Goal: Contribute content: Contribute content

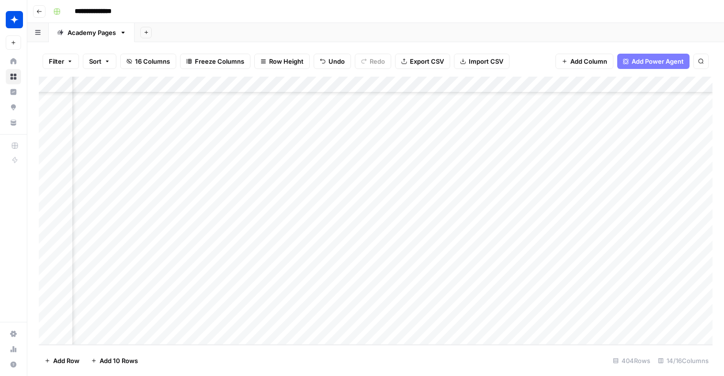
scroll to position [6340, 843]
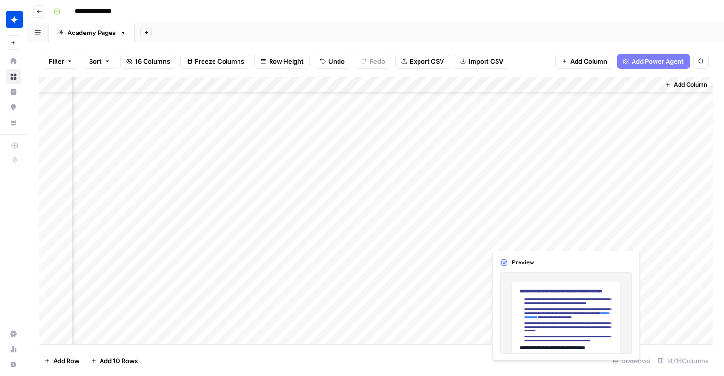
click at [507, 238] on div "Add Column" at bounding box center [376, 211] width 674 height 268
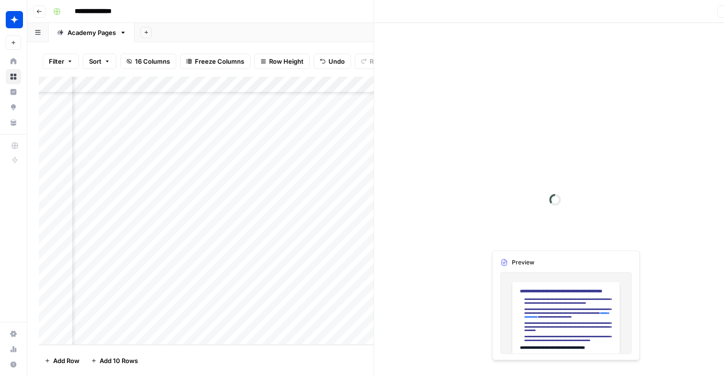
scroll to position [6340, 836]
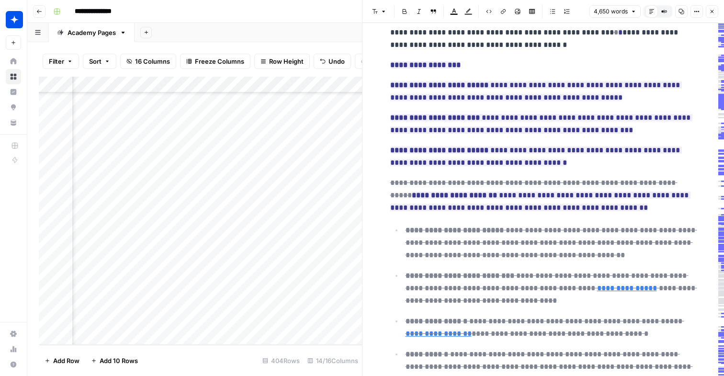
scroll to position [835, 0]
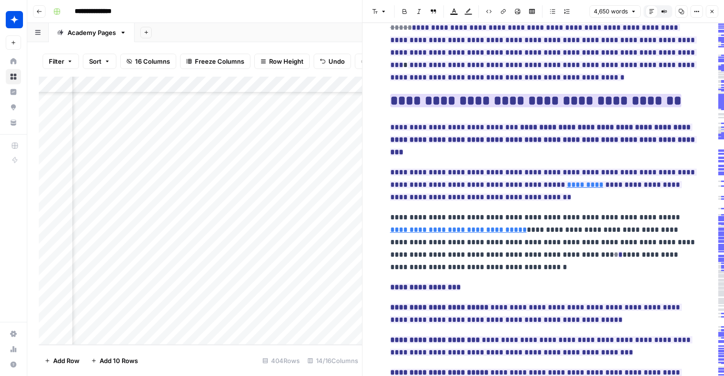
click at [460, 94] on ins "**********" at bounding box center [535, 100] width 291 height 13
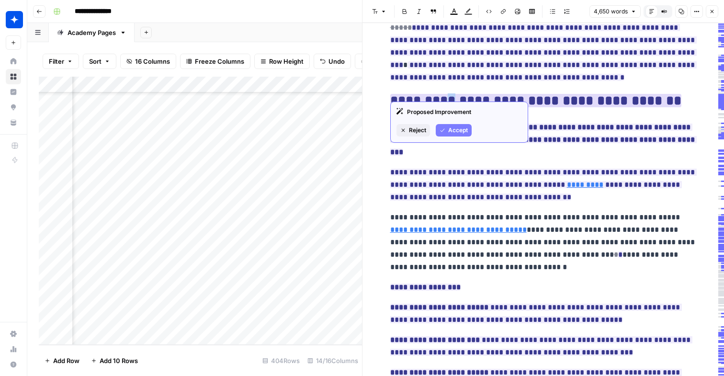
click at [460, 94] on ins "**********" at bounding box center [535, 100] width 291 height 13
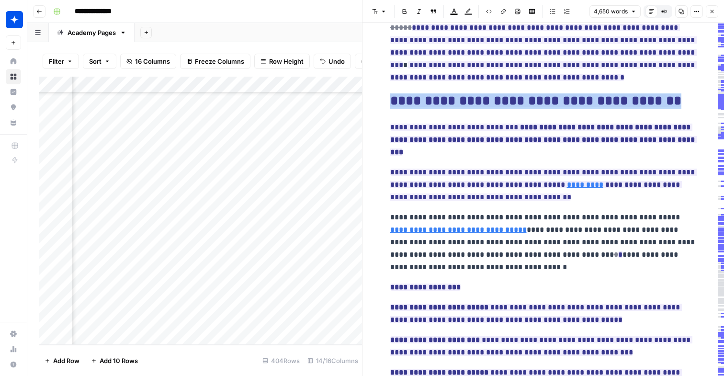
click at [460, 94] on ins "**********" at bounding box center [535, 100] width 291 height 13
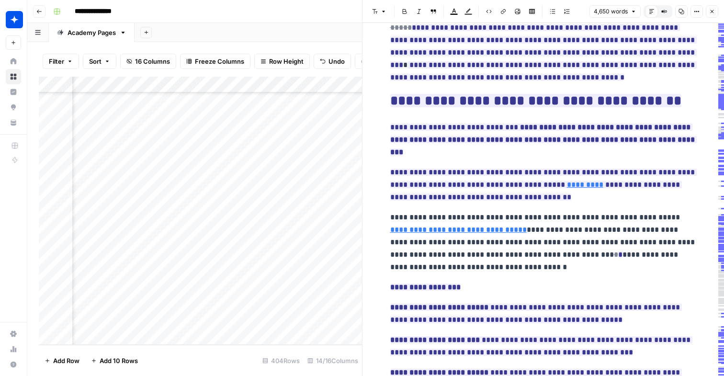
click at [504, 67] on p "**********" at bounding box center [543, 40] width 306 height 87
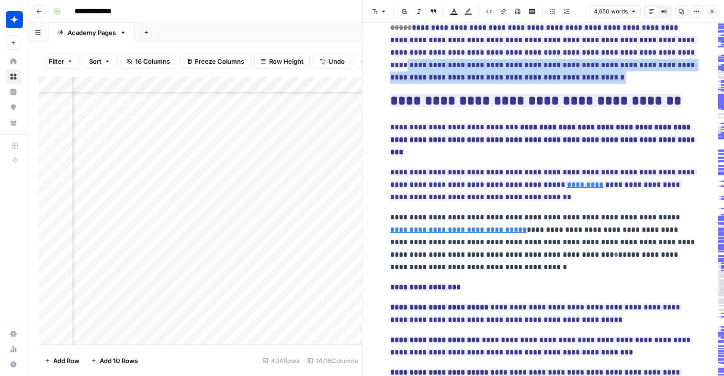
click at [504, 67] on p "**********" at bounding box center [543, 40] width 306 height 87
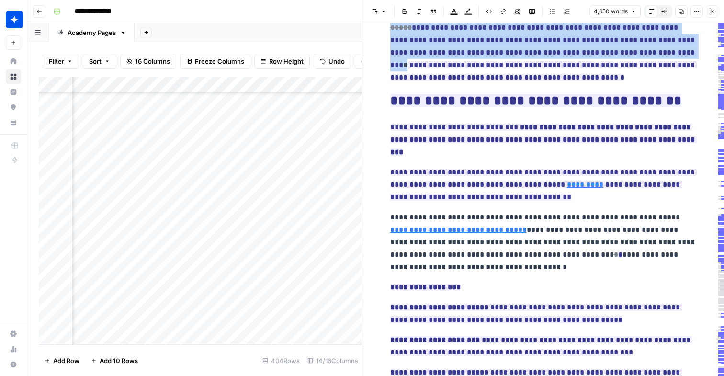
click at [504, 67] on p "**********" at bounding box center [543, 40] width 306 height 87
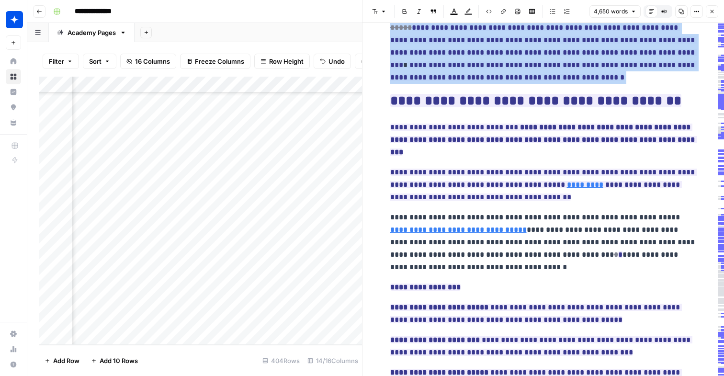
click at [504, 67] on p "**********" at bounding box center [543, 40] width 306 height 87
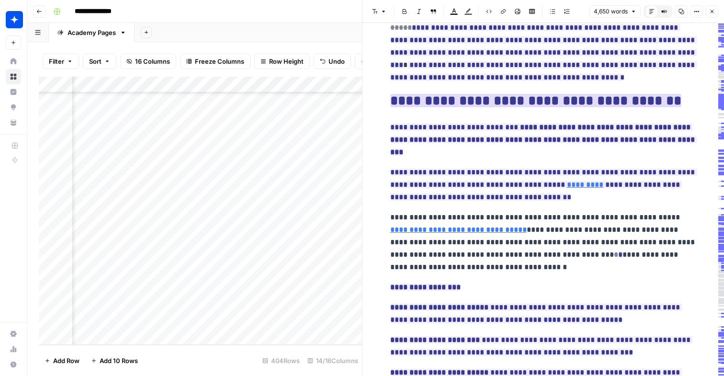
click at [489, 94] on ins "**********" at bounding box center [535, 100] width 291 height 13
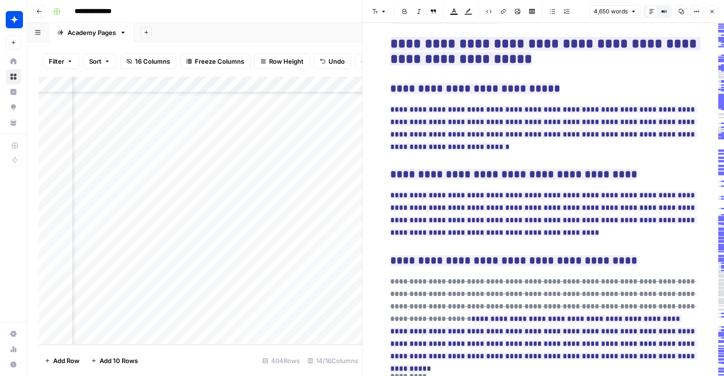
scroll to position [8533, 0]
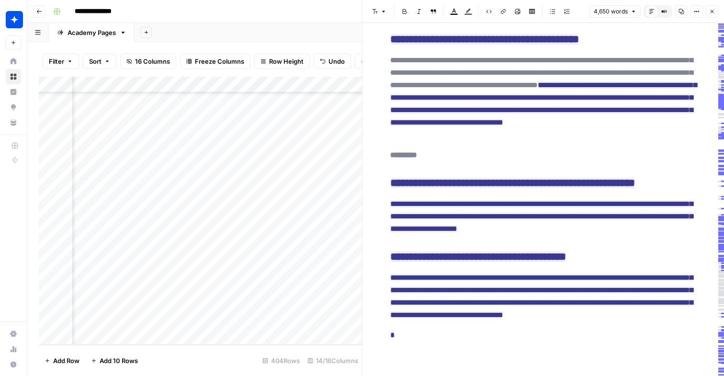
click at [713, 12] on icon "button" at bounding box center [711, 11] width 3 height 3
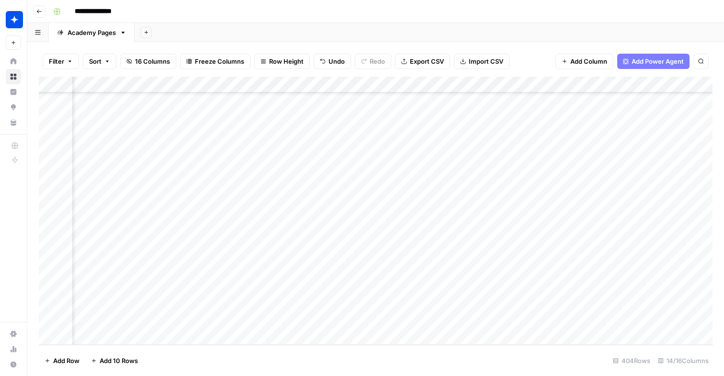
scroll to position [6340, 702]
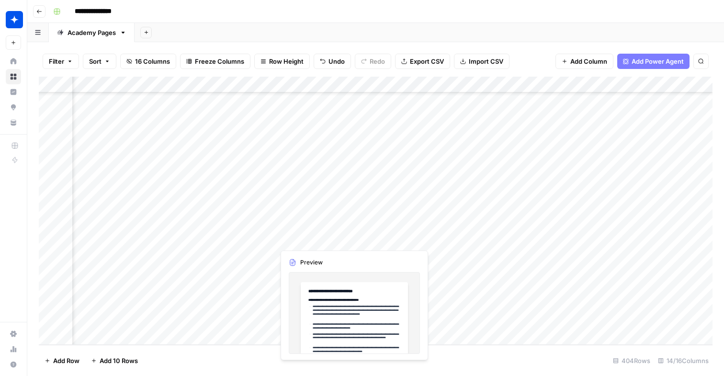
click at [313, 241] on div "Add Column" at bounding box center [376, 211] width 674 height 268
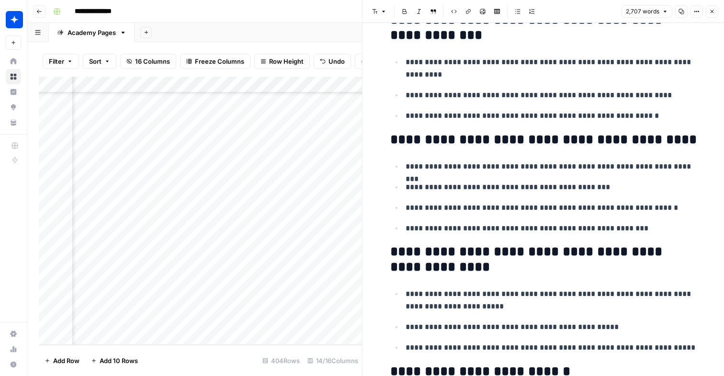
scroll to position [876, 0]
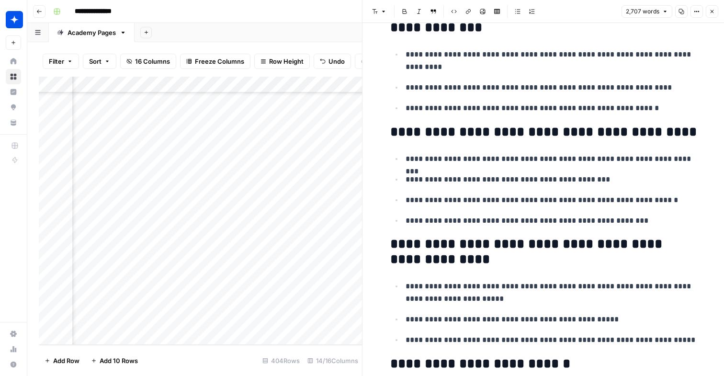
drag, startPoint x: 383, startPoint y: 239, endPoint x: 525, endPoint y: 246, distance: 141.9
drag, startPoint x: 679, startPoint y: 246, endPoint x: 382, endPoint y: 247, distance: 297.8
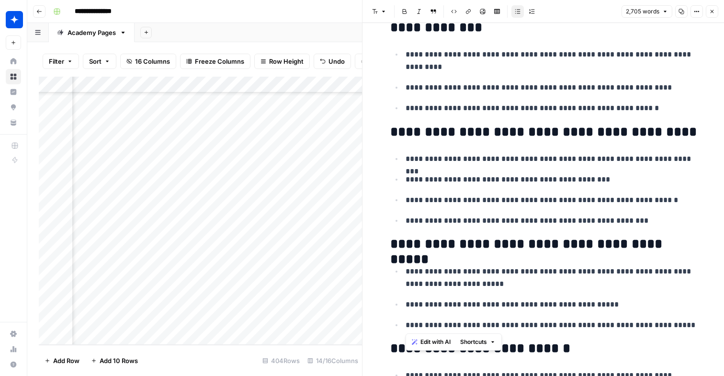
drag, startPoint x: 401, startPoint y: 269, endPoint x: 660, endPoint y: 331, distance: 265.8
click at [660, 331] on ul "**********" at bounding box center [543, 298] width 306 height 67
drag, startPoint x: 689, startPoint y: 243, endPoint x: 621, endPoint y: 245, distance: 68.0
click at [621, 245] on h2 "**********" at bounding box center [543, 244] width 306 height 15
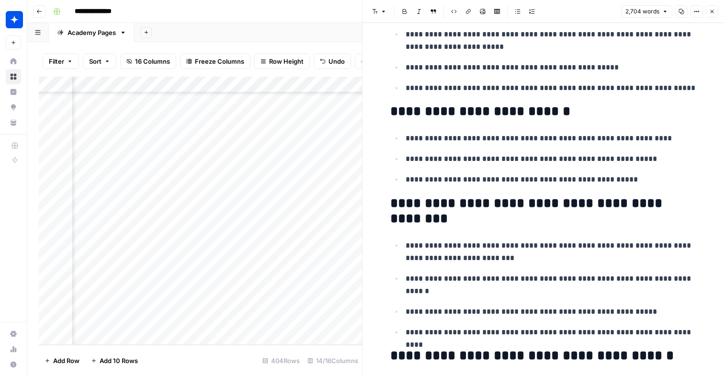
scroll to position [1122, 0]
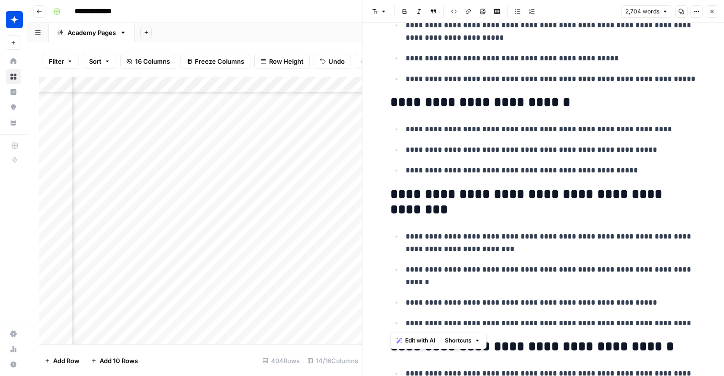
drag, startPoint x: 390, startPoint y: 189, endPoint x: 684, endPoint y: 320, distance: 321.3
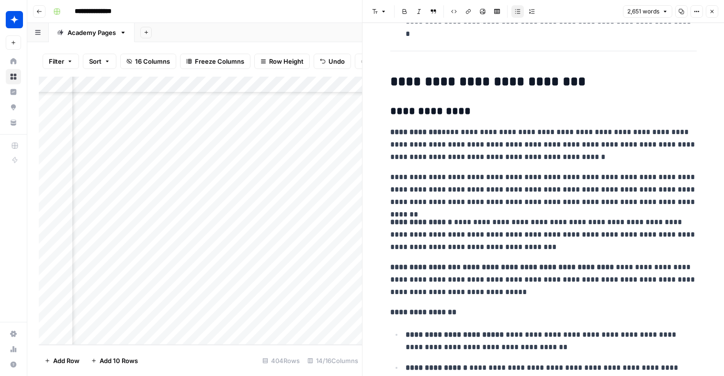
scroll to position [2497, 0]
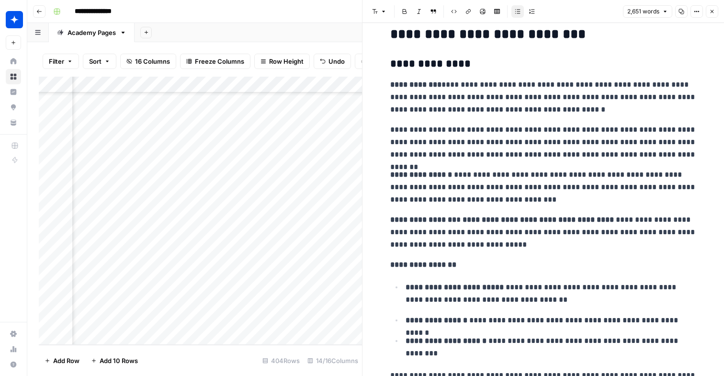
click at [713, 11] on icon "button" at bounding box center [712, 12] width 6 height 6
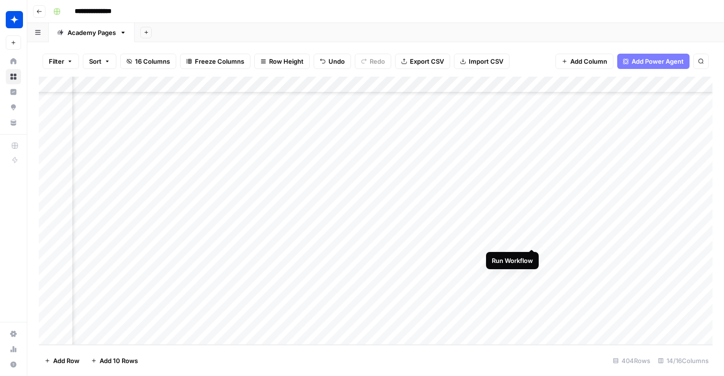
click at [530, 239] on div "Add Column" at bounding box center [376, 211] width 674 height 268
click at [301, 241] on div "Add Column" at bounding box center [376, 211] width 674 height 268
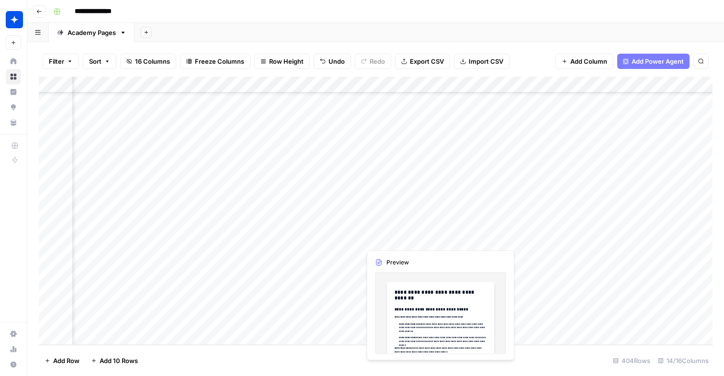
click at [375, 239] on div "Add Column" at bounding box center [376, 211] width 674 height 268
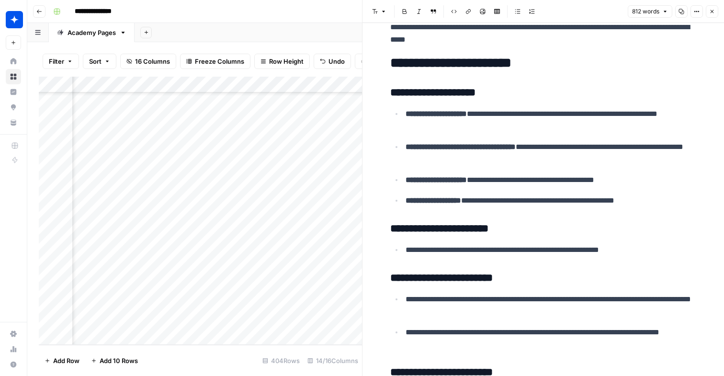
scroll to position [1424, 0]
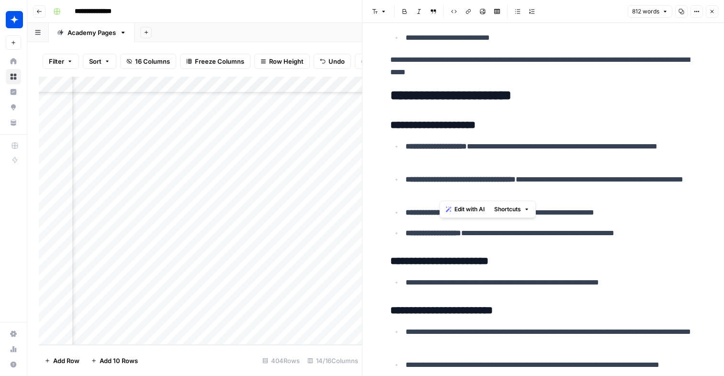
drag, startPoint x: 490, startPoint y: 193, endPoint x: 440, endPoint y: 182, distance: 51.6
click at [440, 182] on p "**********" at bounding box center [551, 185] width 291 height 25
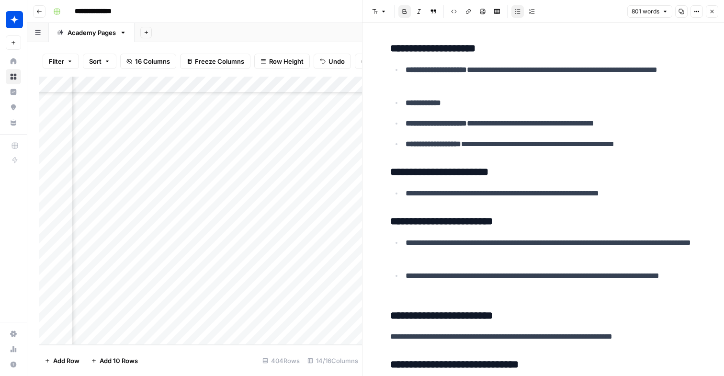
scroll to position [6340, 767]
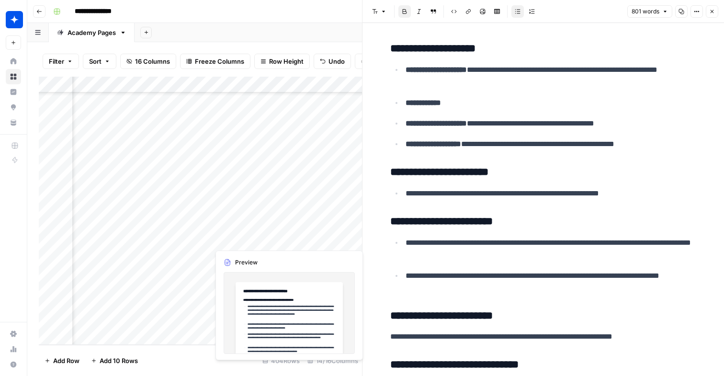
click at [222, 241] on div "Add Column" at bounding box center [200, 211] width 323 height 268
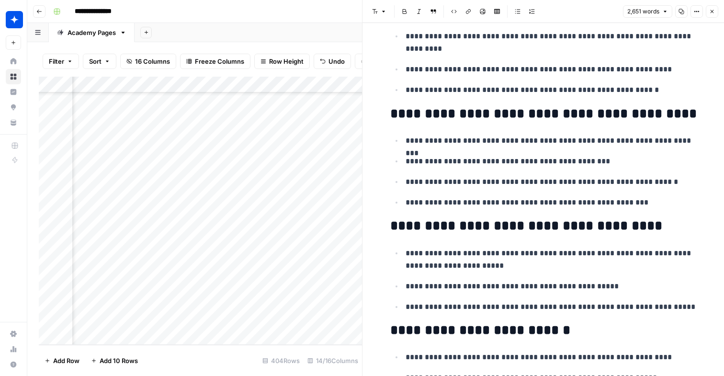
scroll to position [910, 0]
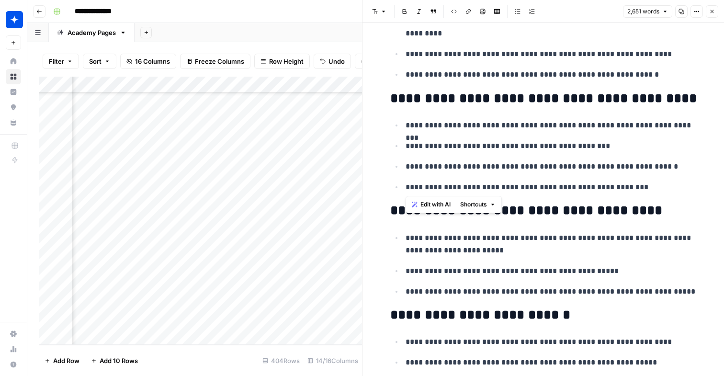
drag, startPoint x: 639, startPoint y: 190, endPoint x: 402, endPoint y: 122, distance: 246.7
click at [402, 122] on ul "**********" at bounding box center [543, 156] width 306 height 75
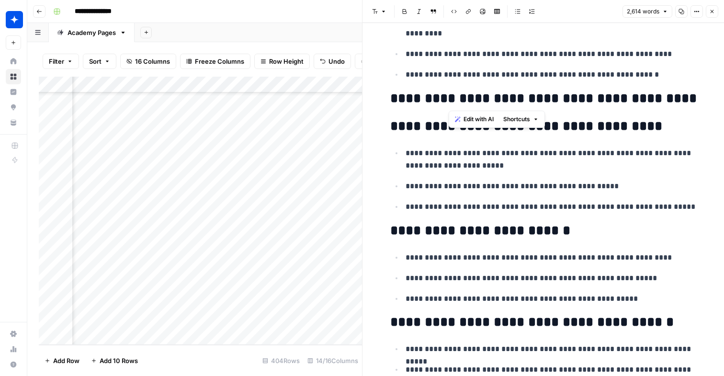
drag, startPoint x: 451, startPoint y: 99, endPoint x: 641, endPoint y: 101, distance: 189.6
click at [641, 101] on h2 "**********" at bounding box center [543, 98] width 306 height 15
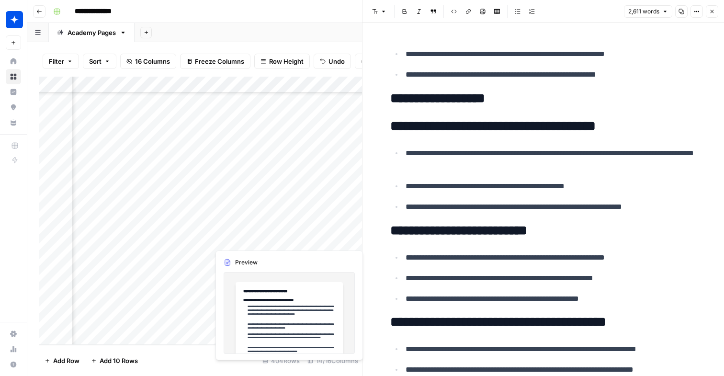
scroll to position [6340, 990]
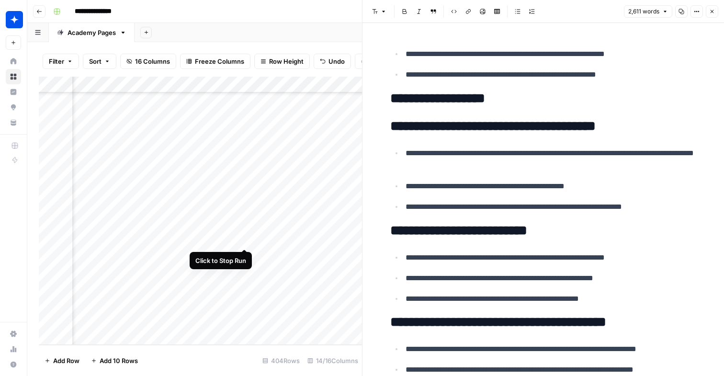
click at [245, 236] on div "Add Column" at bounding box center [200, 211] width 323 height 268
click at [245, 239] on div "Add Column" at bounding box center [200, 211] width 323 height 268
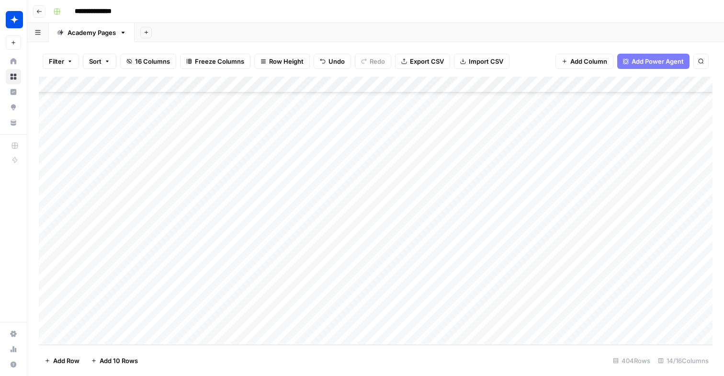
scroll to position [6340, 0]
click at [171, 321] on div "Add Column" at bounding box center [376, 211] width 674 height 268
type input "**********"
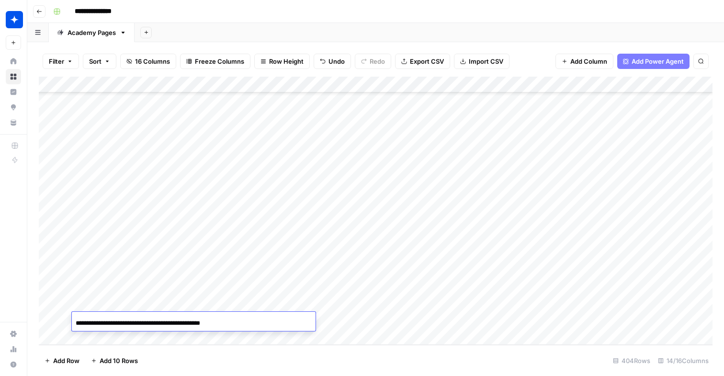
click at [360, 323] on div "Add Column" at bounding box center [376, 211] width 674 height 268
click at [352, 318] on div "Add Column" at bounding box center [376, 211] width 674 height 268
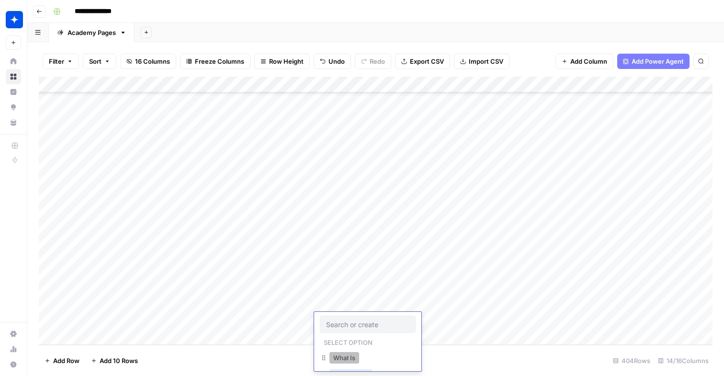
click at [343, 360] on button "What Is" at bounding box center [344, 357] width 30 height 11
click at [474, 322] on div "Add Column" at bounding box center [376, 211] width 674 height 268
click at [228, 338] on div "Add Column" at bounding box center [376, 211] width 674 height 268
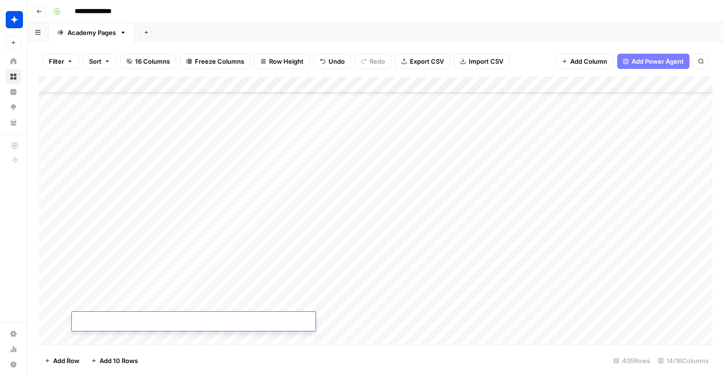
scroll to position [6356, 0]
type input "**********"
click at [360, 317] on div "Add Column" at bounding box center [376, 211] width 674 height 268
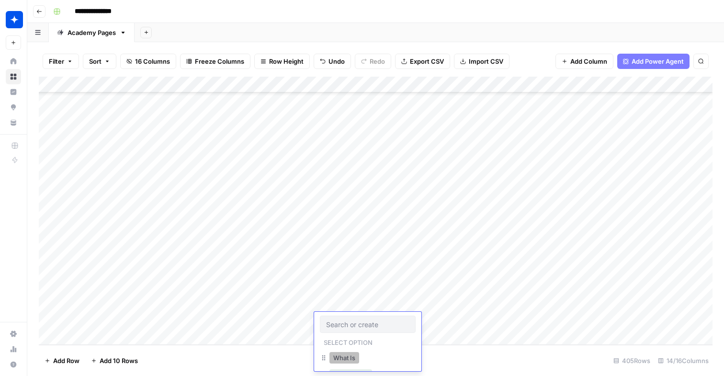
click at [349, 361] on button "What Is" at bounding box center [344, 357] width 30 height 11
click at [466, 321] on div "Add Column" at bounding box center [376, 211] width 674 height 268
click at [406, 304] on div "Add Column" at bounding box center [376, 211] width 674 height 268
click at [406, 320] on div "Add Column" at bounding box center [376, 211] width 674 height 268
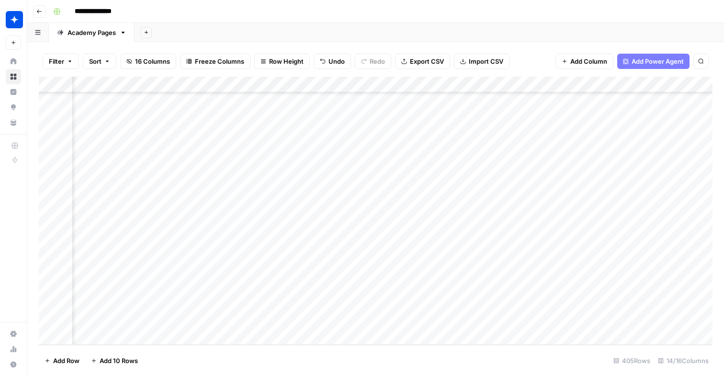
scroll to position [6356, 0]
click at [134, 336] on div "Add Column" at bounding box center [376, 211] width 674 height 268
click at [134, 335] on div "Add Column" at bounding box center [376, 211] width 674 height 268
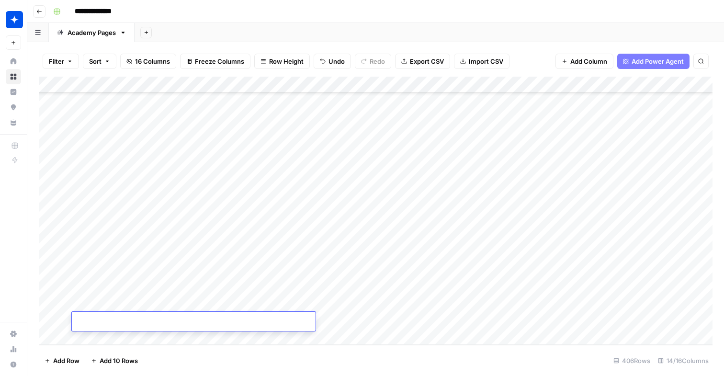
type input "**********"
click at [361, 316] on div "Add Column" at bounding box center [376, 211] width 674 height 268
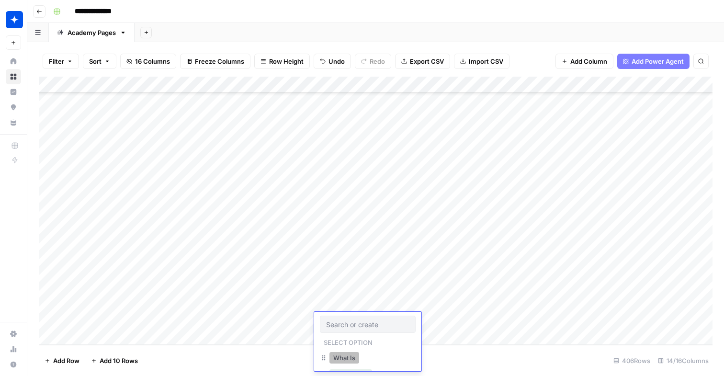
click at [345, 355] on button "What Is" at bounding box center [344, 357] width 30 height 11
click at [460, 319] on div "Add Column" at bounding box center [376, 211] width 674 height 268
click at [573, 303] on div "Add Column" at bounding box center [376, 211] width 674 height 268
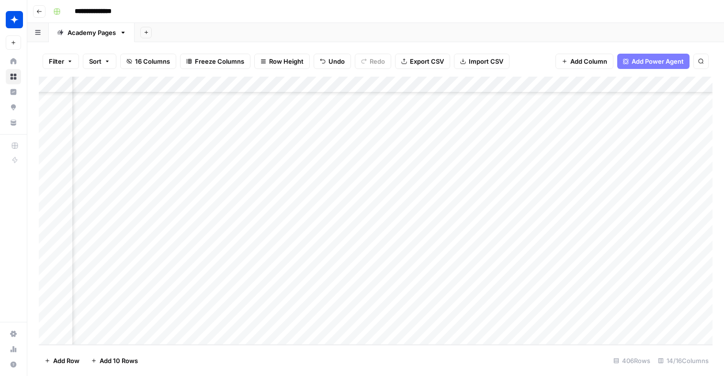
click at [558, 288] on div "Add Column" at bounding box center [376, 211] width 674 height 268
click at [203, 319] on div "Add Column" at bounding box center [376, 211] width 674 height 268
click at [559, 287] on div "Add Column" at bounding box center [376, 211] width 674 height 268
click at [165, 334] on div "Add Column" at bounding box center [376, 211] width 674 height 268
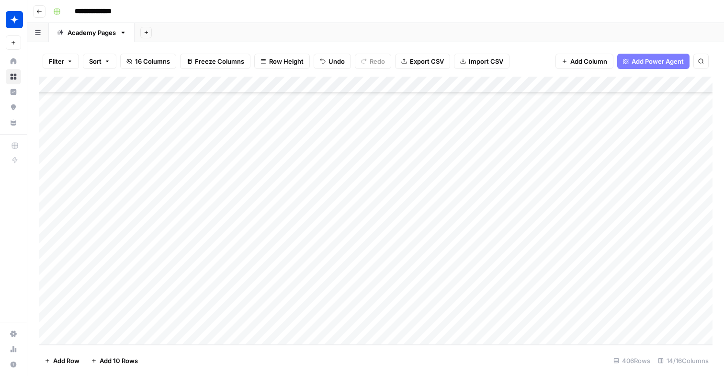
click at [165, 334] on div "Add Column" at bounding box center [376, 211] width 674 height 268
type input "**********"
click at [142, 305] on div "Add Column" at bounding box center [376, 211] width 674 height 268
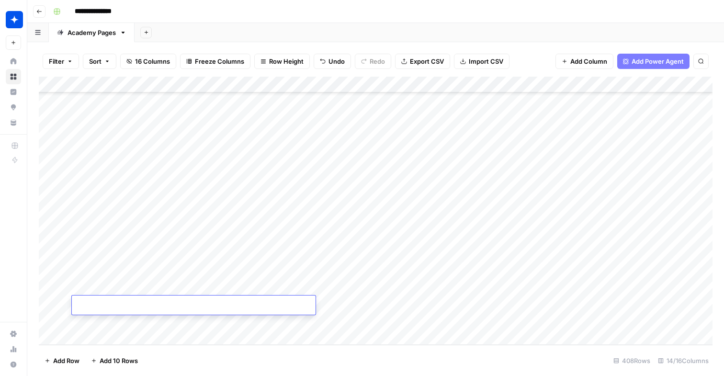
type input "**********"
click at [346, 310] on div "Add Column" at bounding box center [376, 211] width 674 height 268
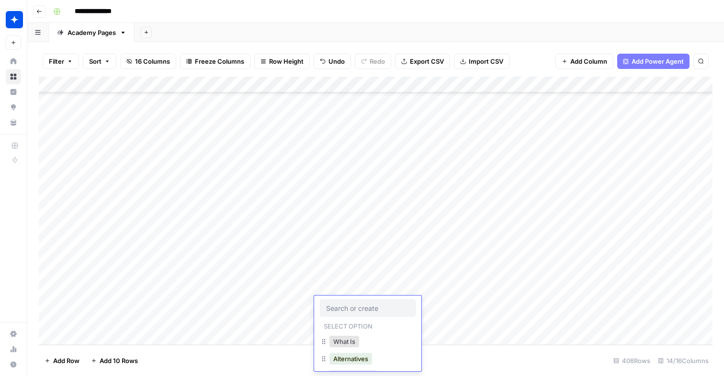
click at [360, 336] on div "What Is" at bounding box center [344, 341] width 34 height 13
click at [360, 342] on div "What Is" at bounding box center [344, 341] width 34 height 13
click at [350, 343] on button "What Is" at bounding box center [344, 341] width 30 height 11
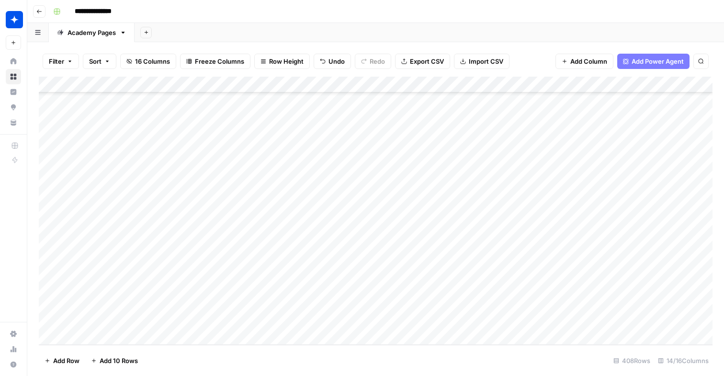
click at [468, 300] on div "Add Column" at bounding box center [376, 211] width 674 height 268
click at [217, 303] on div "Add Column" at bounding box center [376, 211] width 674 height 268
click at [164, 320] on div "Add Column" at bounding box center [376, 211] width 674 height 268
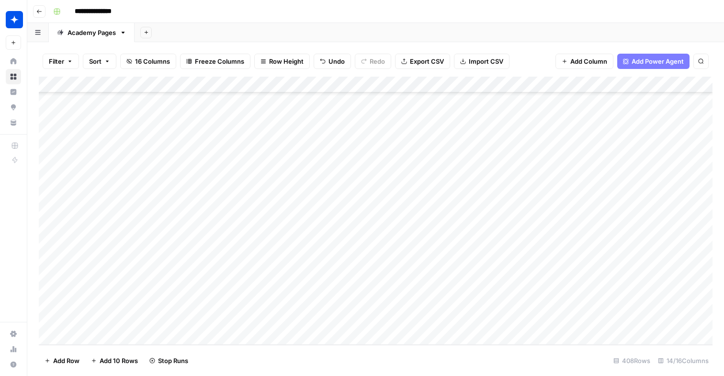
click at [164, 320] on div "Add Column" at bounding box center [376, 211] width 674 height 268
type input "**********"
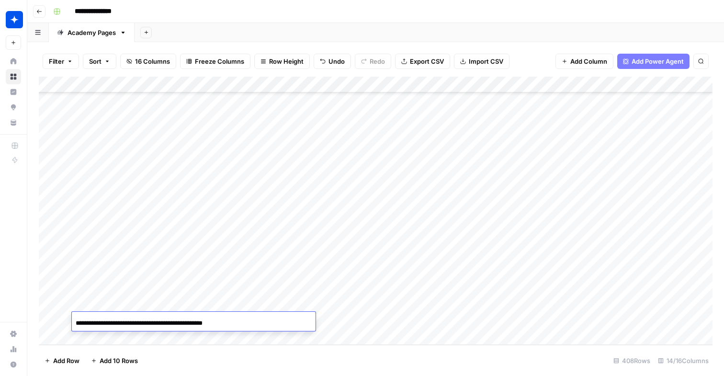
scroll to position [0, 11]
click at [339, 323] on div "Add Column" at bounding box center [376, 211] width 674 height 268
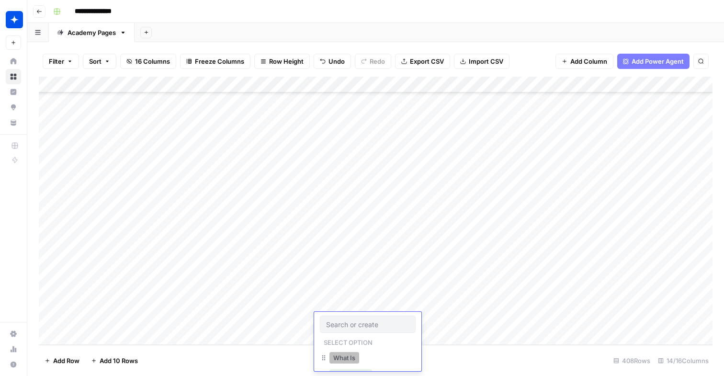
click at [348, 356] on button "What Is" at bounding box center [344, 357] width 30 height 11
click at [428, 324] on div "Add Column" at bounding box center [376, 211] width 674 height 268
click at [171, 333] on div "Add Column" at bounding box center [376, 211] width 674 height 268
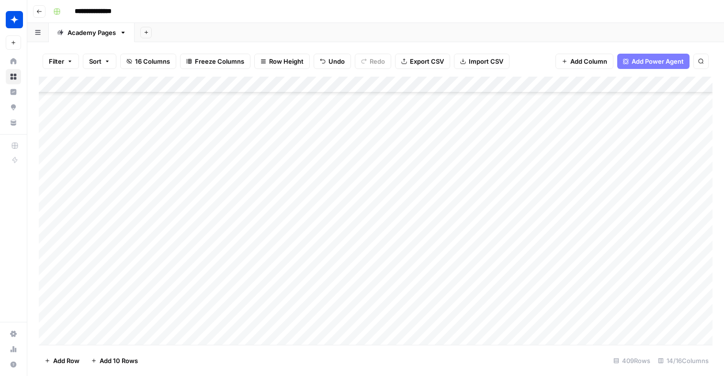
scroll to position [6421, 0]
click at [226, 319] on div "Add Column" at bounding box center [376, 211] width 674 height 268
type input "**********"
click at [350, 316] on div "Add Column" at bounding box center [376, 211] width 674 height 268
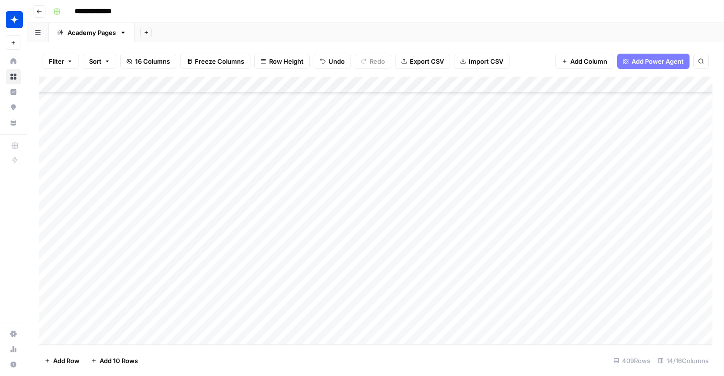
click at [350, 316] on div "Add Column" at bounding box center [376, 211] width 674 height 268
click at [350, 356] on button "What Is" at bounding box center [344, 357] width 30 height 11
click at [468, 322] on div "Add Column" at bounding box center [376, 211] width 674 height 268
click at [444, 305] on div "Add Column" at bounding box center [376, 211] width 674 height 268
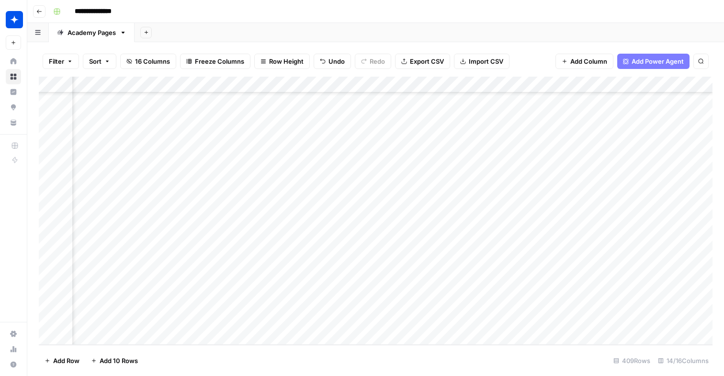
scroll to position [6421, 648]
click at [548, 272] on div "Add Column" at bounding box center [376, 211] width 674 height 268
click at [323, 319] on div "Add Column" at bounding box center [376, 211] width 674 height 268
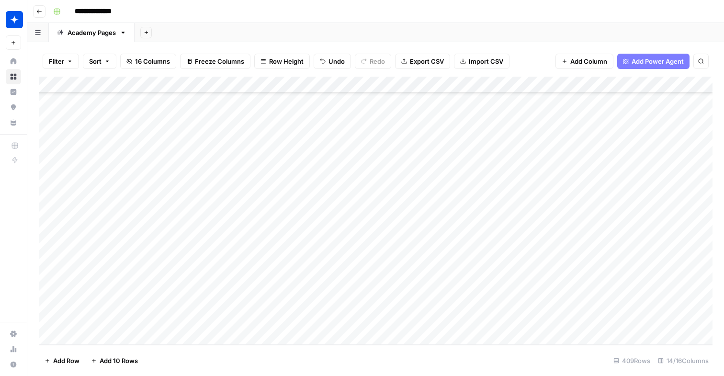
click at [196, 334] on div "Add Column" at bounding box center [376, 211] width 674 height 268
type input "**********"
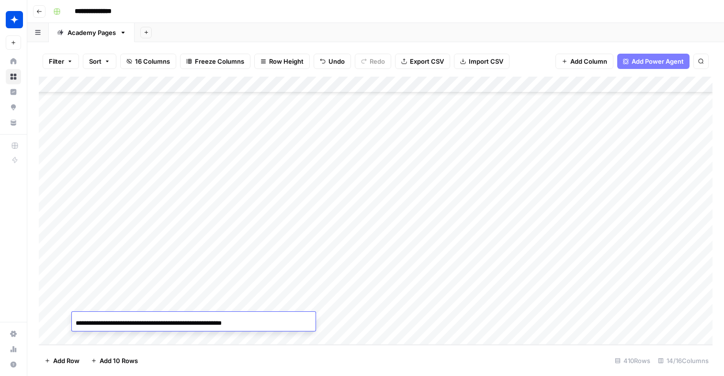
scroll to position [0, 36]
click at [334, 325] on div "Add Column" at bounding box center [376, 211] width 674 height 268
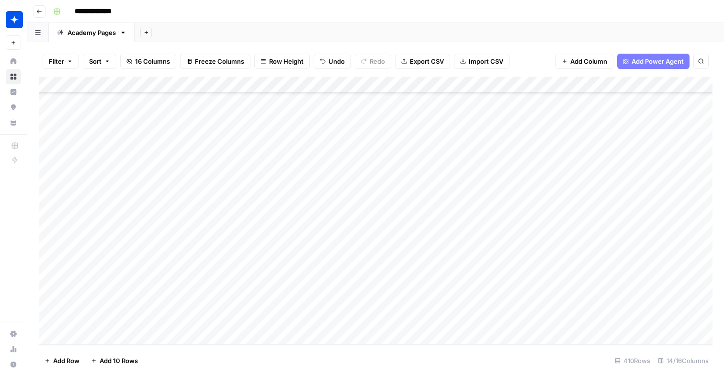
click at [356, 320] on div "Add Column" at bounding box center [376, 211] width 674 height 268
click at [341, 355] on button "What Is" at bounding box center [344, 357] width 30 height 11
click at [466, 321] on div "Add Column" at bounding box center [376, 211] width 674 height 268
click at [136, 331] on div "Add Column" at bounding box center [376, 211] width 674 height 268
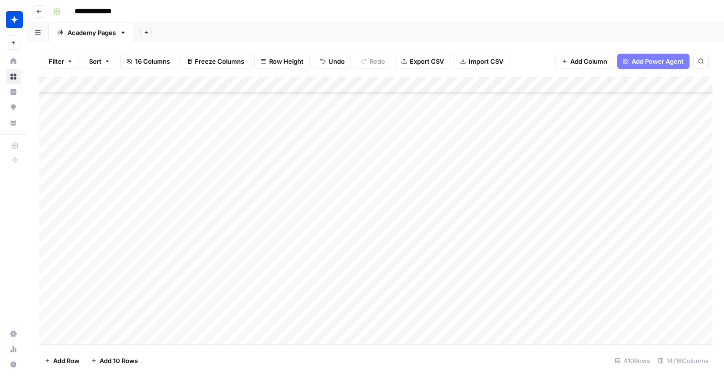
click at [136, 331] on div "Add Column" at bounding box center [376, 211] width 674 height 268
click at [145, 307] on div "Add Column" at bounding box center [376, 211] width 674 height 268
type input "**********"
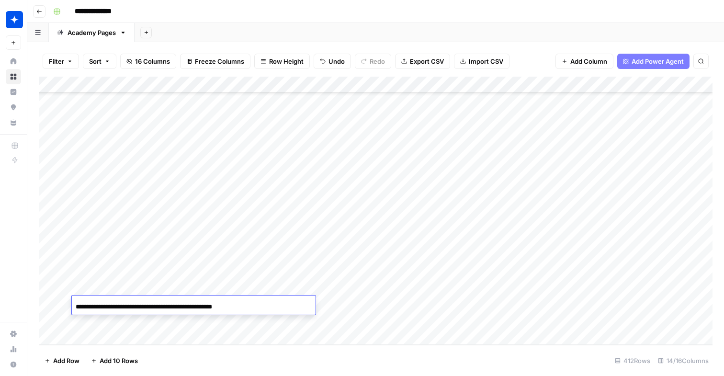
scroll to position [0, 25]
click at [365, 309] on div "Add Column" at bounding box center [376, 211] width 674 height 268
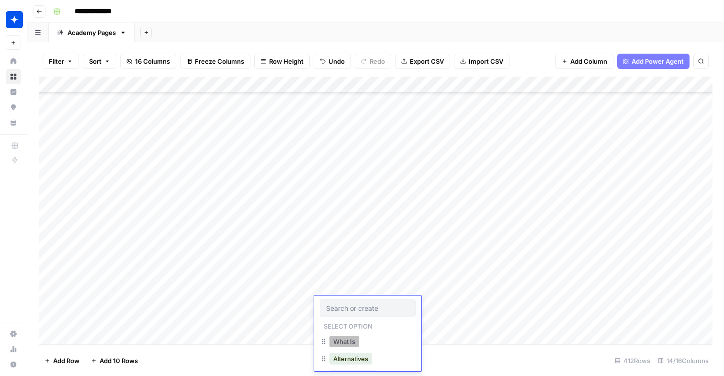
click at [349, 343] on button "What Is" at bounding box center [344, 341] width 30 height 11
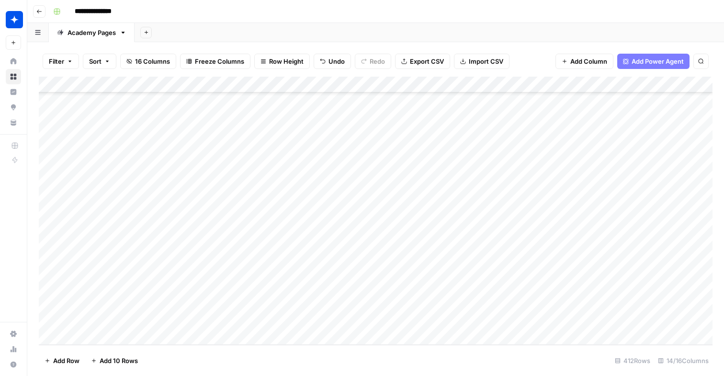
click at [474, 305] on div "Add Column" at bounding box center [376, 211] width 674 height 268
click at [468, 239] on div "Add Column" at bounding box center [376, 211] width 674 height 268
click at [412, 288] on div "Add Column" at bounding box center [376, 211] width 674 height 268
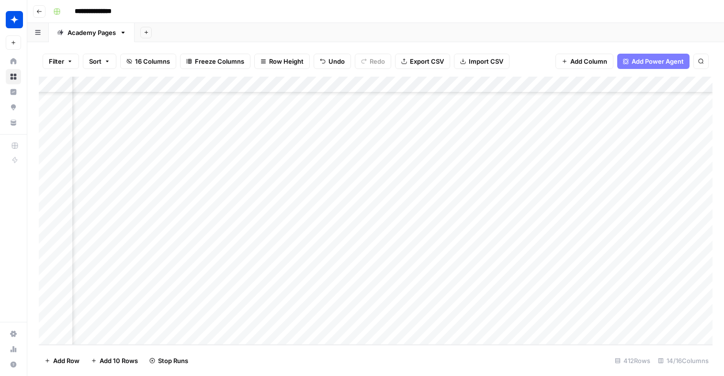
click at [412, 304] on div "Add Column" at bounding box center [376, 211] width 674 height 268
click at [355, 255] on div "Add Column" at bounding box center [376, 211] width 674 height 268
click at [345, 272] on div "Add Column" at bounding box center [376, 211] width 674 height 268
click at [350, 289] on div "Add Column" at bounding box center [376, 211] width 674 height 268
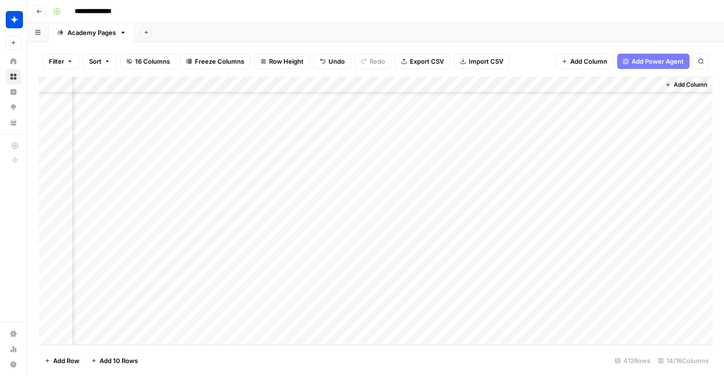
click at [353, 304] on div "Add Column" at bounding box center [376, 211] width 674 height 268
click at [519, 169] on div "Add Column" at bounding box center [376, 211] width 674 height 268
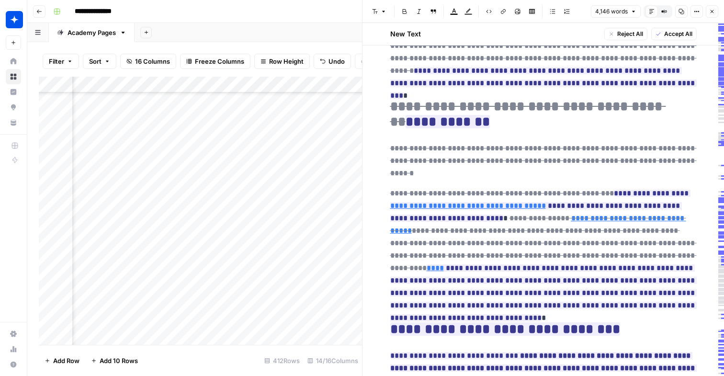
scroll to position [450, 0]
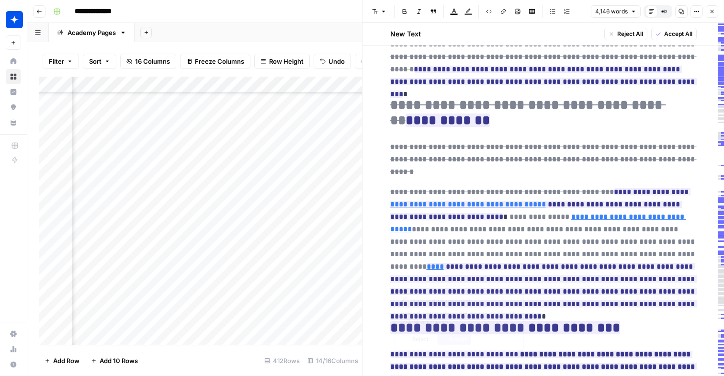
click at [486, 213] on del "**********" at bounding box center [543, 241] width 306 height 57
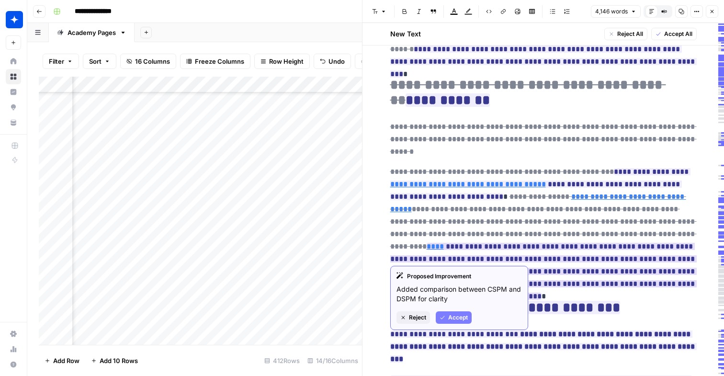
scroll to position [474, 0]
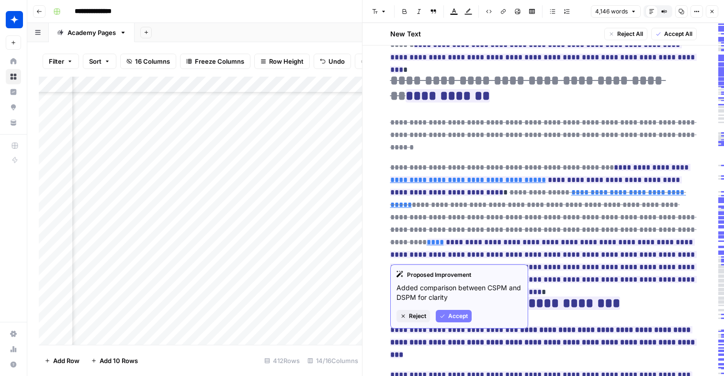
click at [638, 256] on p "**********" at bounding box center [543, 223] width 306 height 124
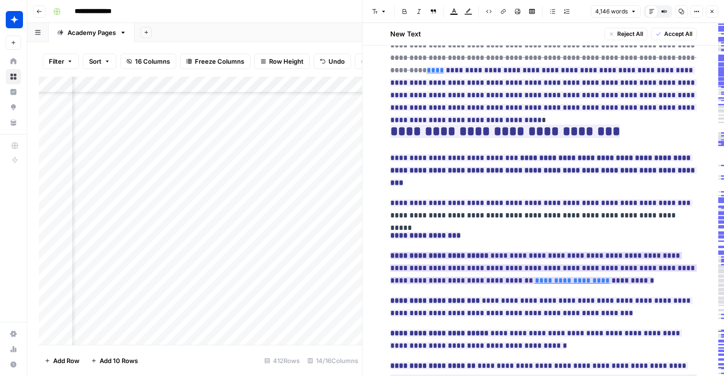
scroll to position [650, 0]
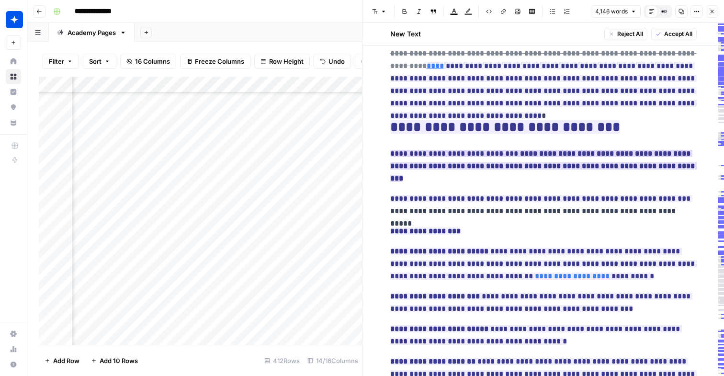
click at [543, 150] on strong "**********" at bounding box center [543, 166] width 306 height 32
click at [542, 147] on span "**********" at bounding box center [543, 166] width 306 height 38
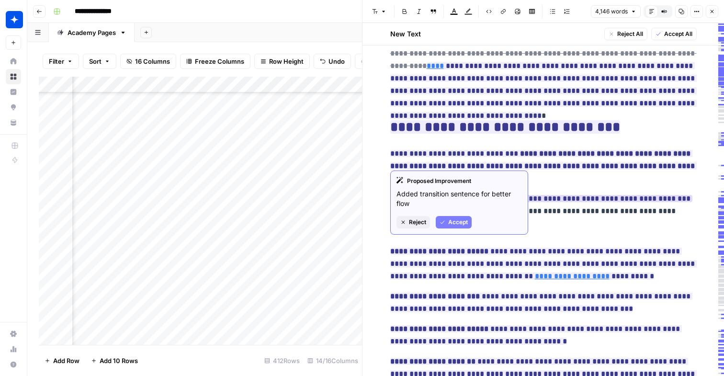
click at [424, 195] on ins "**********" at bounding box center [541, 198] width 302 height 7
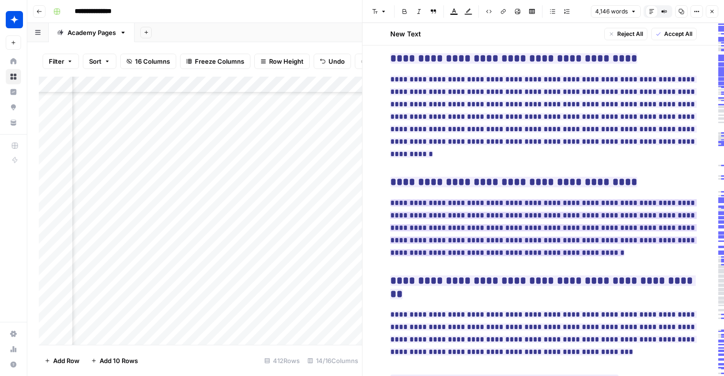
scroll to position [7377, 0]
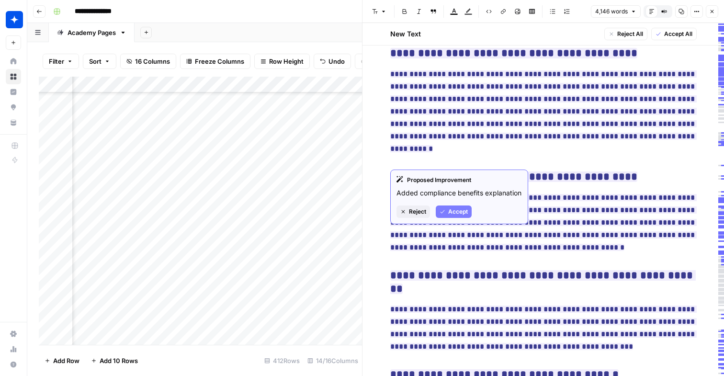
click at [461, 210] on span "Accept" at bounding box center [458, 211] width 20 height 9
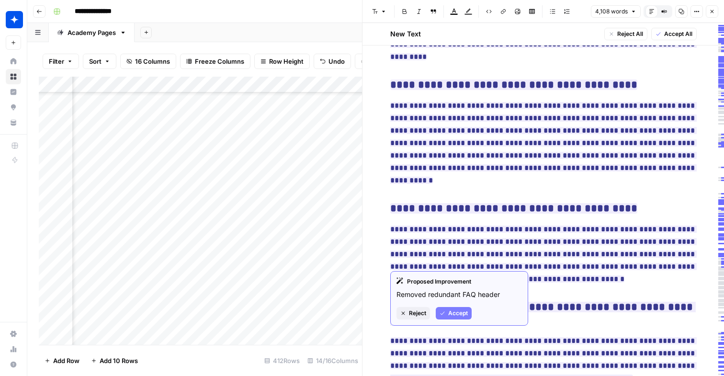
click at [456, 311] on span "Accept" at bounding box center [458, 313] width 20 height 9
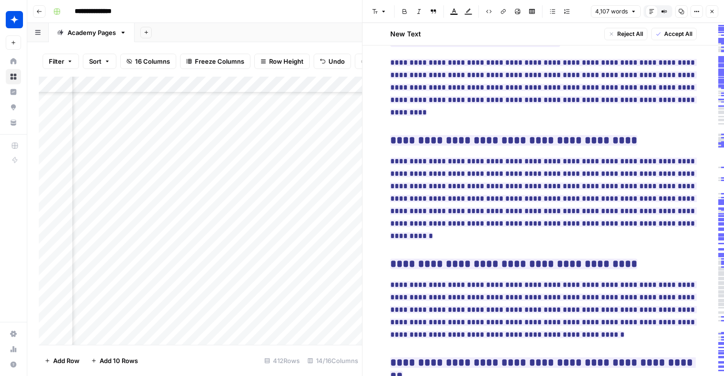
scroll to position [7282, 0]
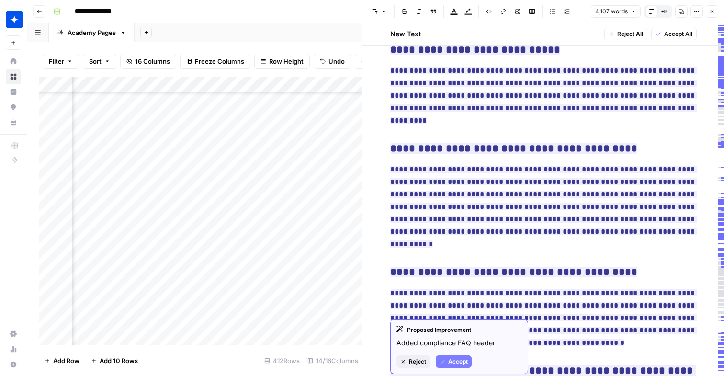
click at [449, 372] on div "Proposed Improvement Added compliance FAQ header Reject Accept" at bounding box center [459, 346] width 138 height 55
click at [450, 363] on span "Accept" at bounding box center [458, 361] width 20 height 9
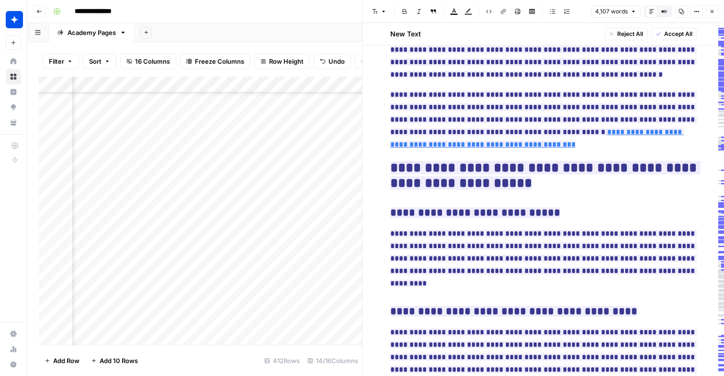
scroll to position [7068, 0]
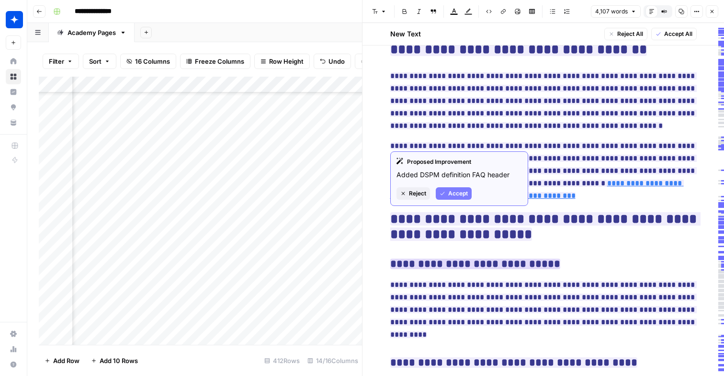
click at [445, 192] on button "Accept" at bounding box center [454, 193] width 36 height 12
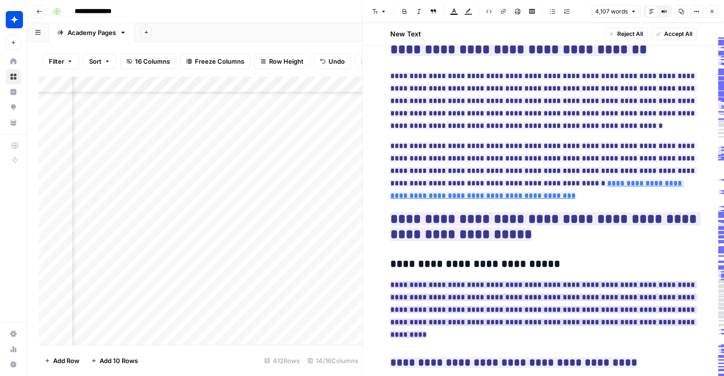
click at [447, 281] on ins "**********" at bounding box center [543, 309] width 306 height 57
click at [459, 278] on span "**********" at bounding box center [543, 309] width 306 height 63
click at [468, 281] on ins "**********" at bounding box center [543, 309] width 306 height 57
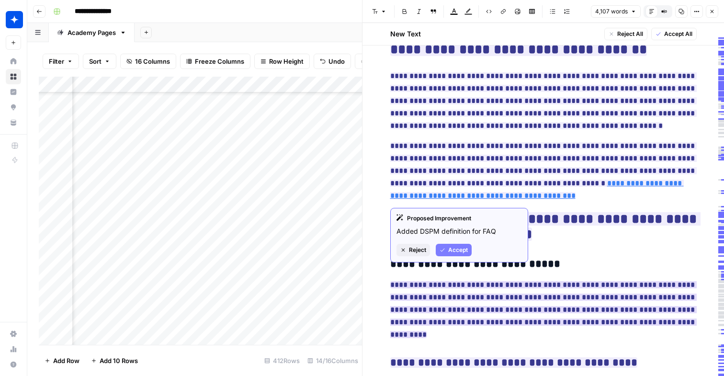
click at [456, 248] on span "Accept" at bounding box center [458, 250] width 20 height 9
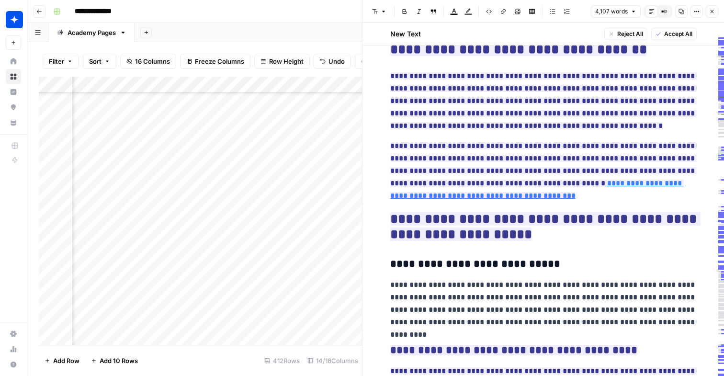
scroll to position [6470, 835]
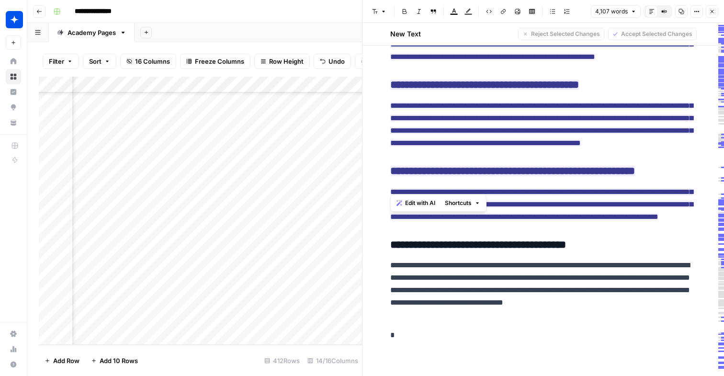
drag, startPoint x: 391, startPoint y: 128, endPoint x: 643, endPoint y: 187, distance: 258.6
copy div "**********"
click at [543, 176] on ins "**********" at bounding box center [512, 171] width 245 height 11
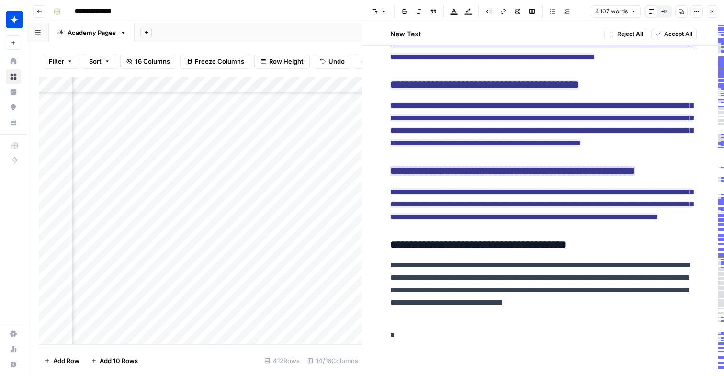
click at [412, 176] on ins "**********" at bounding box center [512, 171] width 245 height 11
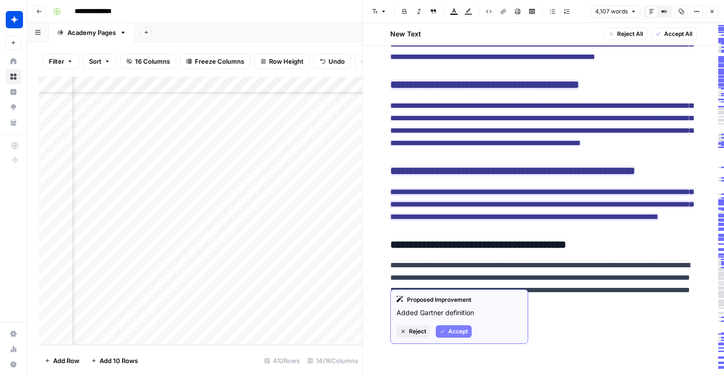
click at [449, 337] on button "Accept" at bounding box center [454, 331] width 36 height 12
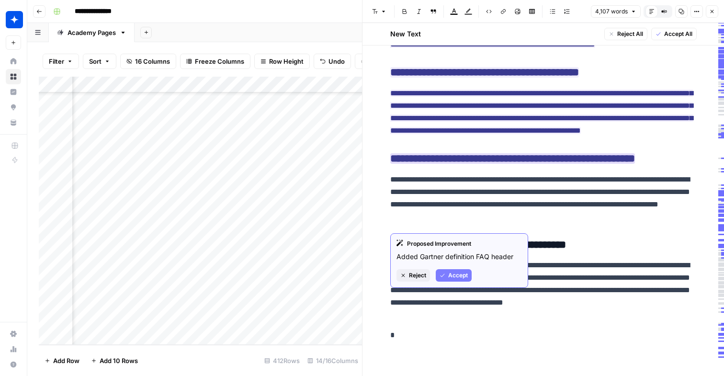
click at [449, 278] on span "Accept" at bounding box center [458, 275] width 20 height 9
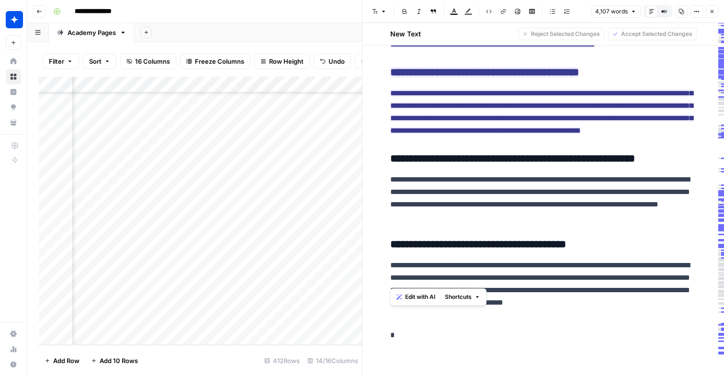
drag, startPoint x: 541, startPoint y: 282, endPoint x: 390, endPoint y: 224, distance: 161.7
copy div "**********"
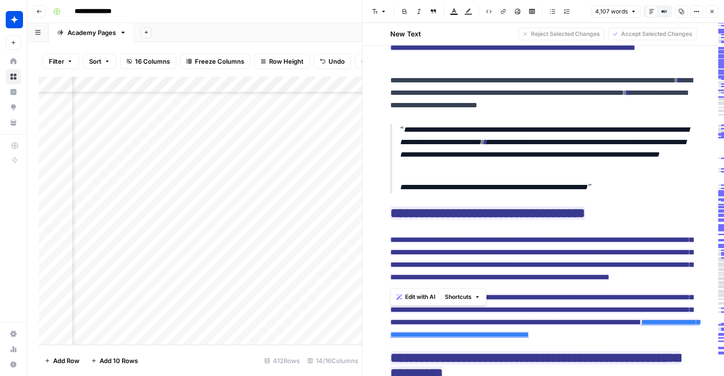
scroll to position [6248, 0]
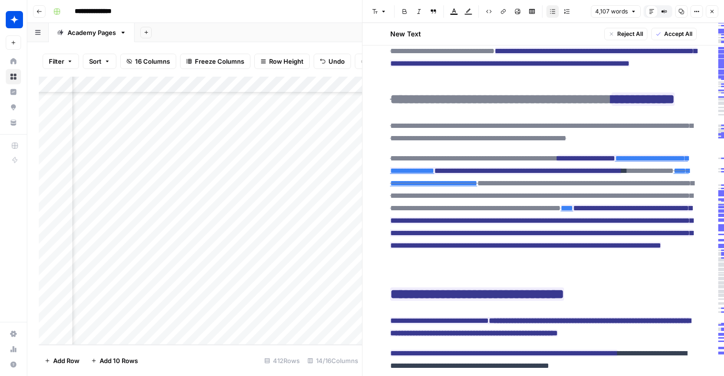
scroll to position [386, 0]
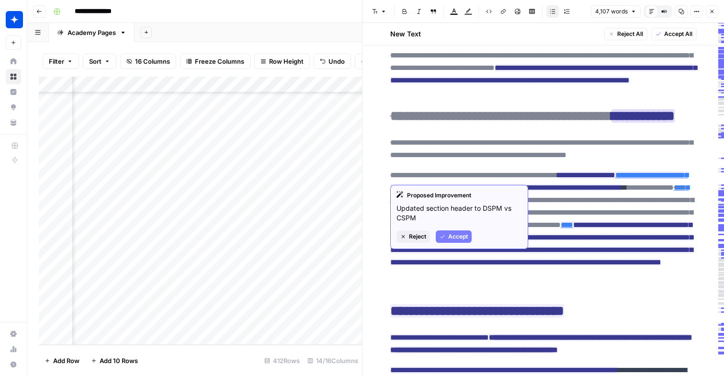
click at [454, 233] on span "Accept" at bounding box center [458, 236] width 20 height 9
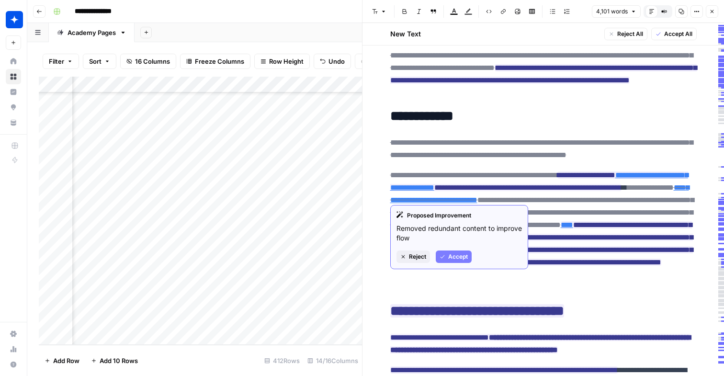
click at [453, 257] on span "Accept" at bounding box center [458, 256] width 20 height 9
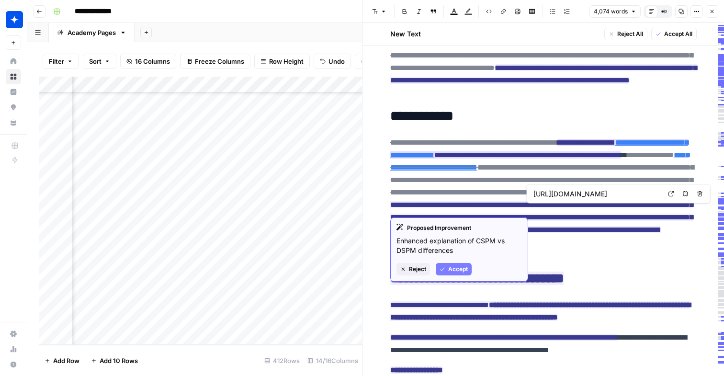
click at [454, 271] on span "Accept" at bounding box center [458, 269] width 20 height 9
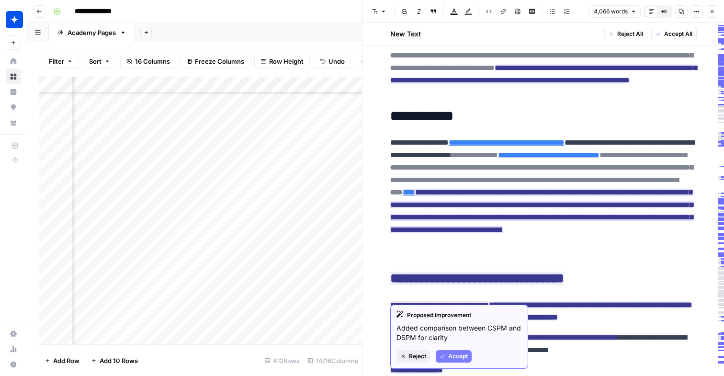
click at [457, 357] on span "Accept" at bounding box center [458, 356] width 20 height 9
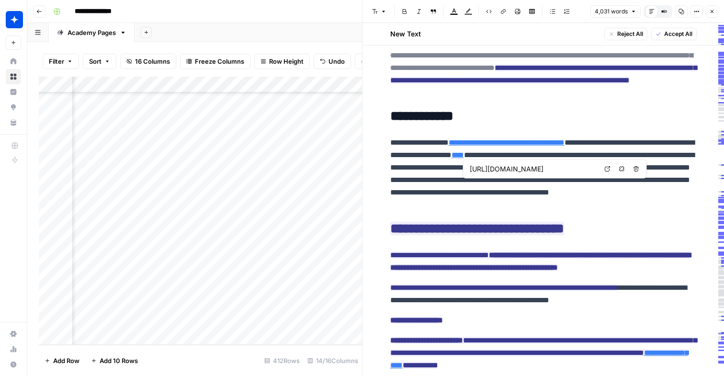
type input "[URL][DOMAIN_NAME]"
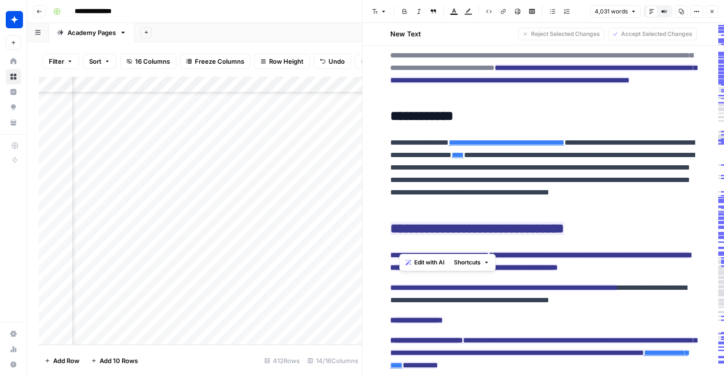
drag, startPoint x: 595, startPoint y: 244, endPoint x: 394, endPoint y: 157, distance: 219.1
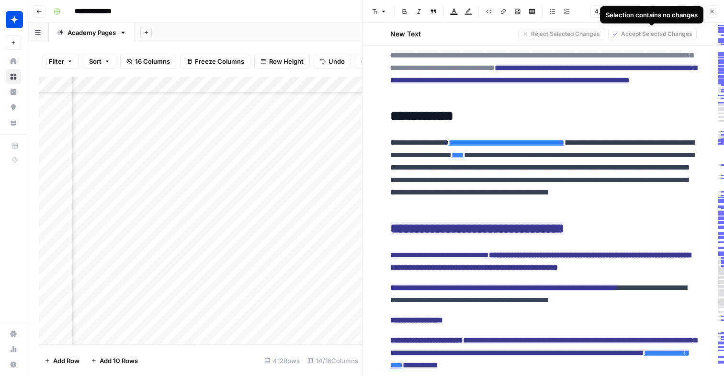
click at [709, 11] on button "Close" at bounding box center [712, 11] width 12 height 12
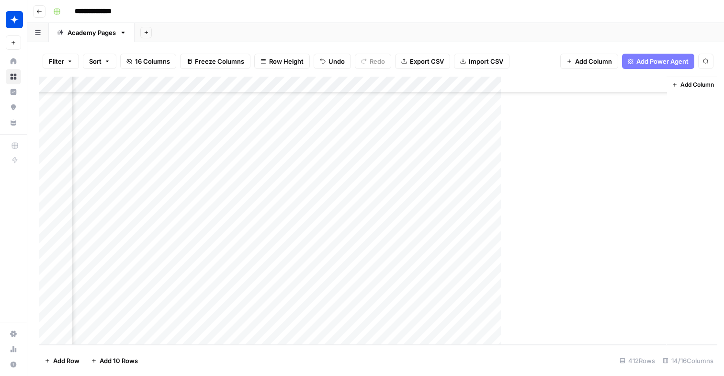
scroll to position [6470, 831]
click at [515, 236] on div "Add Column" at bounding box center [376, 211] width 674 height 268
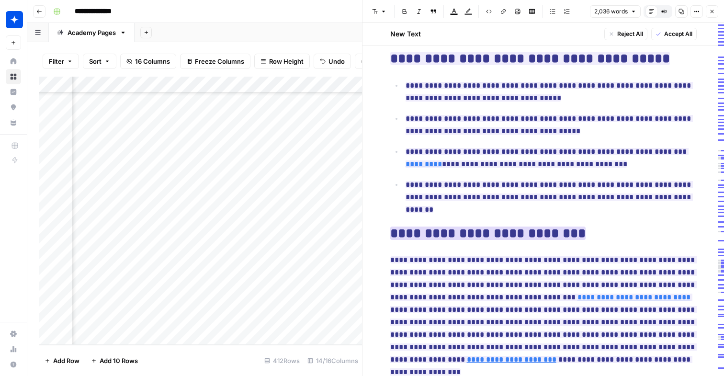
scroll to position [8, 0]
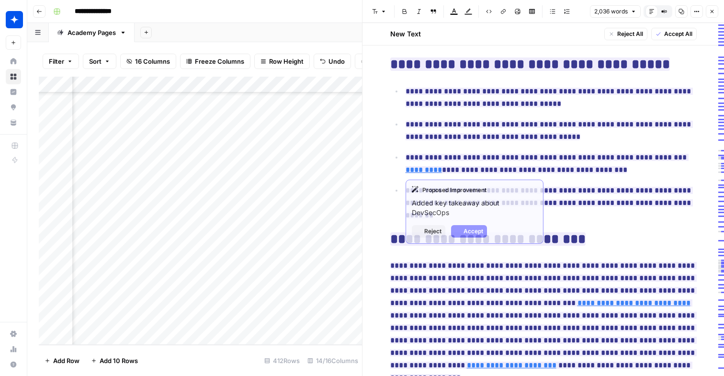
click at [541, 164] on span "**********" at bounding box center [547, 163] width 283 height 25
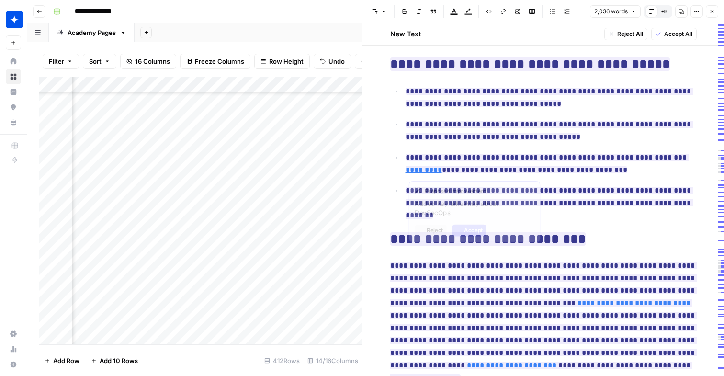
click at [471, 164] on span "**********" at bounding box center [547, 163] width 283 height 25
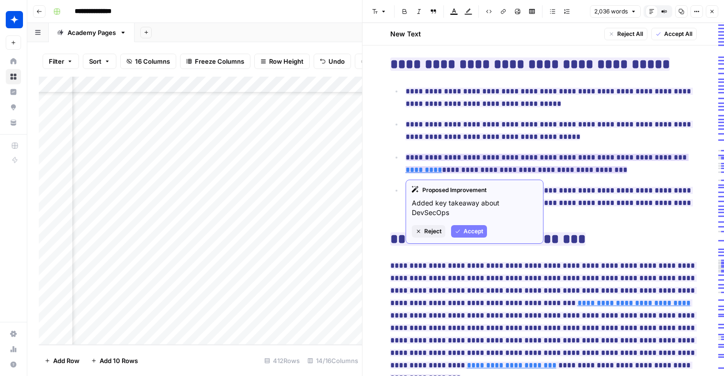
click at [459, 228] on icon "button" at bounding box center [458, 231] width 6 height 6
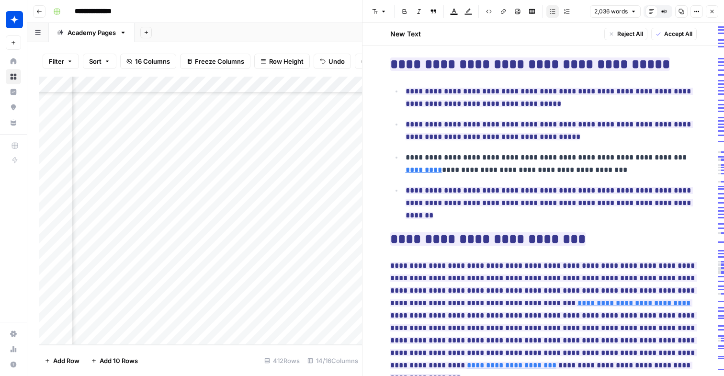
click at [462, 171] on p "**********" at bounding box center [551, 163] width 291 height 25
copy p "**********"
click at [545, 166] on p "**********" at bounding box center [551, 163] width 291 height 25
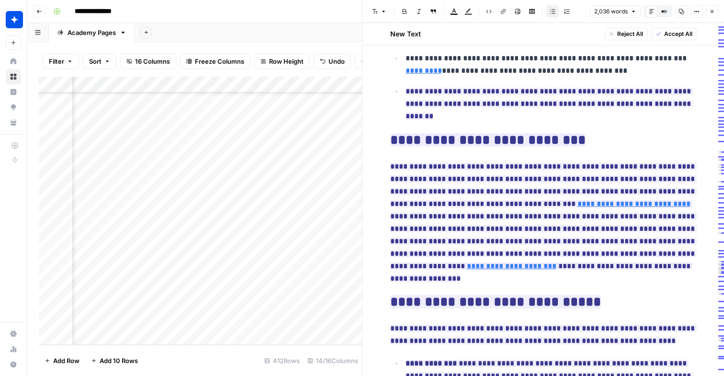
scroll to position [111, 0]
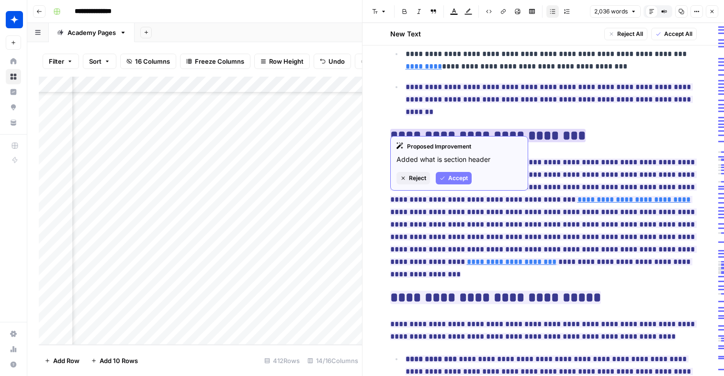
click at [446, 180] on button "Accept" at bounding box center [454, 178] width 36 height 12
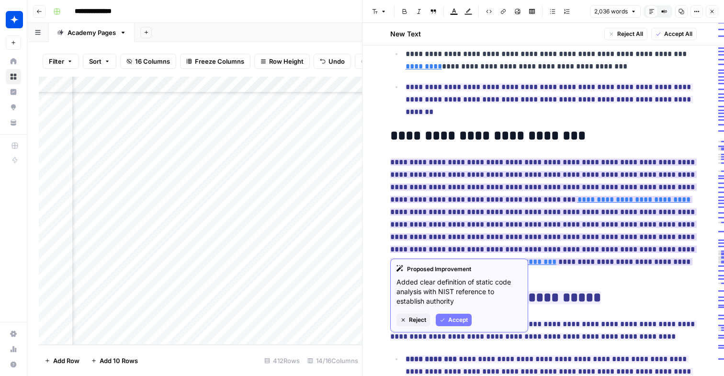
click at [464, 319] on span "Accept" at bounding box center [458, 320] width 20 height 9
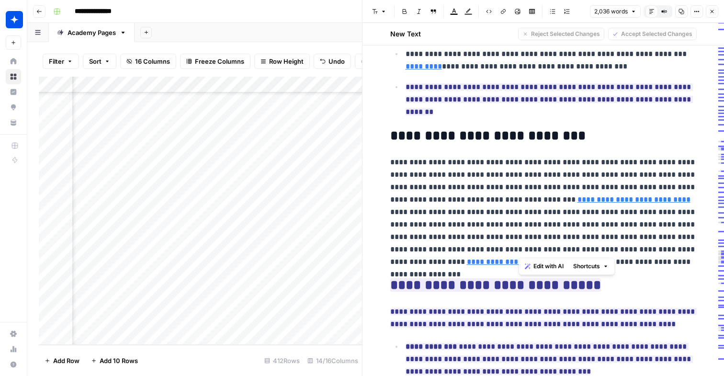
drag, startPoint x: 637, startPoint y: 252, endPoint x: 520, endPoint y: 196, distance: 129.6
click at [520, 196] on p "**********" at bounding box center [543, 212] width 306 height 112
click at [633, 254] on p "**********" at bounding box center [543, 212] width 306 height 112
drag, startPoint x: 633, startPoint y: 254, endPoint x: 388, endPoint y: 123, distance: 278.0
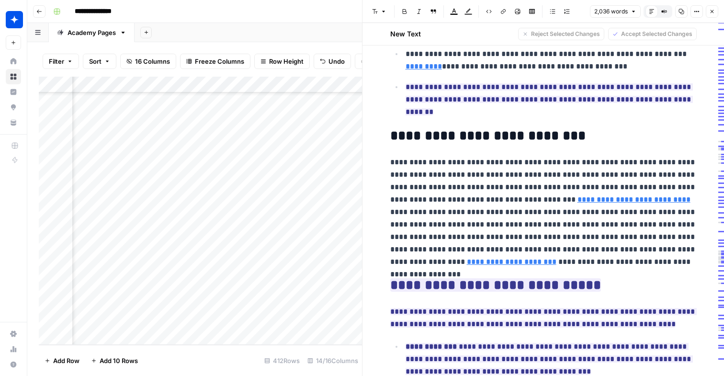
copy div "**********"
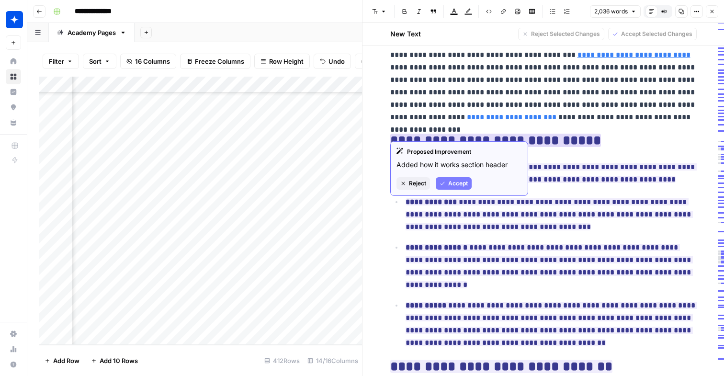
click at [462, 180] on span "Accept" at bounding box center [458, 183] width 20 height 9
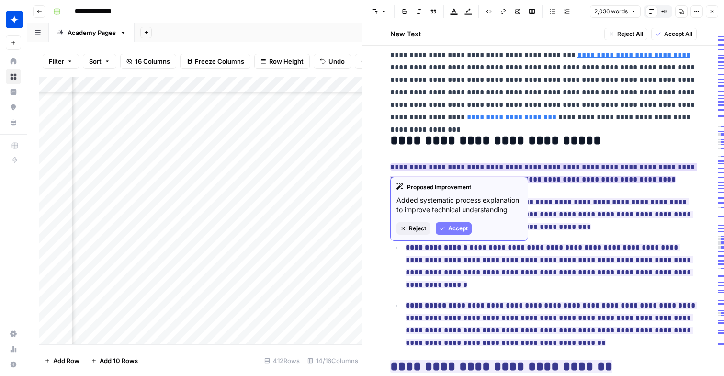
click at [457, 231] on span "Accept" at bounding box center [458, 228] width 20 height 9
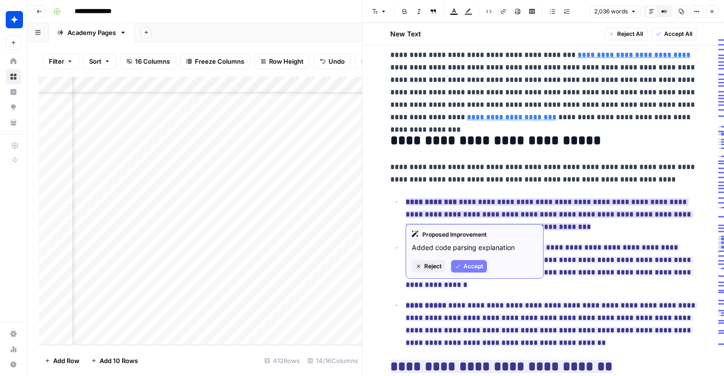
click at [477, 271] on button "Accept" at bounding box center [469, 266] width 36 height 12
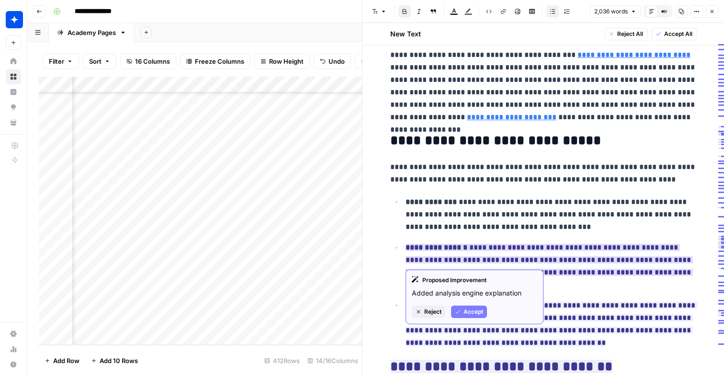
click at [471, 312] on span "Accept" at bounding box center [473, 311] width 20 height 9
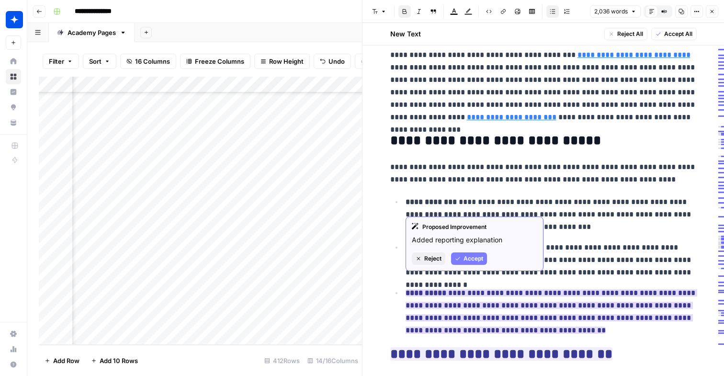
click at [473, 260] on span "Accept" at bounding box center [473, 258] width 20 height 9
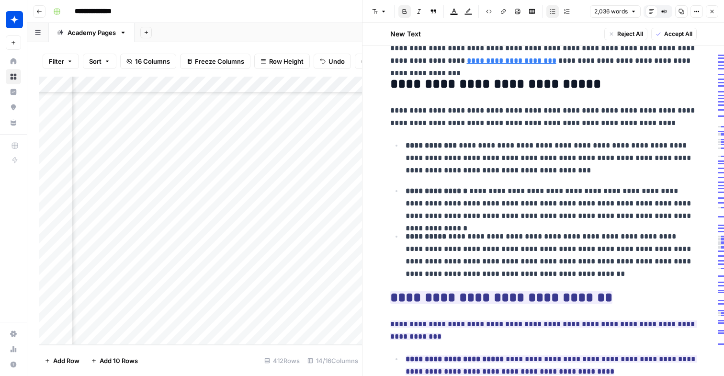
scroll to position [313, 0]
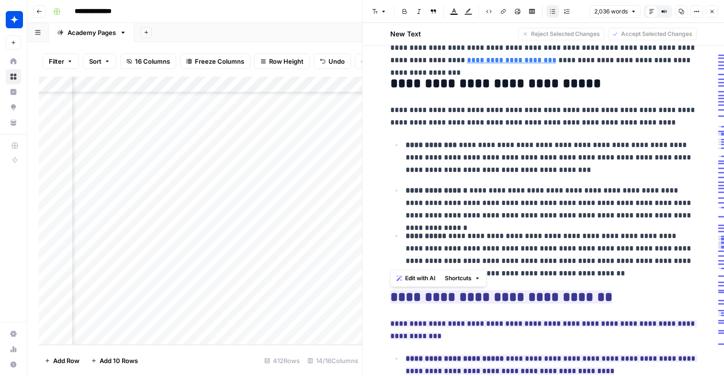
drag, startPoint x: 526, startPoint y: 262, endPoint x: 389, endPoint y: 70, distance: 235.4
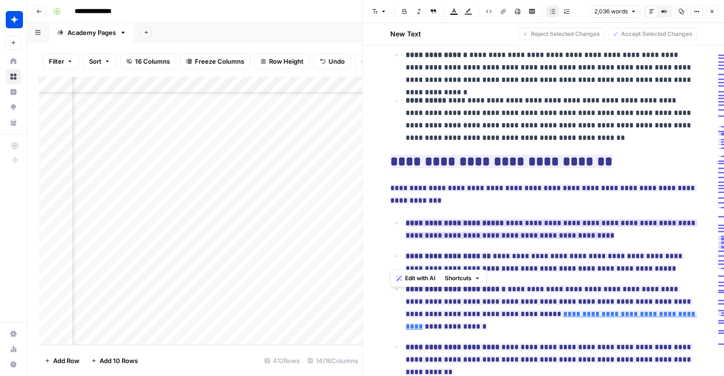
scroll to position [477, 0]
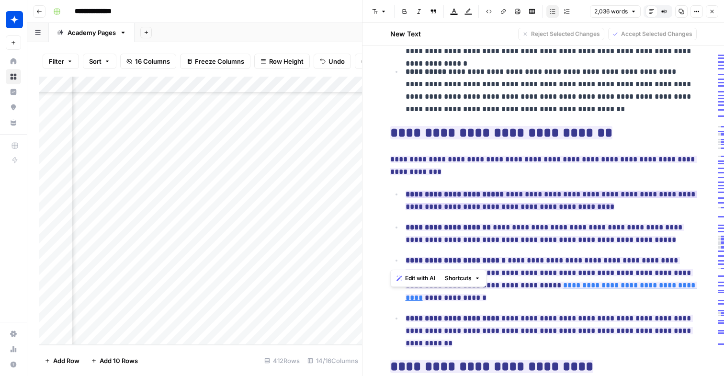
click at [526, 199] on ins "**********" at bounding box center [552, 201] width 292 height 20
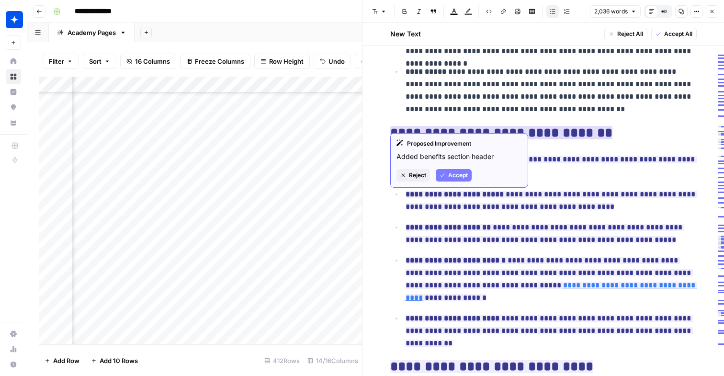
click at [448, 177] on span "Accept" at bounding box center [458, 175] width 20 height 9
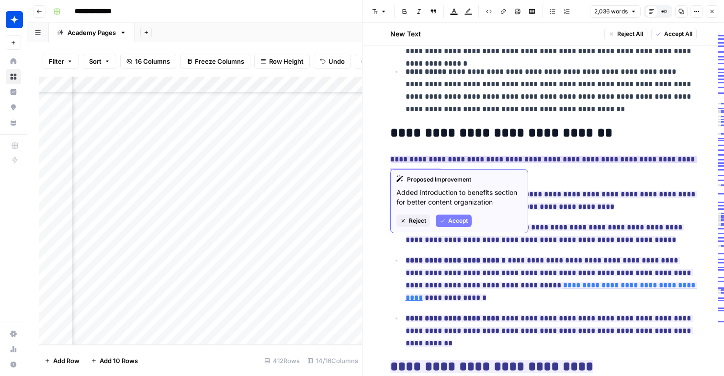
click at [463, 225] on button "Accept" at bounding box center [454, 220] width 36 height 12
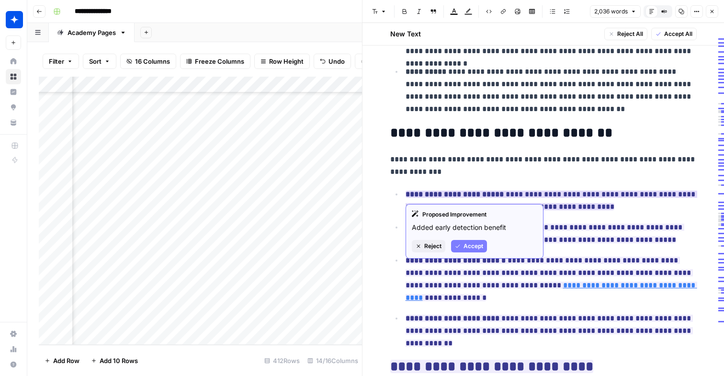
click at [473, 242] on span "Accept" at bounding box center [473, 246] width 20 height 9
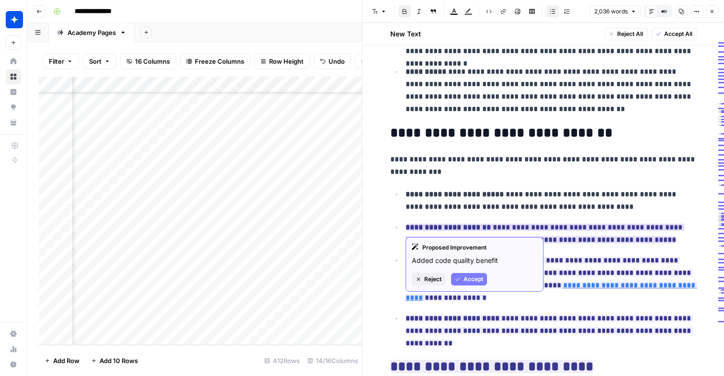
click at [481, 281] on span "Accept" at bounding box center [473, 279] width 20 height 9
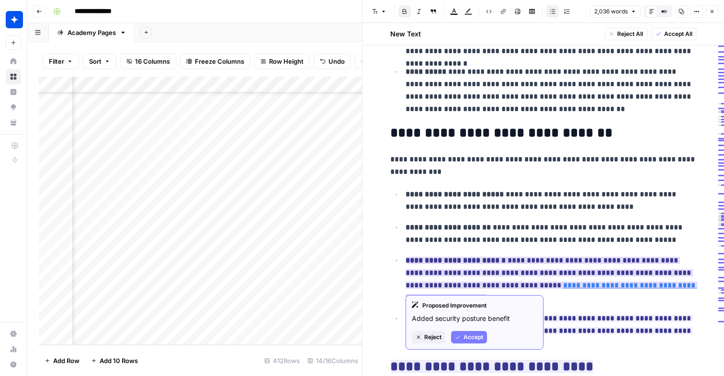
click at [461, 329] on div "Proposed Improvement Added security posture benefit Reject Accept" at bounding box center [475, 322] width 138 height 55
click at [465, 335] on span "Accept" at bounding box center [473, 337] width 20 height 9
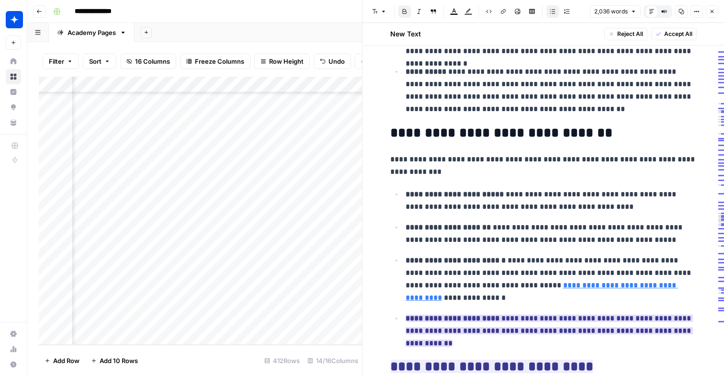
click at [465, 320] on ins "**********" at bounding box center [549, 331] width 287 height 32
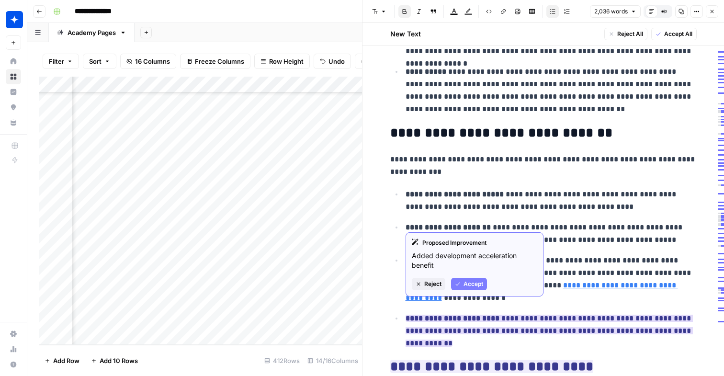
click at [468, 282] on span "Accept" at bounding box center [473, 284] width 20 height 9
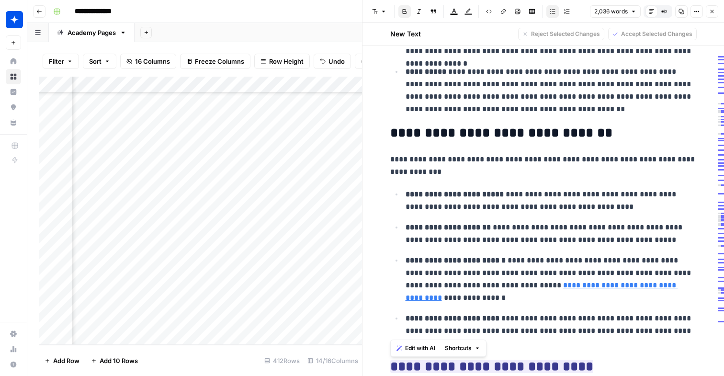
drag, startPoint x: 454, startPoint y: 329, endPoint x: 393, endPoint y: 116, distance: 221.4
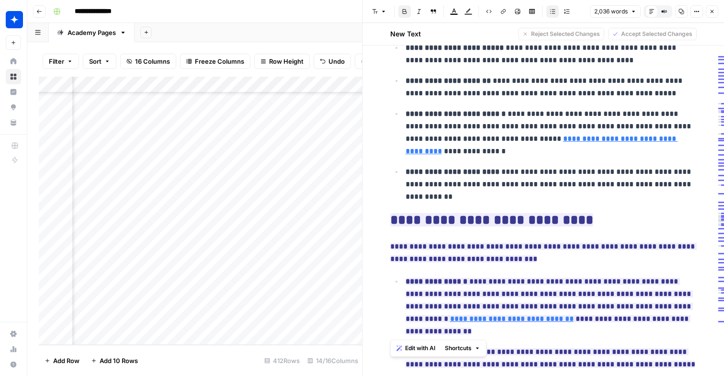
scroll to position [713, 0]
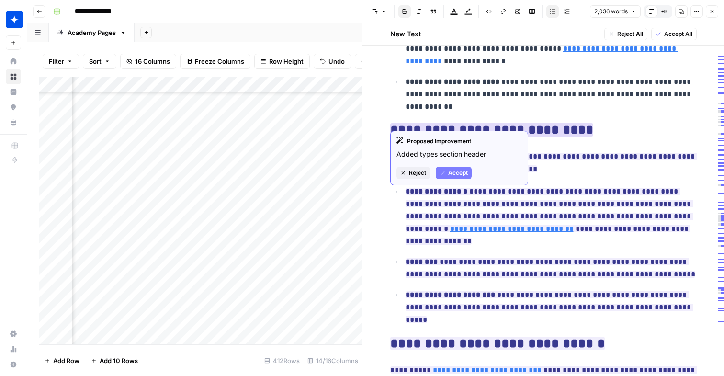
click at [463, 171] on span "Accept" at bounding box center [458, 173] width 20 height 9
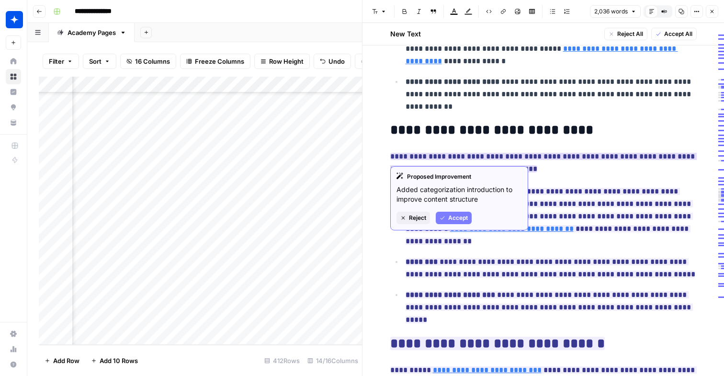
click at [451, 210] on div "Proposed Improvement Added categorization introduction to improve content struc…" at bounding box center [459, 198] width 138 height 64
click at [453, 219] on span "Accept" at bounding box center [458, 218] width 20 height 9
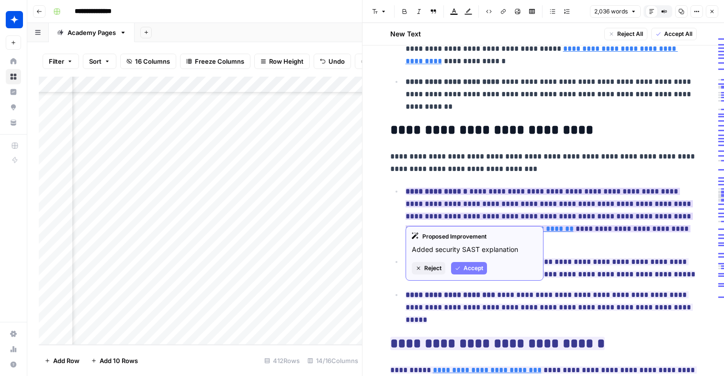
click at [469, 270] on span "Accept" at bounding box center [473, 268] width 20 height 9
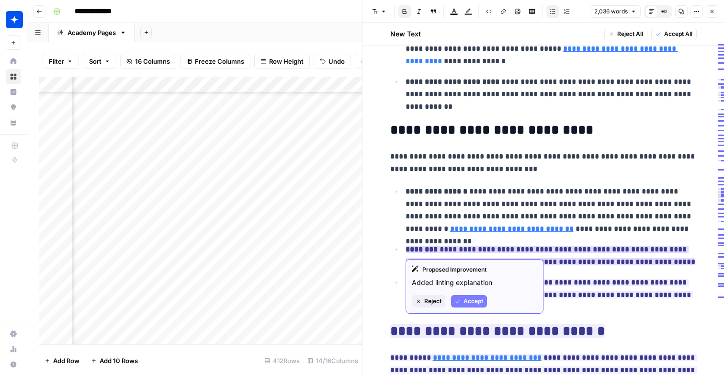
click at [468, 299] on span "Accept" at bounding box center [473, 301] width 20 height 9
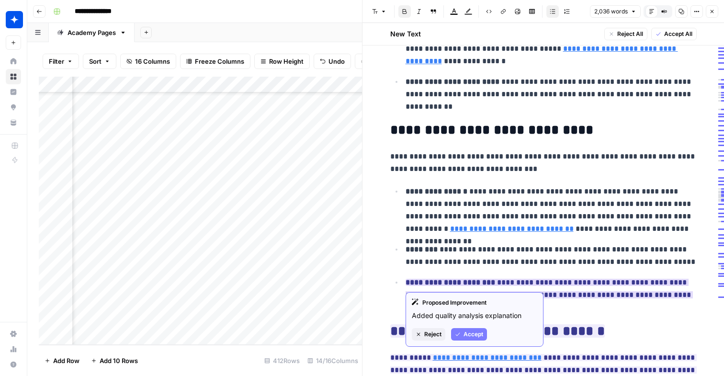
click at [469, 333] on span "Accept" at bounding box center [473, 334] width 20 height 9
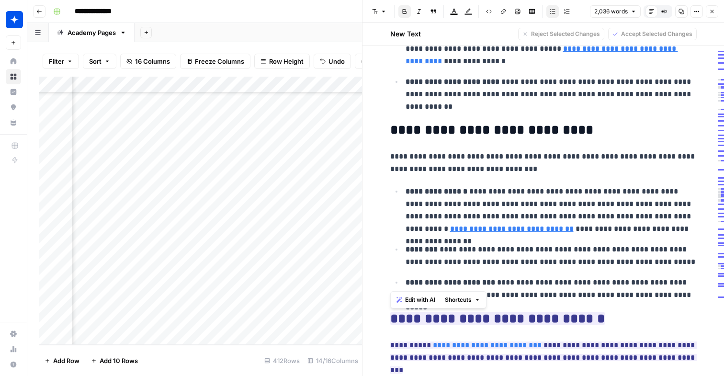
drag, startPoint x: 670, startPoint y: 286, endPoint x: 393, endPoint y: 119, distance: 323.7
click at [585, 217] on p "**********" at bounding box center [551, 210] width 291 height 50
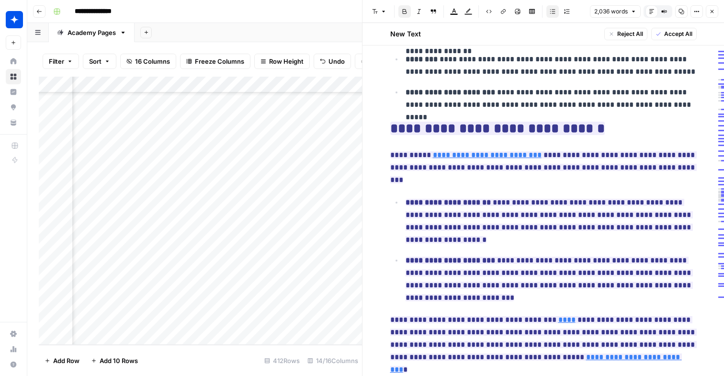
scroll to position [921, 0]
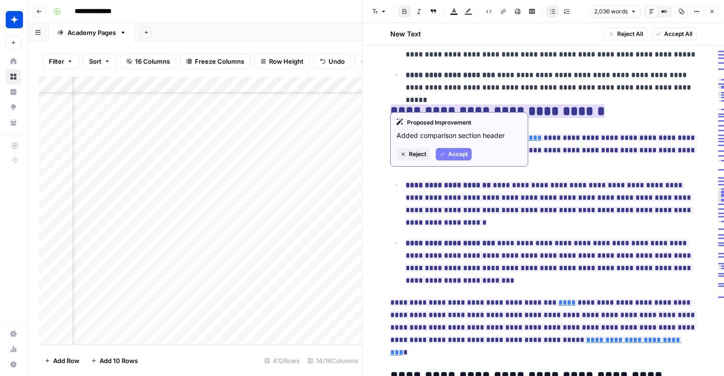
click at [454, 151] on span "Accept" at bounding box center [458, 154] width 20 height 9
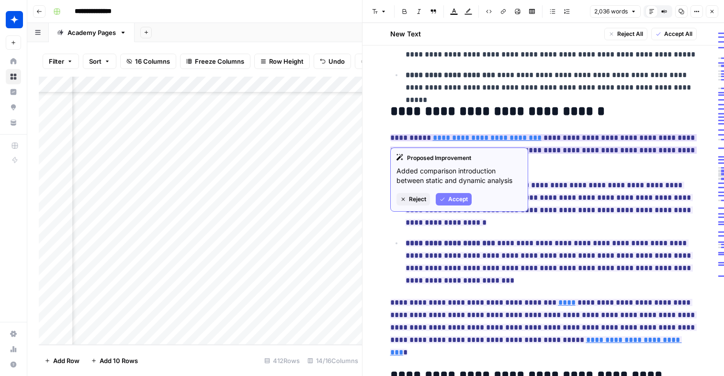
click at [460, 197] on span "Accept" at bounding box center [458, 199] width 20 height 9
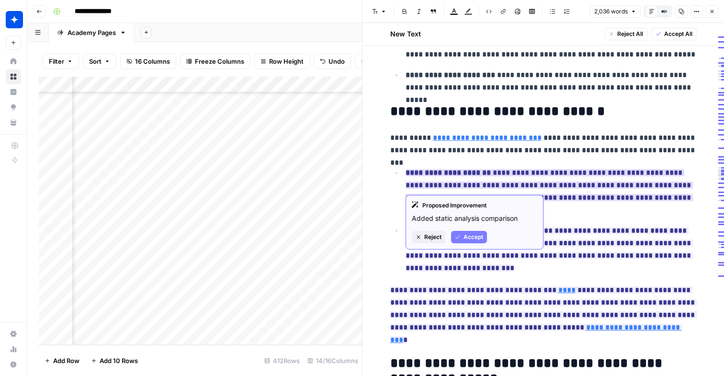
click at [460, 237] on icon "button" at bounding box center [458, 237] width 6 height 6
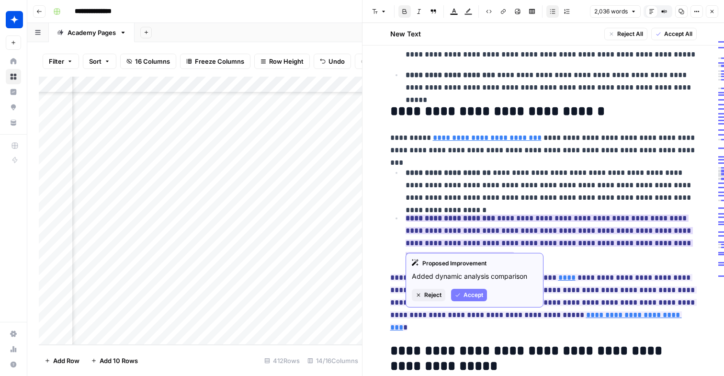
click at [472, 298] on span "Accept" at bounding box center [473, 295] width 20 height 9
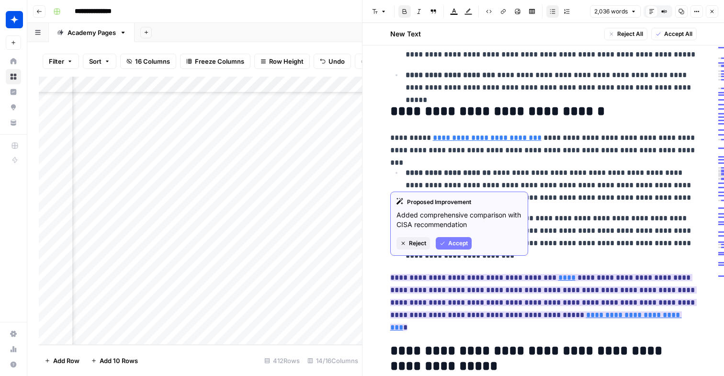
click at [453, 250] on div "Proposed Improvement Added comprehensive comparison with CISA recommendation Re…" at bounding box center [459, 224] width 138 height 64
click at [453, 244] on span "Accept" at bounding box center [458, 243] width 20 height 9
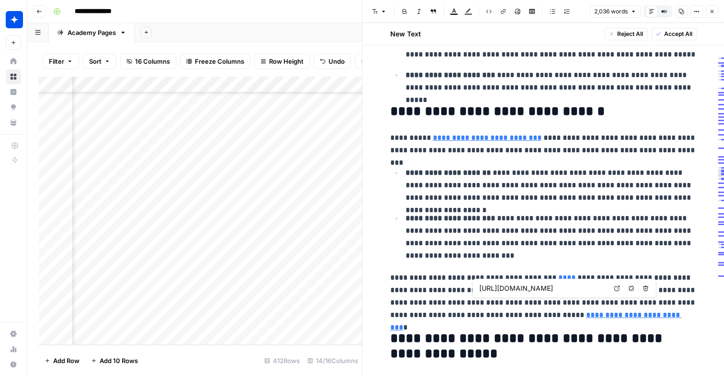
type input "[URL][DOMAIN_NAME]"
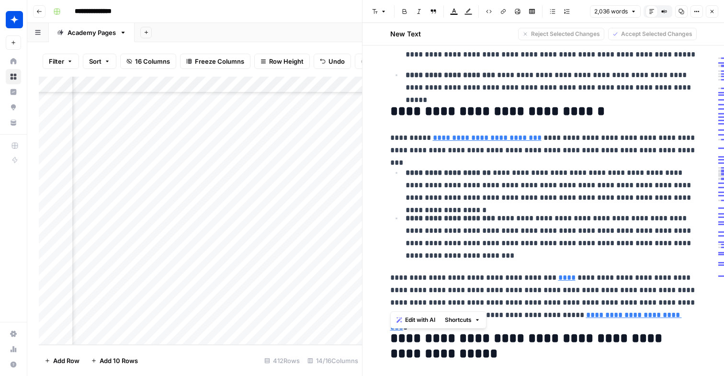
drag, startPoint x: 679, startPoint y: 305, endPoint x: 382, endPoint y: 93, distance: 365.2
copy div "**********"
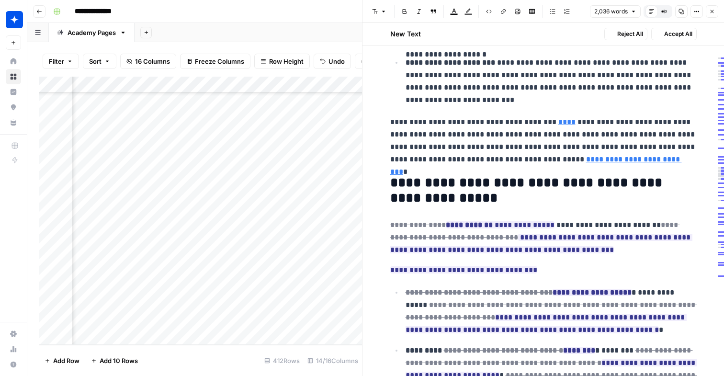
click at [535, 175] on h2 "**********" at bounding box center [543, 190] width 306 height 31
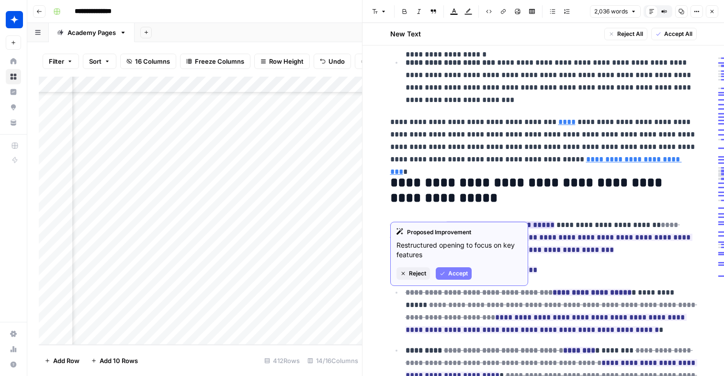
click at [457, 274] on span "Accept" at bounding box center [458, 273] width 20 height 9
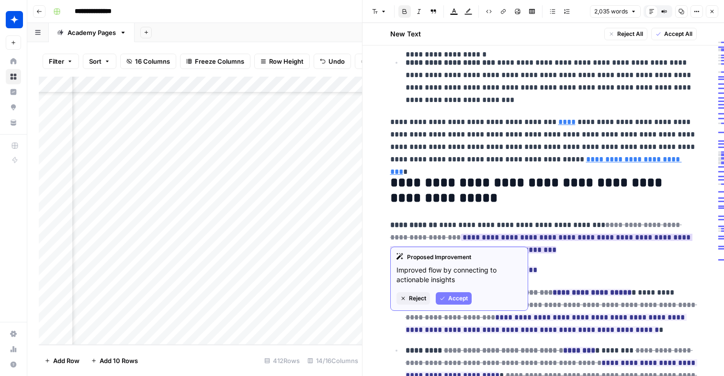
click at [461, 297] on span "Accept" at bounding box center [458, 298] width 20 height 9
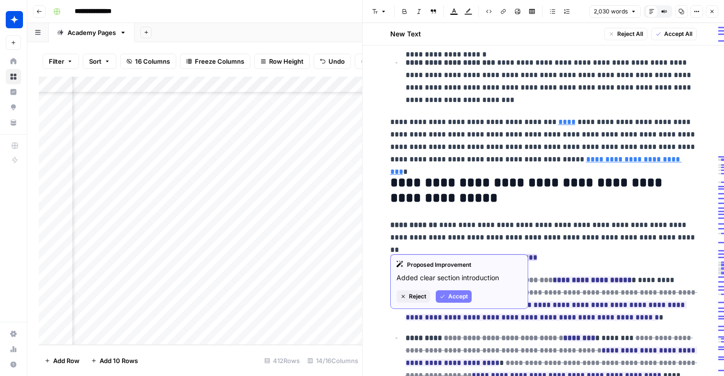
click at [459, 297] on span "Accept" at bounding box center [458, 296] width 20 height 9
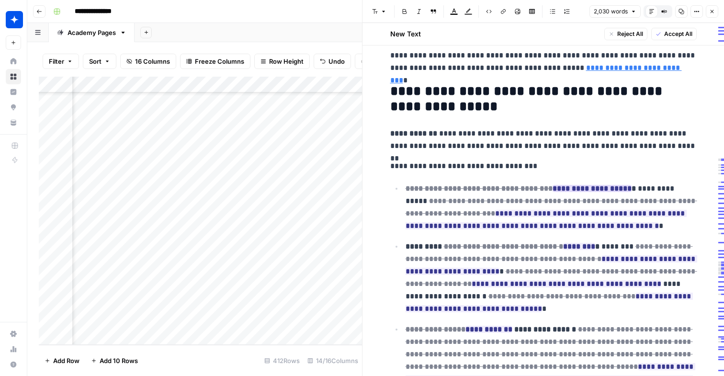
scroll to position [1169, 0]
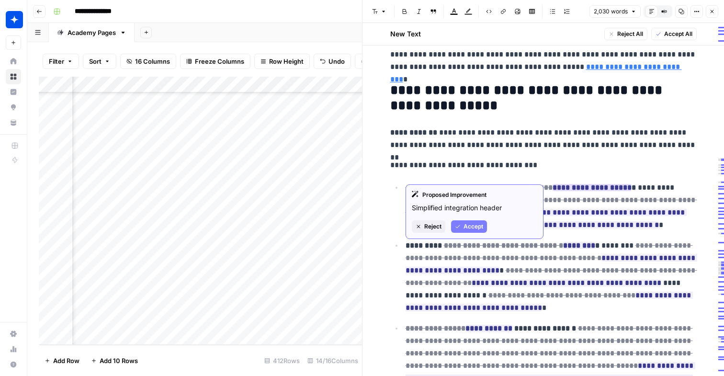
click at [471, 228] on span "Accept" at bounding box center [473, 226] width 20 height 9
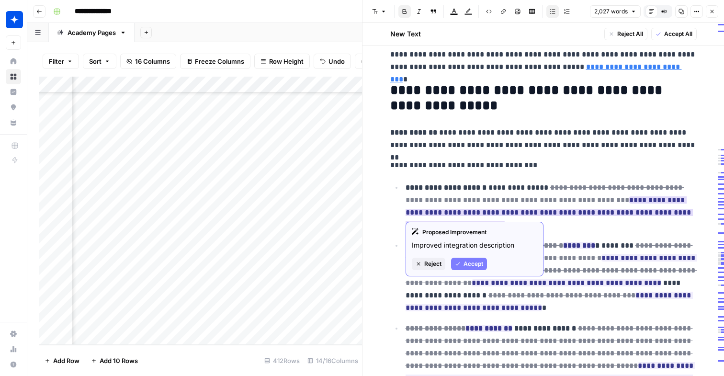
click at [477, 263] on span "Accept" at bounding box center [473, 263] width 20 height 9
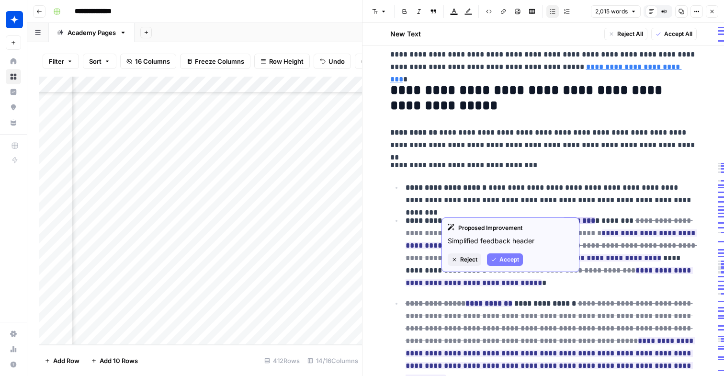
click at [516, 259] on span "Accept" at bounding box center [509, 259] width 20 height 9
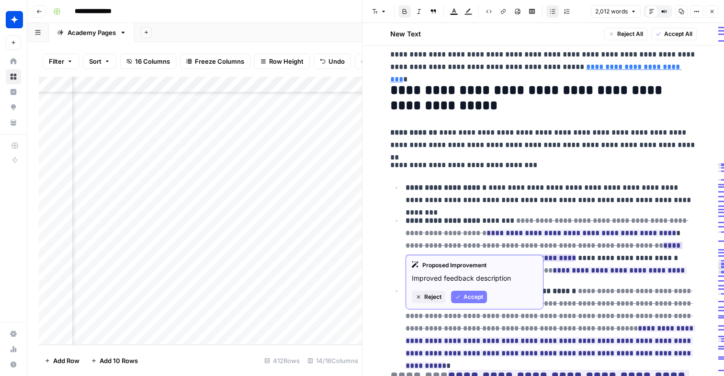
click at [474, 295] on span "Accept" at bounding box center [473, 297] width 20 height 9
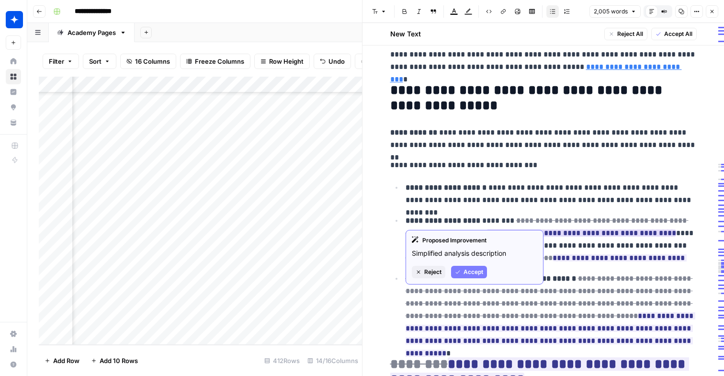
click at [476, 275] on span "Accept" at bounding box center [473, 272] width 20 height 9
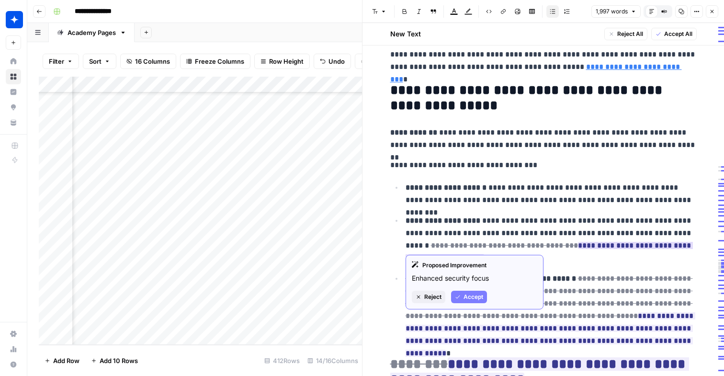
click at [468, 293] on span "Accept" at bounding box center [473, 297] width 20 height 9
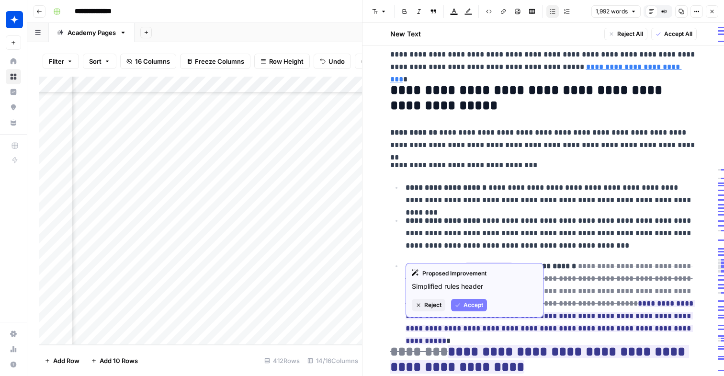
click at [473, 303] on span "Accept" at bounding box center [473, 305] width 20 height 9
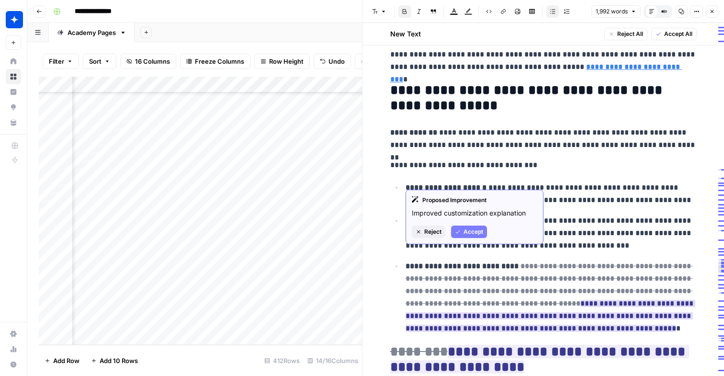
click at [478, 236] on button "Accept" at bounding box center [469, 231] width 36 height 12
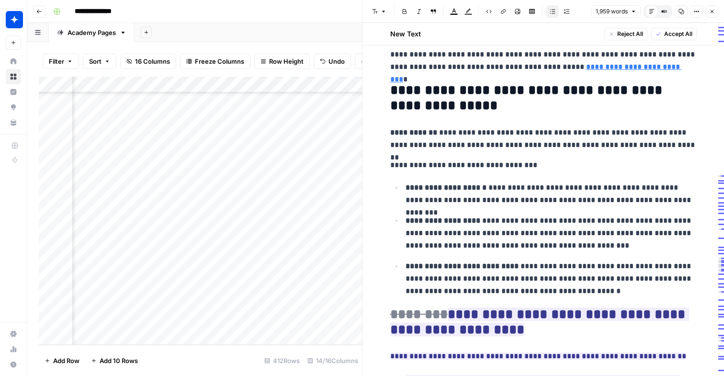
click at [440, 190] on p "**********" at bounding box center [551, 193] width 291 height 25
drag, startPoint x: 564, startPoint y: 277, endPoint x: 391, endPoint y: 169, distance: 204.6
click at [391, 181] on ul "**********" at bounding box center [543, 239] width 306 height 116
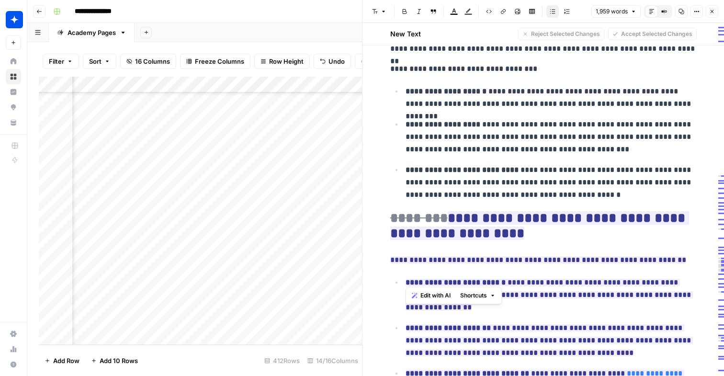
scroll to position [1310, 0]
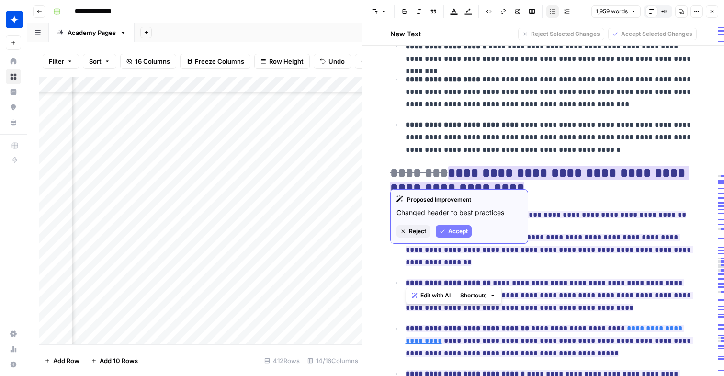
click at [462, 229] on span "Accept" at bounding box center [458, 231] width 20 height 9
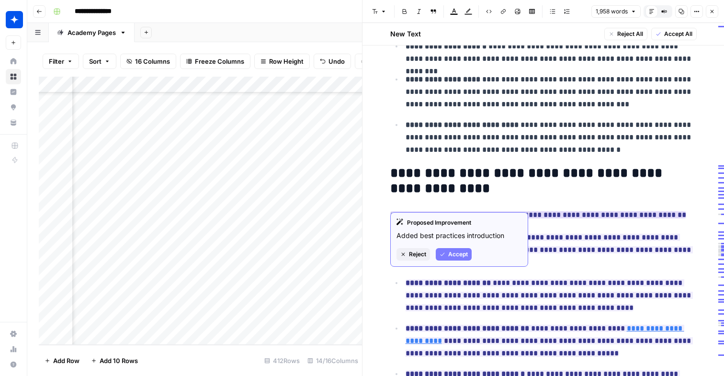
click at [451, 252] on span "Accept" at bounding box center [458, 254] width 20 height 9
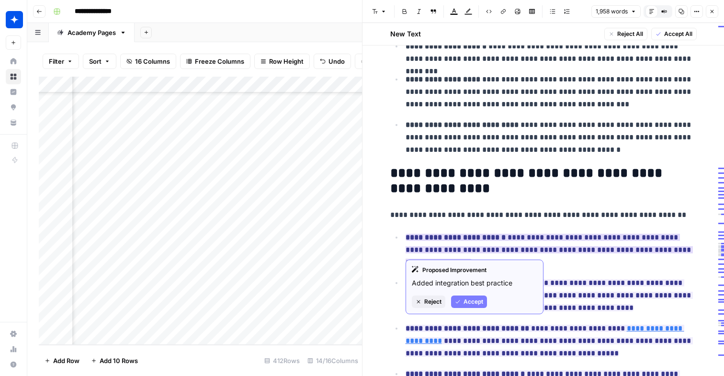
click at [463, 292] on div "Proposed Improvement Added integration best practice Reject Accept" at bounding box center [475, 286] width 138 height 55
click at [463, 301] on span "Accept" at bounding box center [473, 301] width 20 height 9
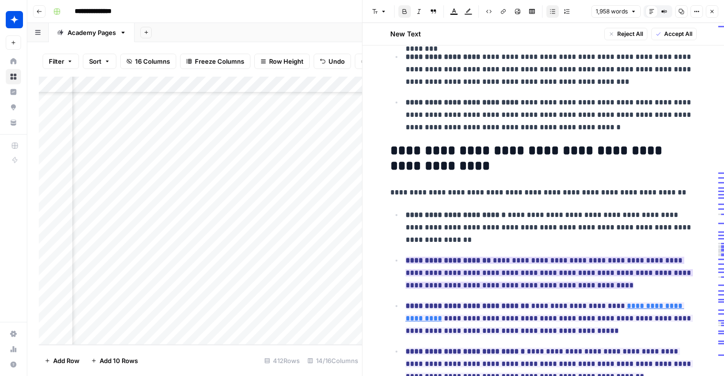
scroll to position [1409, 0]
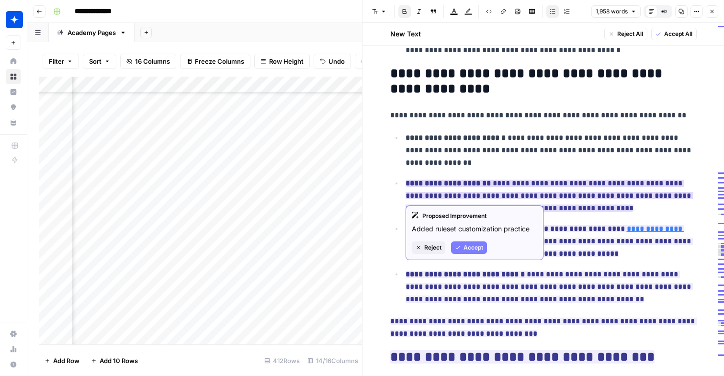
click at [462, 249] on button "Accept" at bounding box center [469, 247] width 36 height 12
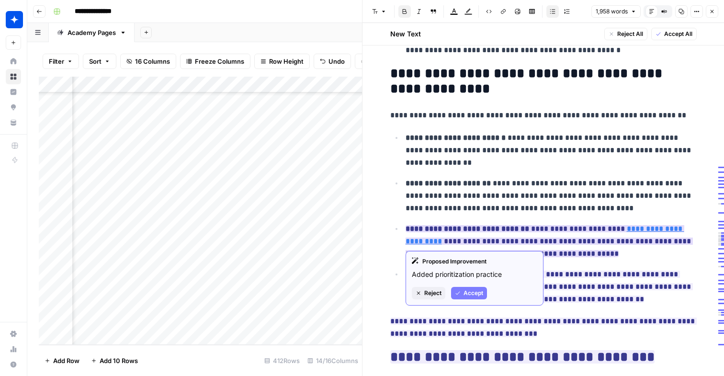
click at [466, 291] on span "Accept" at bounding box center [473, 293] width 20 height 9
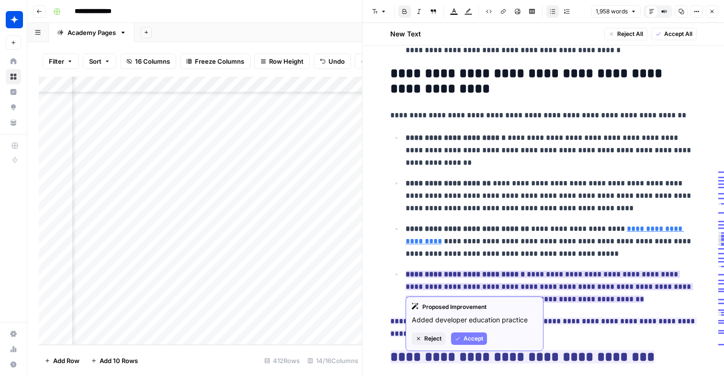
click at [473, 339] on span "Accept" at bounding box center [473, 338] width 20 height 9
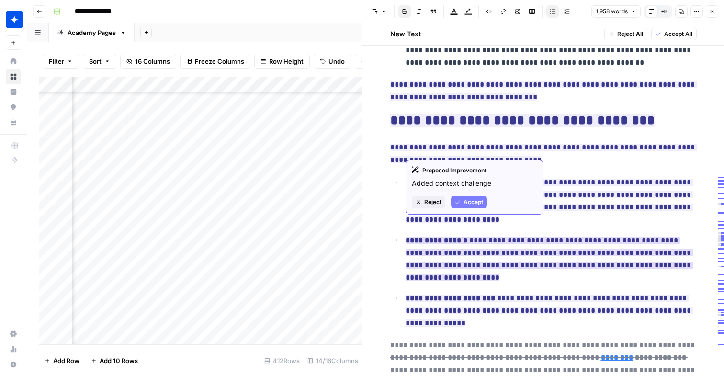
scroll to position [1609, 0]
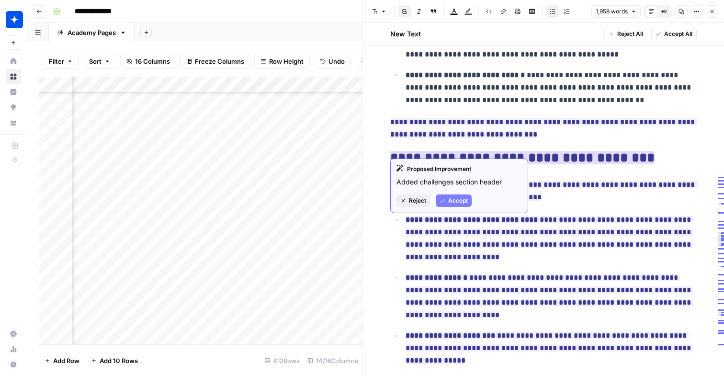
click at [452, 201] on span "Accept" at bounding box center [458, 200] width 20 height 9
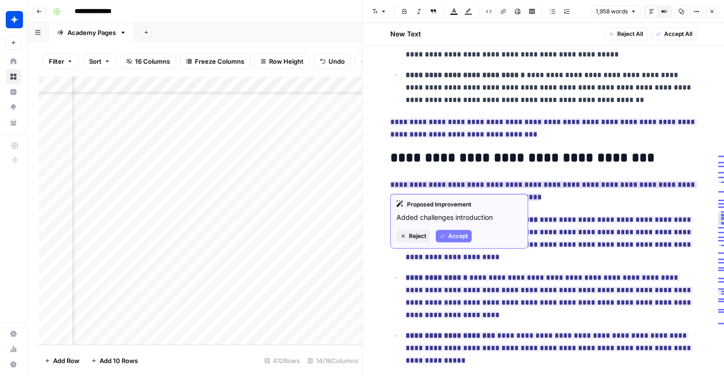
click at [459, 239] on span "Accept" at bounding box center [458, 236] width 20 height 9
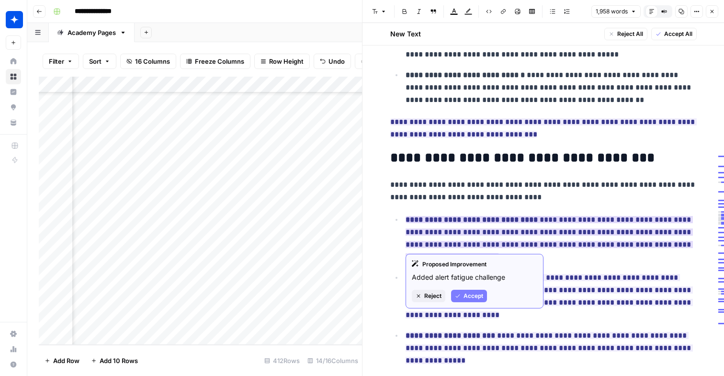
click at [472, 301] on button "Accept" at bounding box center [469, 296] width 36 height 12
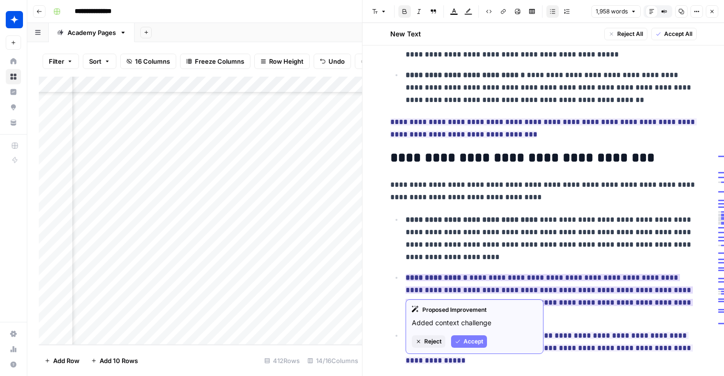
click at [473, 338] on span "Accept" at bounding box center [473, 341] width 20 height 9
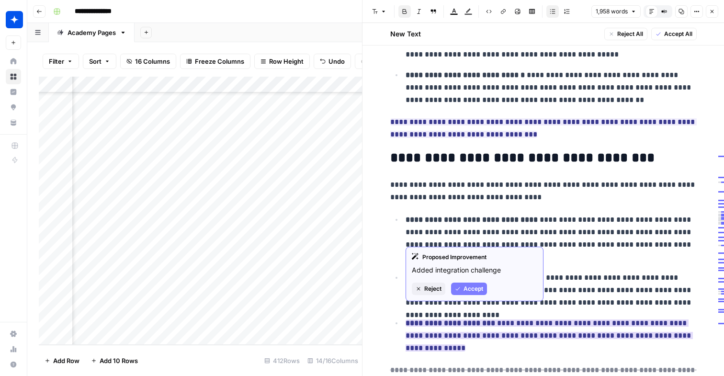
click at [474, 292] on span "Accept" at bounding box center [473, 288] width 20 height 9
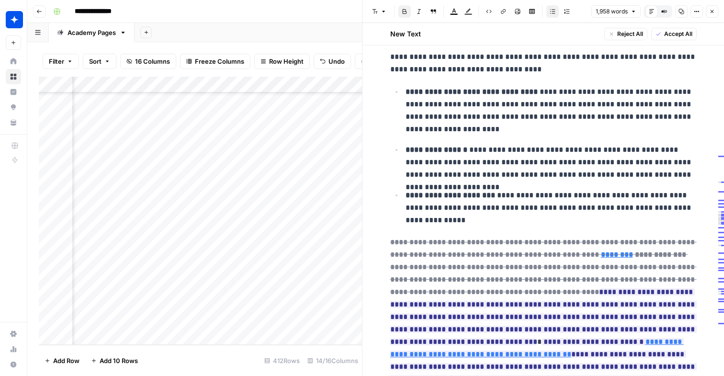
scroll to position [1751, 0]
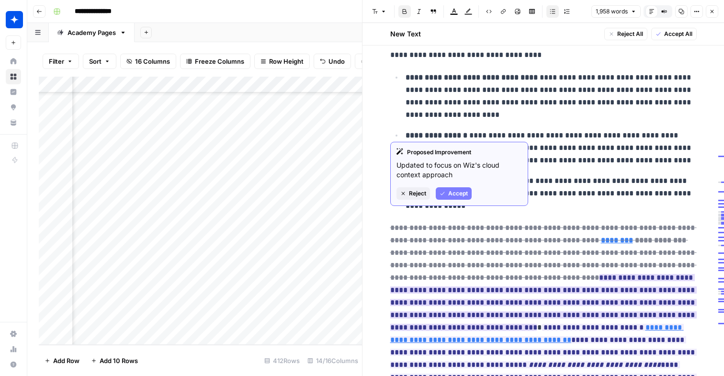
click at [462, 199] on button "Accept" at bounding box center [454, 193] width 36 height 12
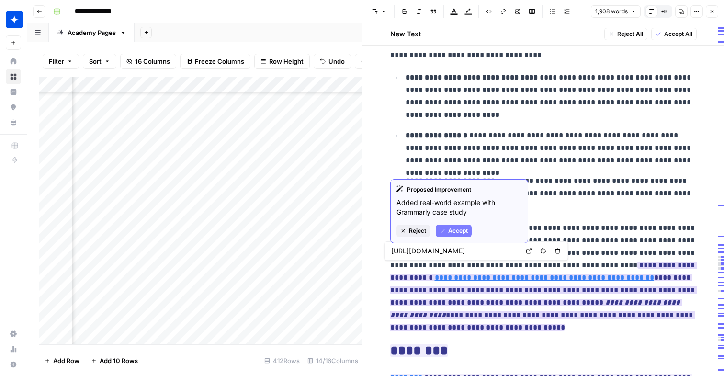
click at [461, 232] on span "Accept" at bounding box center [458, 230] width 20 height 9
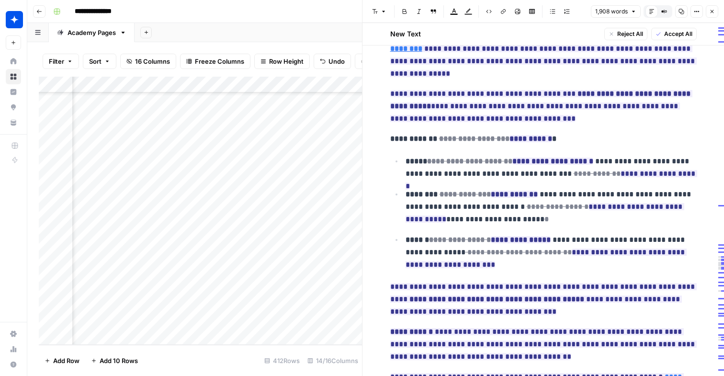
scroll to position [2113, 0]
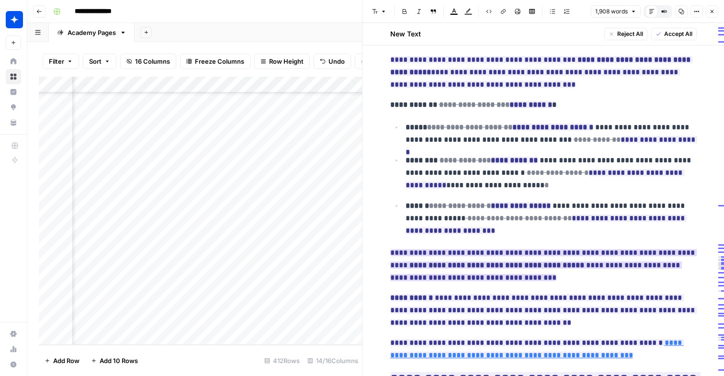
click at [420, 261] on strong "**********" at bounding box center [496, 264] width 175 height 7
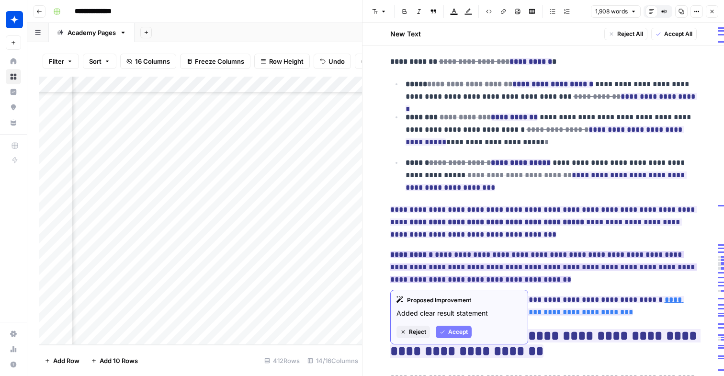
scroll to position [2195, 0]
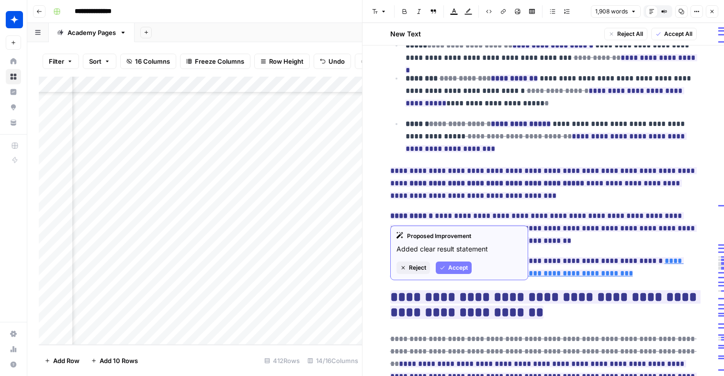
click at [455, 210] on span "**********" at bounding box center [543, 228] width 306 height 38
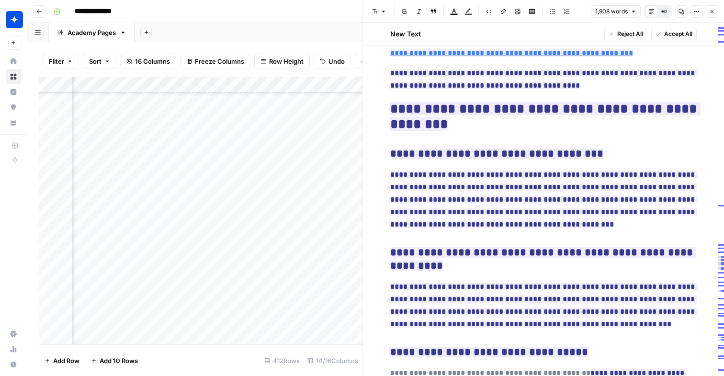
scroll to position [2518, 0]
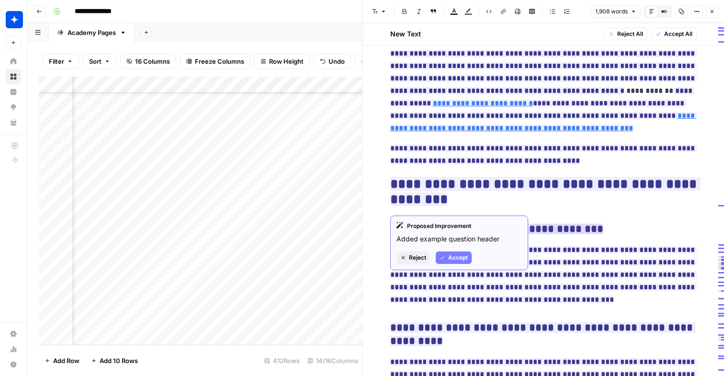
click at [459, 250] on div "Proposed Improvement Added example question header Reject Accept" at bounding box center [459, 242] width 138 height 55
click at [456, 260] on span "Accept" at bounding box center [458, 257] width 20 height 9
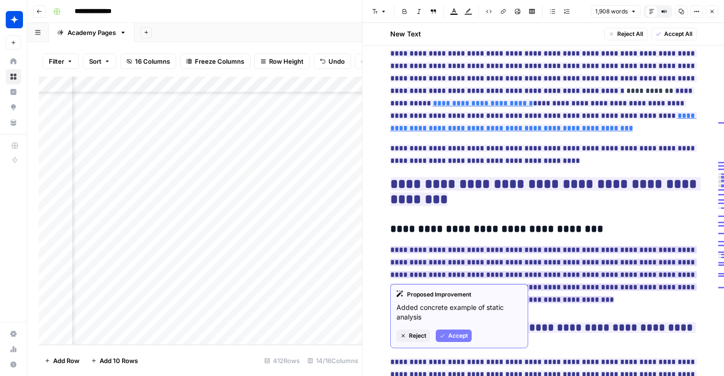
click at [457, 334] on span "Accept" at bounding box center [458, 335] width 20 height 9
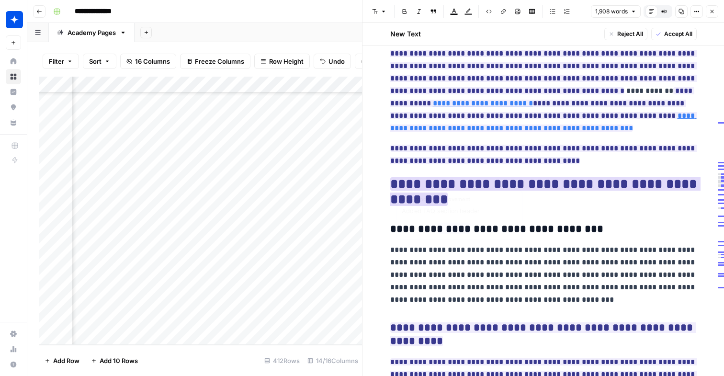
click at [425, 177] on ins "**********" at bounding box center [545, 191] width 310 height 29
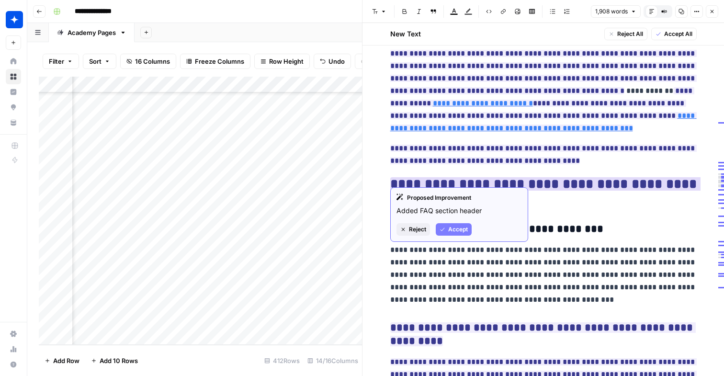
click at [447, 226] on button "Accept" at bounding box center [454, 229] width 36 height 12
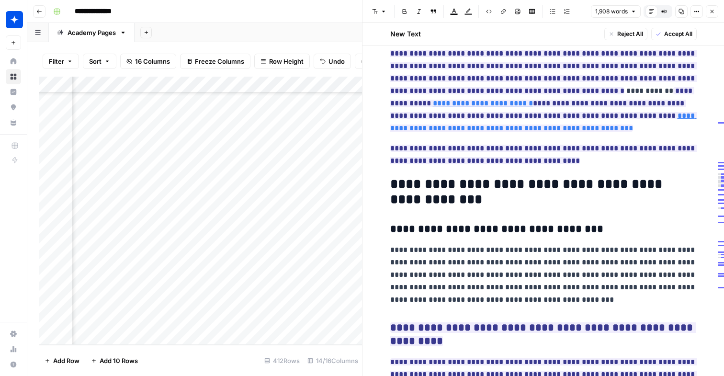
click at [426, 177] on h2 "**********" at bounding box center [543, 192] width 306 height 31
copy h2 "**********"
click at [439, 244] on p "**********" at bounding box center [543, 275] width 306 height 62
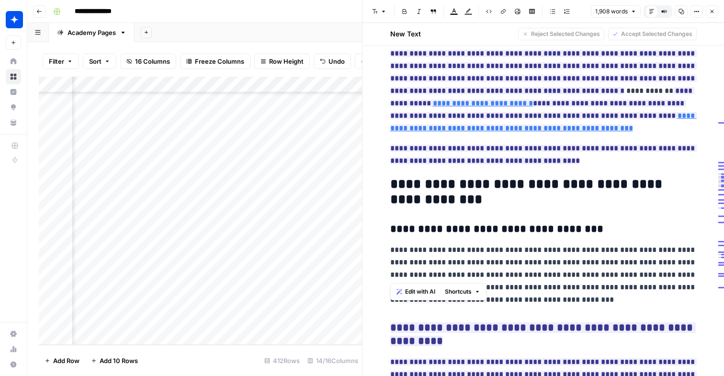
drag, startPoint x: 416, startPoint y: 212, endPoint x: 514, endPoint y: 271, distance: 114.5
copy div "**********"
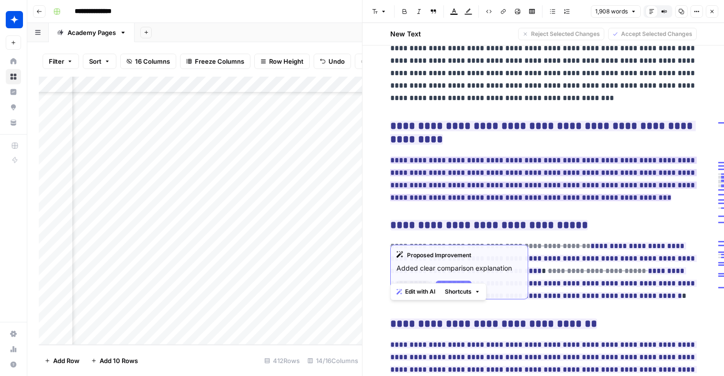
scroll to position [2749, 0]
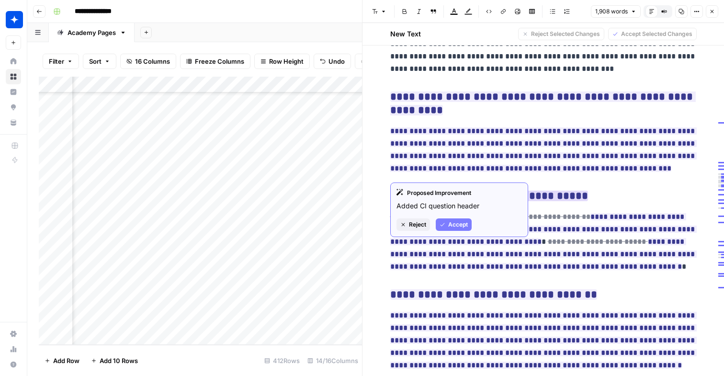
click at [462, 221] on span "Accept" at bounding box center [458, 224] width 20 height 9
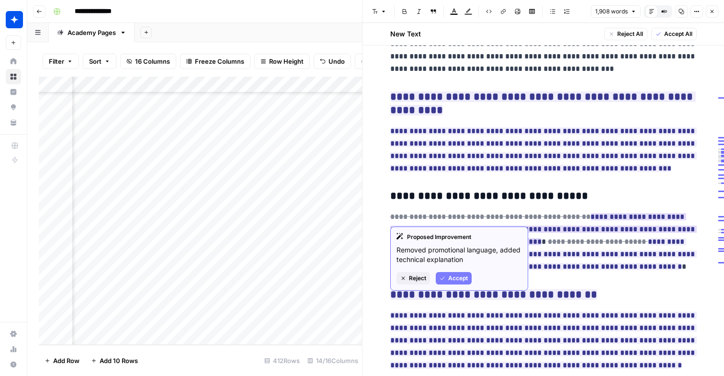
click at [456, 275] on span "Accept" at bounding box center [458, 278] width 20 height 9
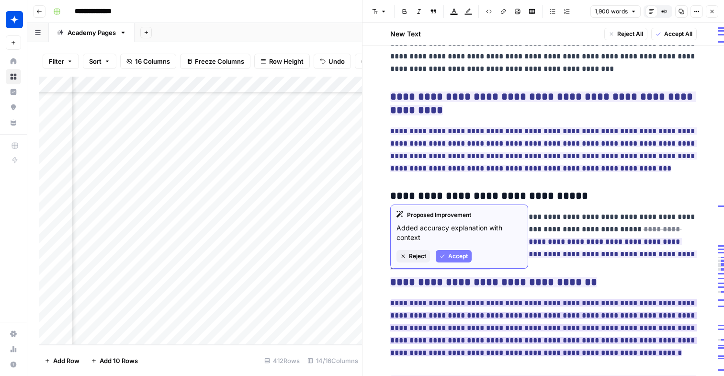
click at [463, 255] on span "Accept" at bounding box center [458, 256] width 20 height 9
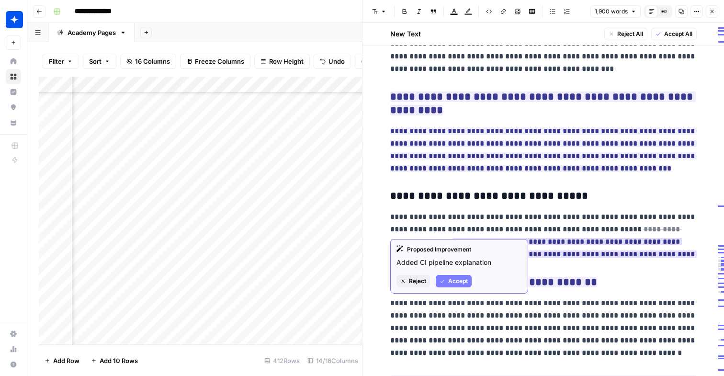
click at [461, 284] on span "Accept" at bounding box center [458, 281] width 20 height 9
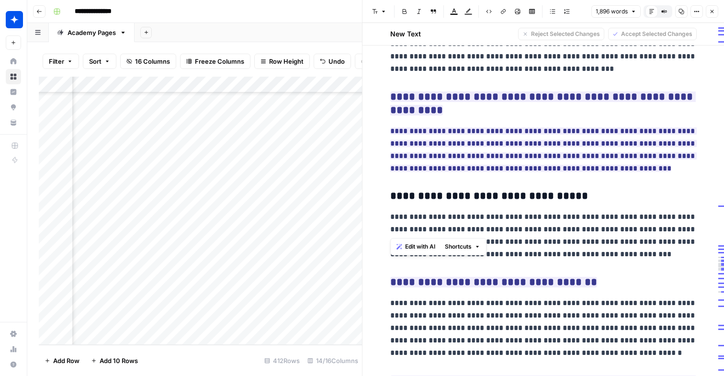
drag, startPoint x: 612, startPoint y: 229, endPoint x: 385, endPoint y: 169, distance: 234.7
copy div "**********"
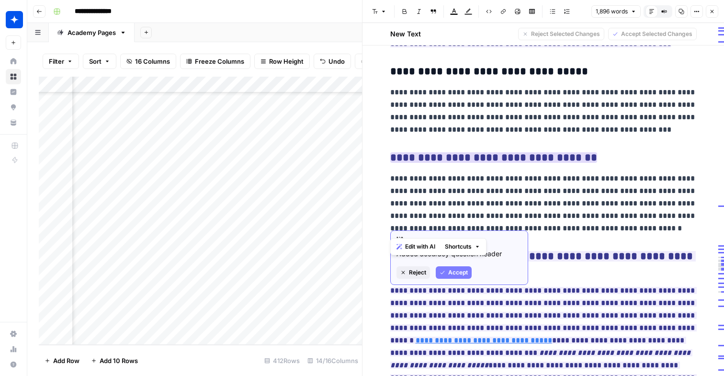
scroll to position [2905, 0]
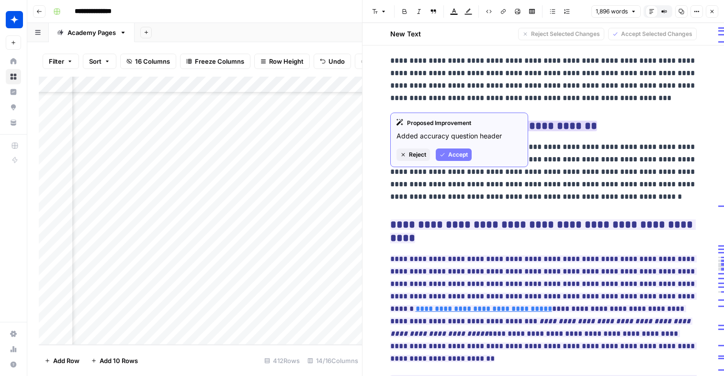
click at [462, 154] on span "Accept" at bounding box center [458, 154] width 20 height 9
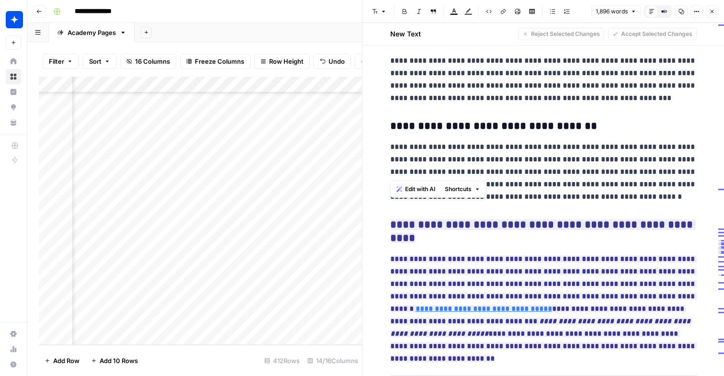
drag, startPoint x: 589, startPoint y: 174, endPoint x: 393, endPoint y: 103, distance: 208.4
copy div "**********"
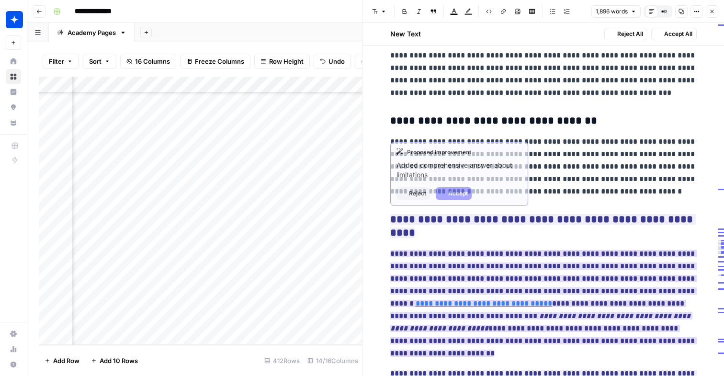
click at [573, 250] on ins "**********" at bounding box center [543, 303] width 306 height 107
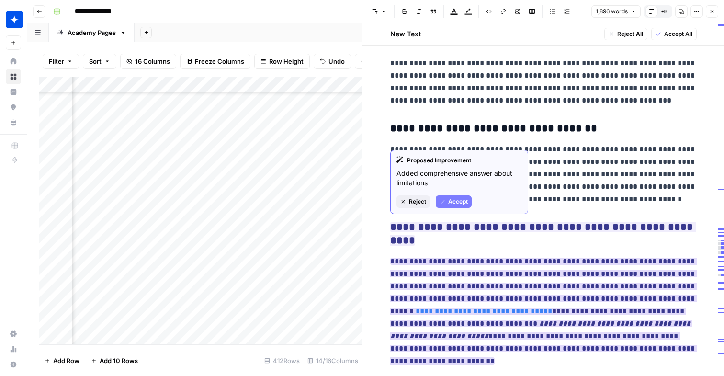
scroll to position [2902, 0]
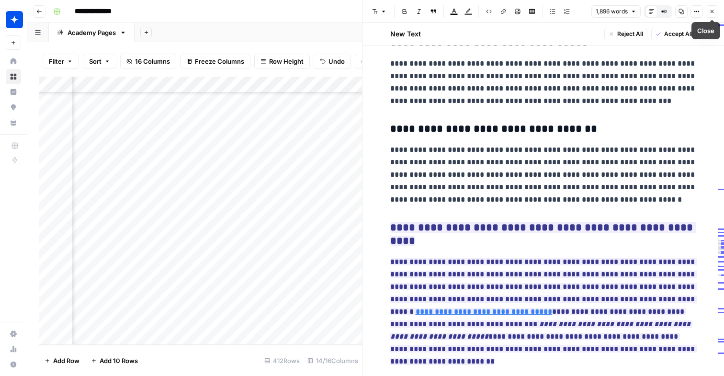
click at [713, 9] on icon "button" at bounding box center [712, 12] width 6 height 6
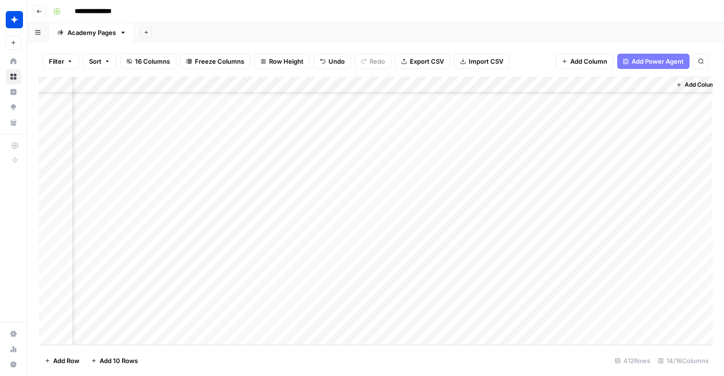
click at [525, 108] on div "Add Column" at bounding box center [376, 211] width 674 height 268
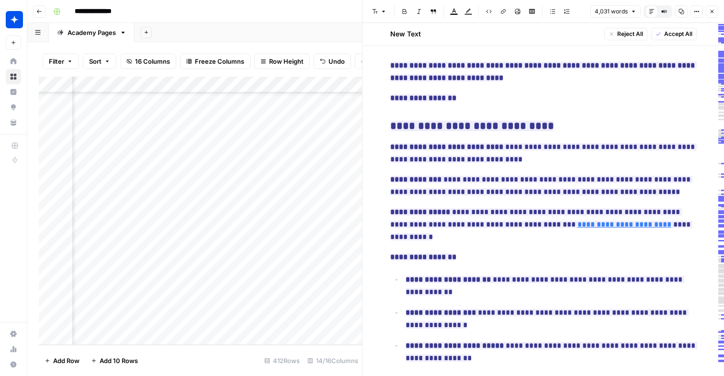
scroll to position [924, 0]
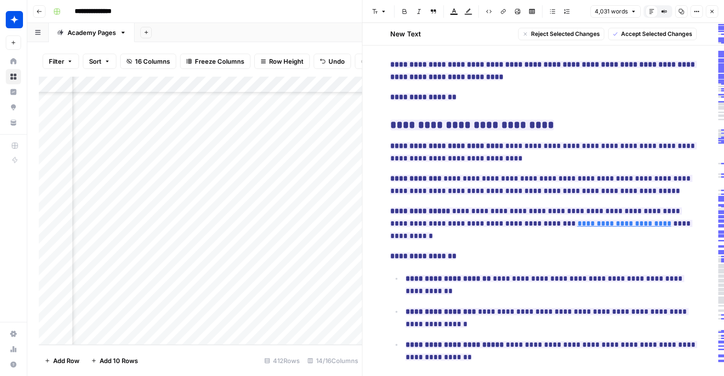
drag, startPoint x: 515, startPoint y: 122, endPoint x: 377, endPoint y: 112, distance: 138.3
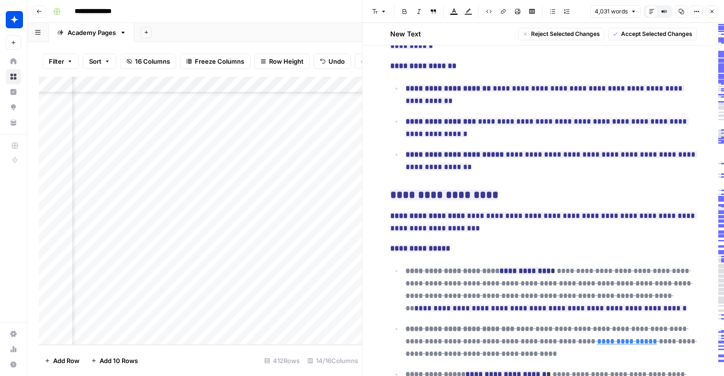
scroll to position [1115, 0]
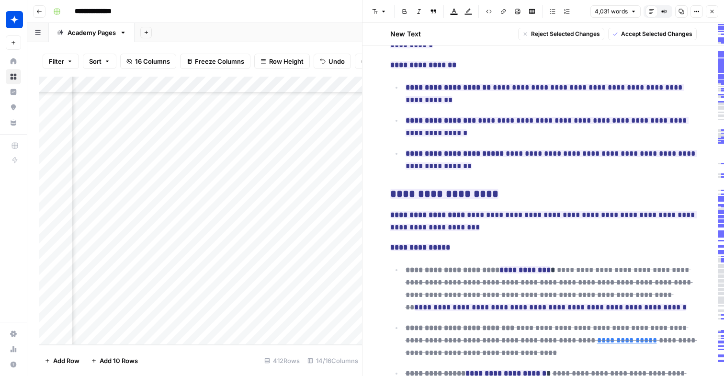
drag, startPoint x: 388, startPoint y: 177, endPoint x: 488, endPoint y: 187, distance: 101.0
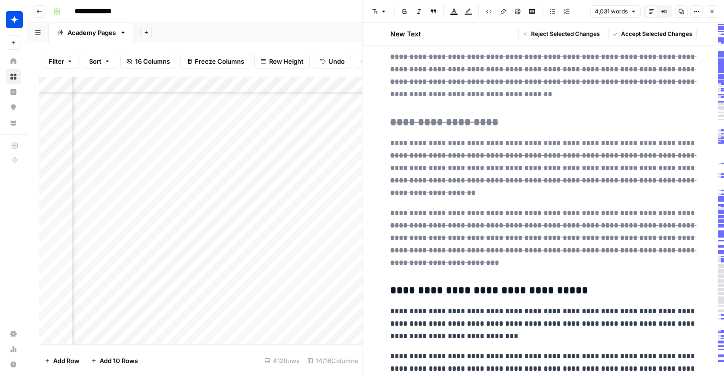
scroll to position [2027, 0]
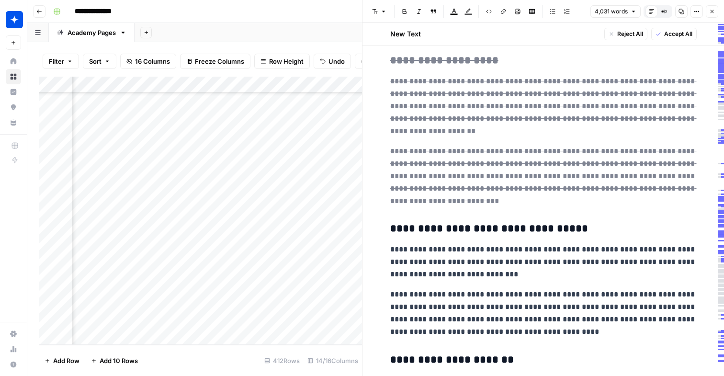
drag, startPoint x: 389, startPoint y: 189, endPoint x: 539, endPoint y: 233, distance: 156.8
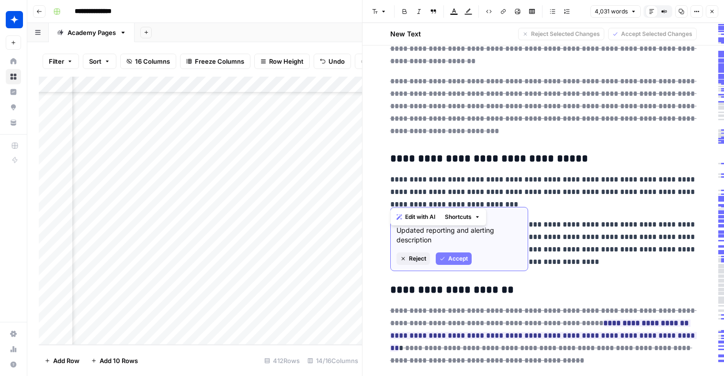
scroll to position [2107, 0]
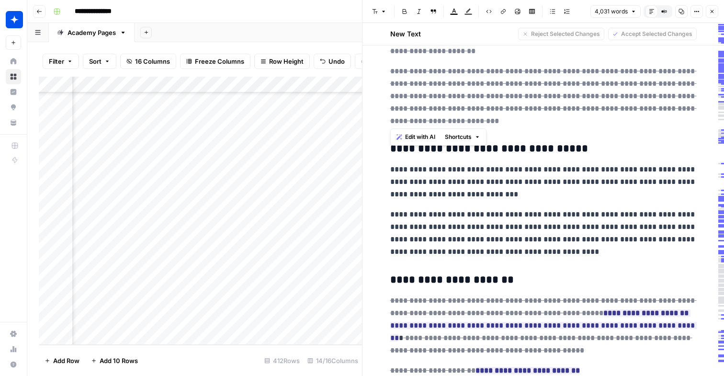
click at [710, 11] on icon "button" at bounding box center [712, 12] width 6 height 6
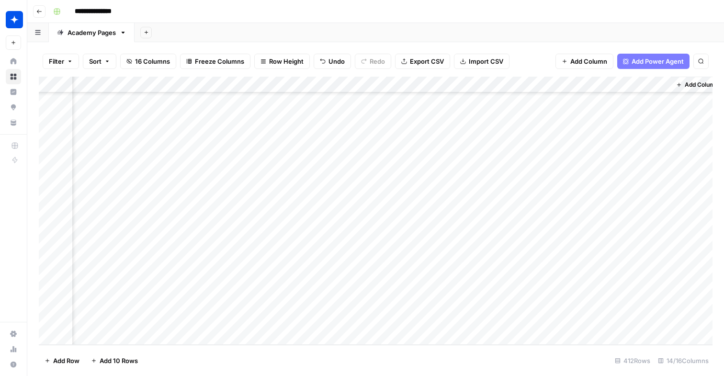
click at [527, 222] on div "Add Column" at bounding box center [376, 211] width 674 height 268
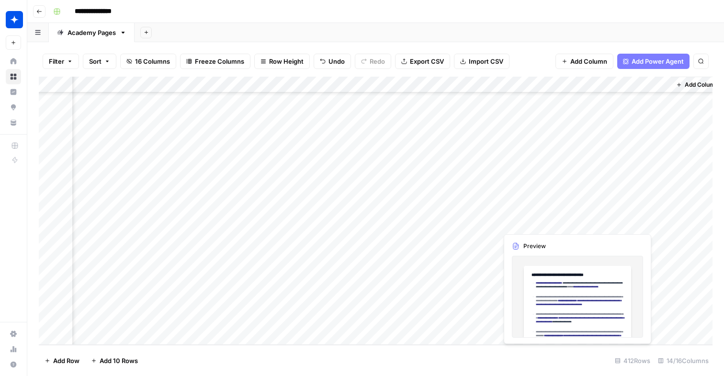
click at [527, 222] on div "Add Column" at bounding box center [376, 211] width 674 height 268
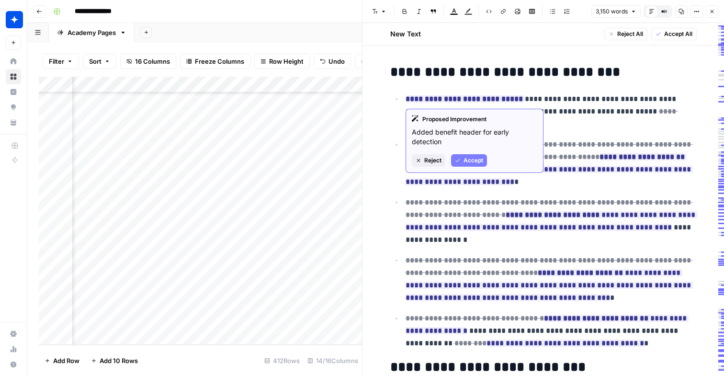
click at [485, 67] on strong "**********" at bounding box center [505, 71] width 230 height 13
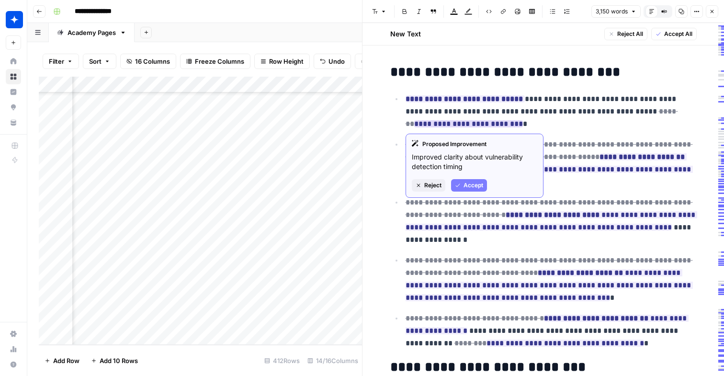
click at [470, 180] on button "Accept" at bounding box center [469, 185] width 36 height 12
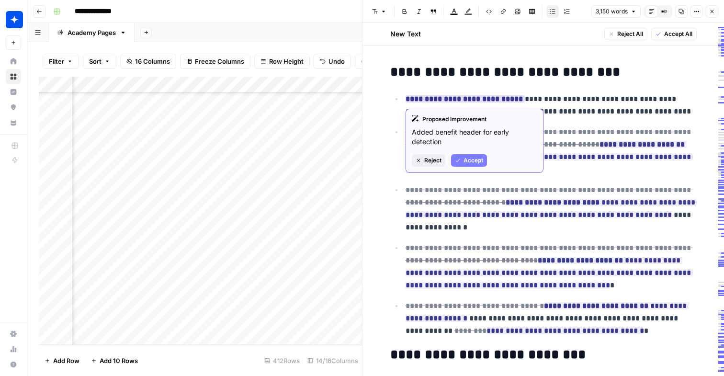
click at [471, 159] on span "Accept" at bounding box center [473, 160] width 20 height 9
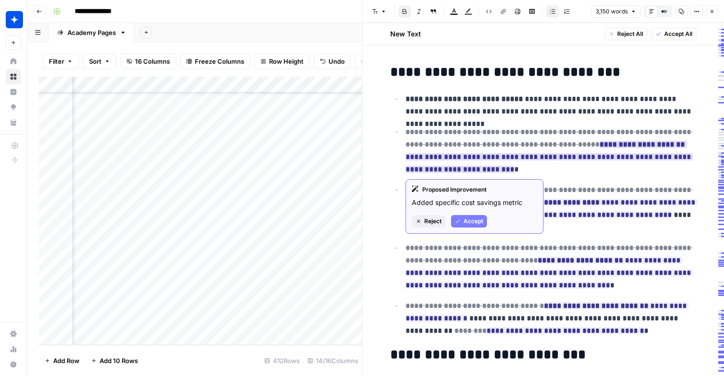
click at [474, 220] on span "Accept" at bounding box center [473, 221] width 20 height 9
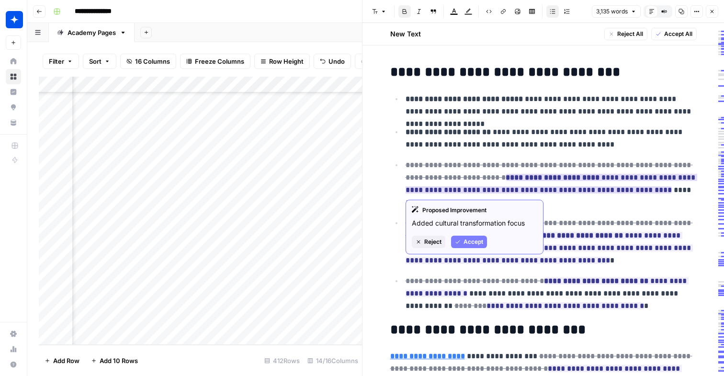
click at [474, 240] on span "Accept" at bounding box center [473, 241] width 20 height 9
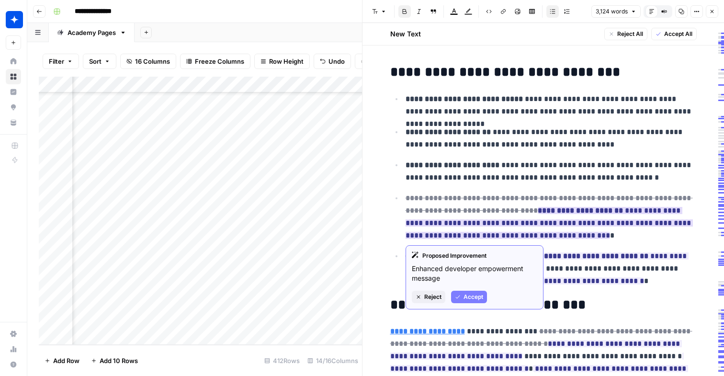
click at [466, 297] on span "Accept" at bounding box center [473, 297] width 20 height 9
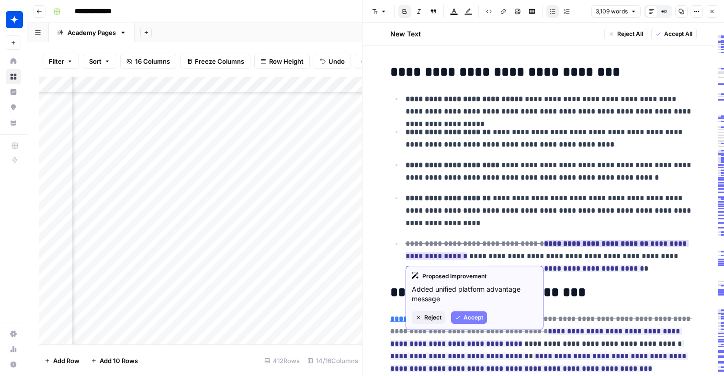
click at [469, 311] on button "Accept" at bounding box center [469, 317] width 36 height 12
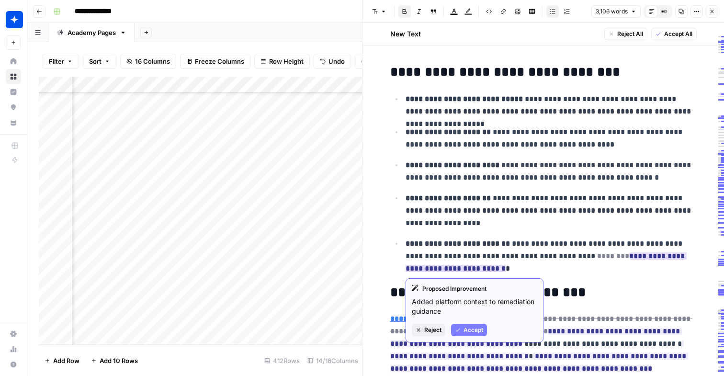
click at [461, 326] on button "Accept" at bounding box center [469, 330] width 36 height 12
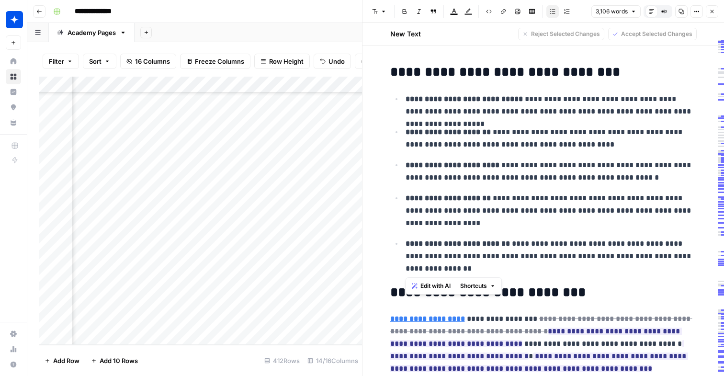
drag, startPoint x: 463, startPoint y: 268, endPoint x: 406, endPoint y: 98, distance: 178.7
click at [406, 98] on ul "**********" at bounding box center [543, 183] width 306 height 182
click at [481, 270] on p "**********" at bounding box center [551, 255] width 291 height 37
drag, startPoint x: 481, startPoint y: 270, endPoint x: 400, endPoint y: 91, distance: 195.6
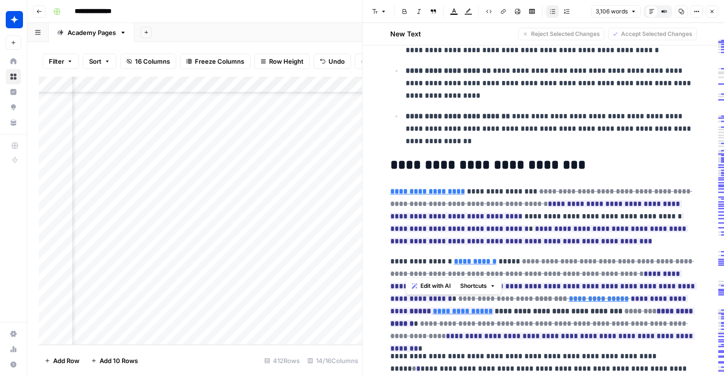
scroll to position [131, 0]
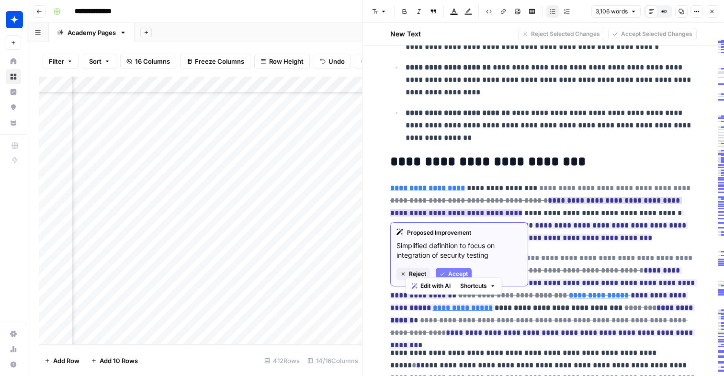
click at [456, 269] on button "Accept" at bounding box center [454, 274] width 36 height 12
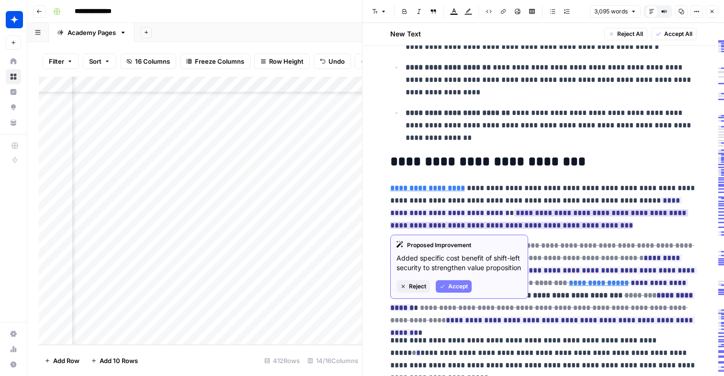
click at [459, 291] on span "Accept" at bounding box center [458, 286] width 20 height 9
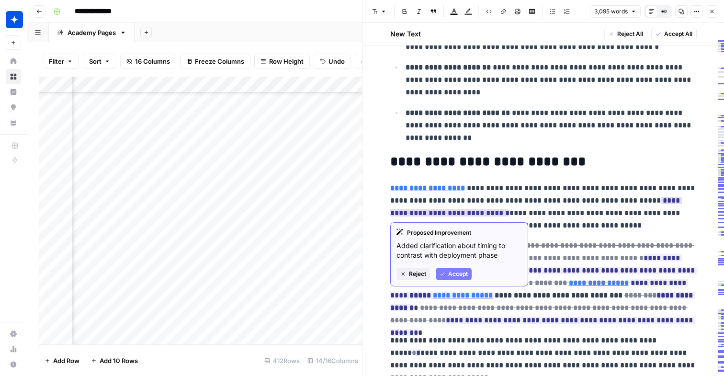
click at [462, 267] on div "Proposed Improvement Added clarification about timing to contrast with deployme…" at bounding box center [459, 254] width 138 height 64
click at [462, 270] on span "Accept" at bounding box center [458, 274] width 20 height 9
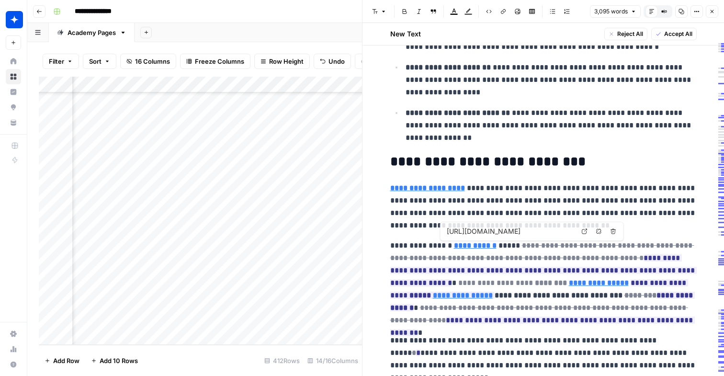
type input "[URL][DOMAIN_NAME]"
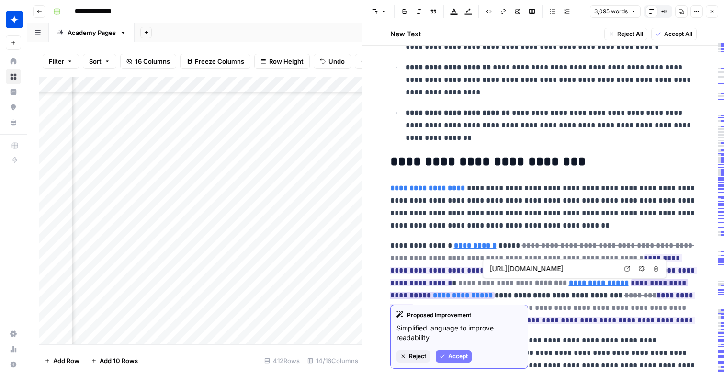
click at [460, 354] on span "Accept" at bounding box center [458, 356] width 20 height 9
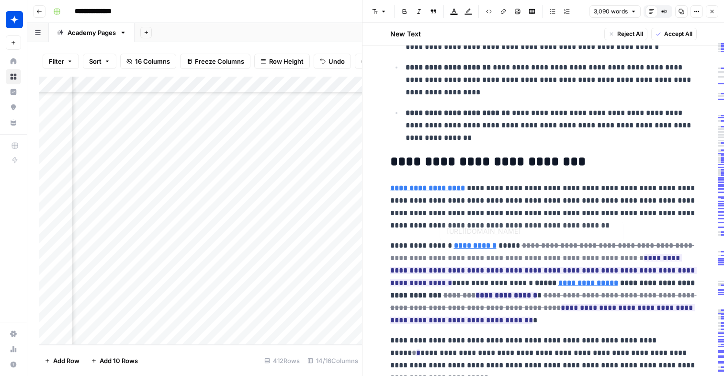
type input "[URL][DOMAIN_NAME]"
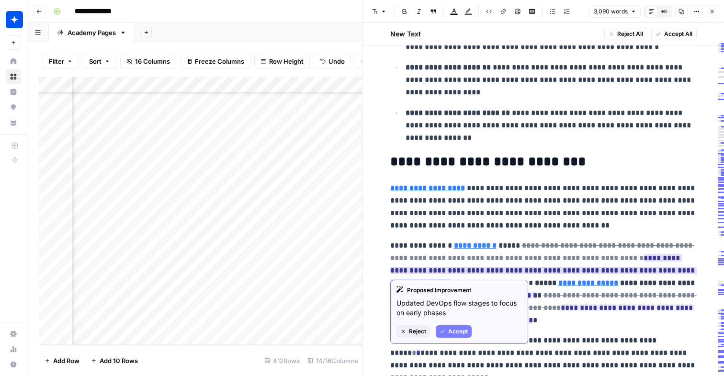
click at [454, 338] on div "Proposed Improvement Updated DevOps flow stages to focus on early phases Reject…" at bounding box center [459, 312] width 138 height 64
click at [455, 334] on span "Accept" at bounding box center [458, 331] width 20 height 9
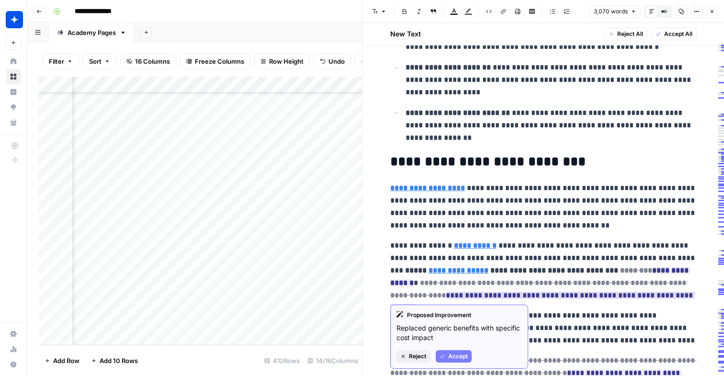
click at [460, 353] on span "Accept" at bounding box center [458, 356] width 20 height 9
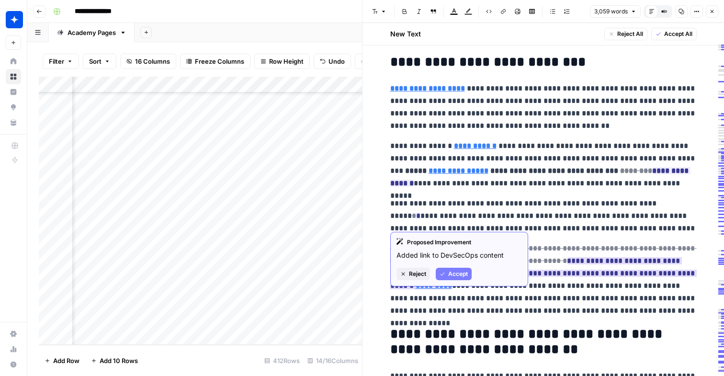
scroll to position [249, 0]
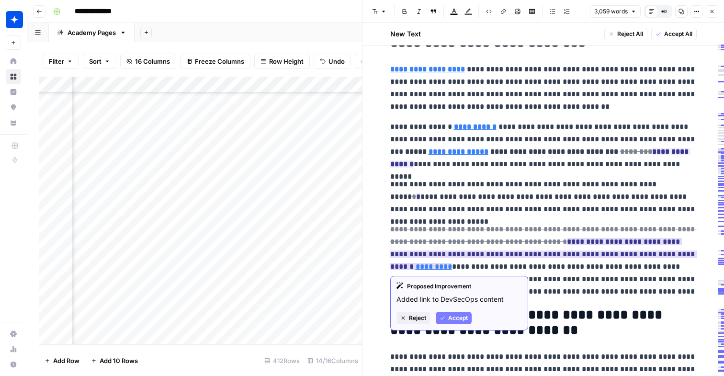
click at [462, 316] on span "Accept" at bounding box center [458, 318] width 20 height 9
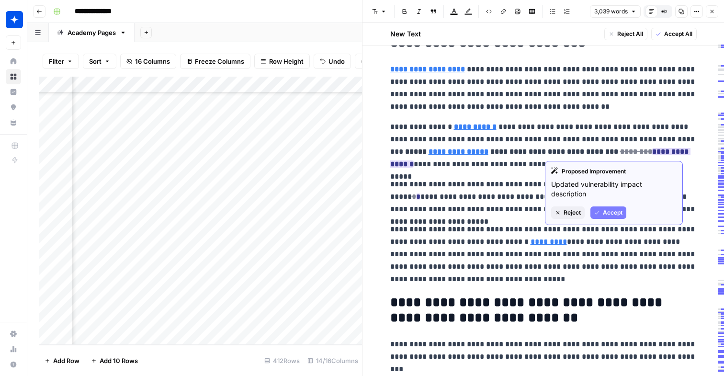
click at [608, 215] on span "Accept" at bounding box center [613, 212] width 20 height 9
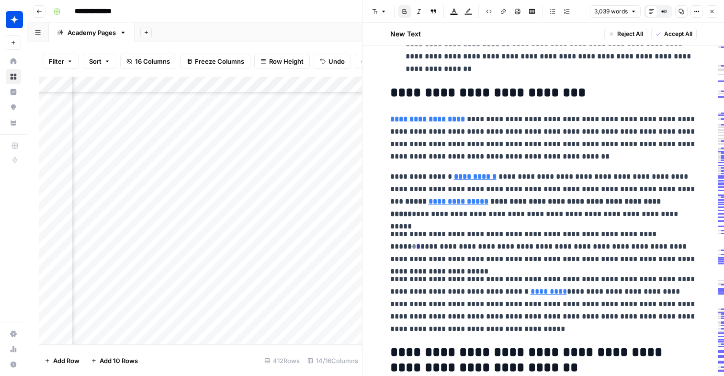
scroll to position [197, 0]
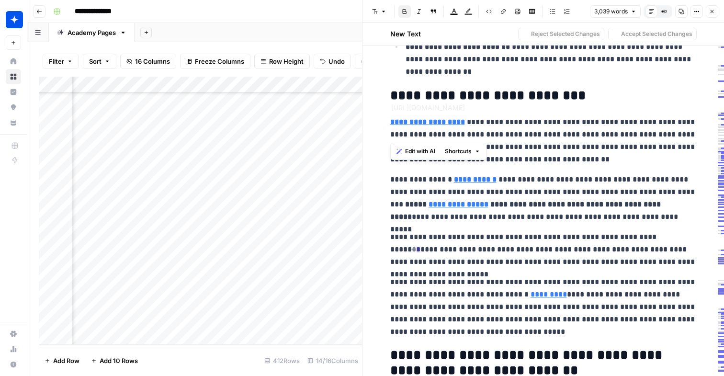
type input "[URL][DOMAIN_NAME]"
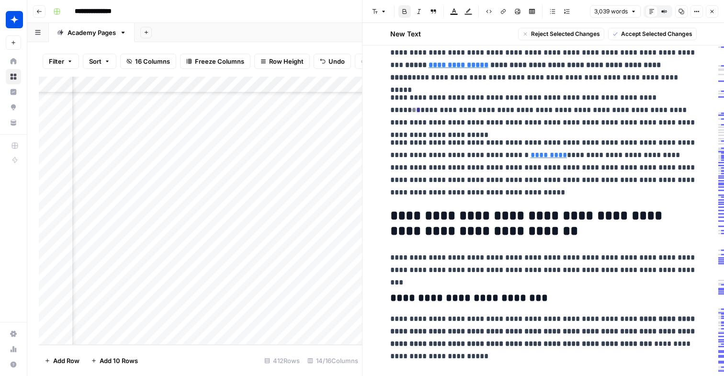
scroll to position [337, 0]
drag, startPoint x: 395, startPoint y: 127, endPoint x: 529, endPoint y: 199, distance: 152.5
copy div "**********"
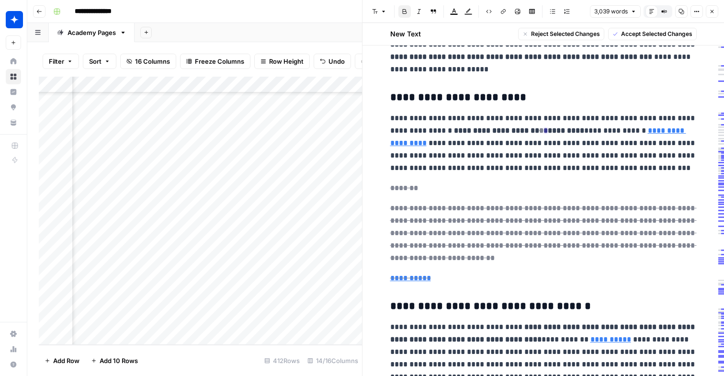
scroll to position [648, 0]
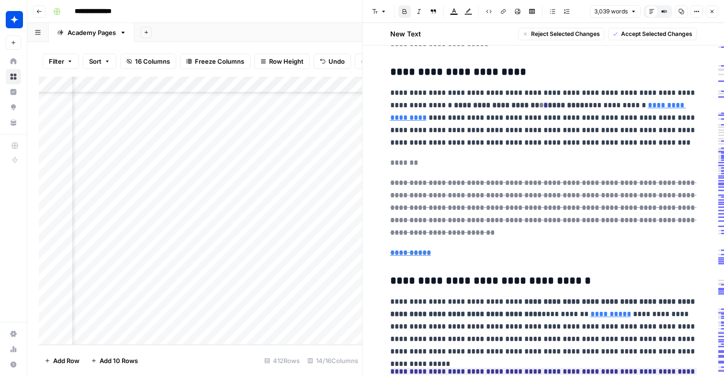
click at [409, 162] on del "*******" at bounding box center [404, 162] width 28 height 7
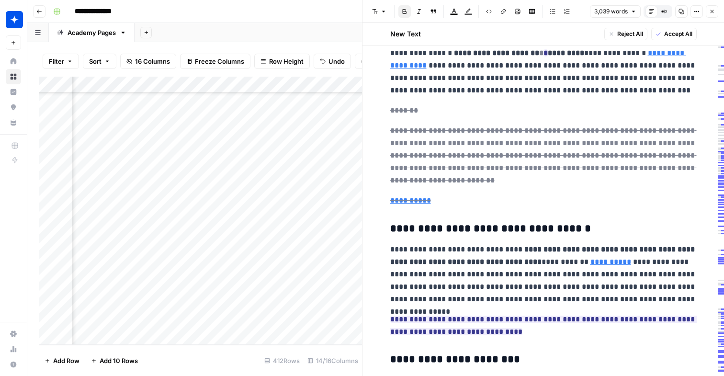
scroll to position [701, 0]
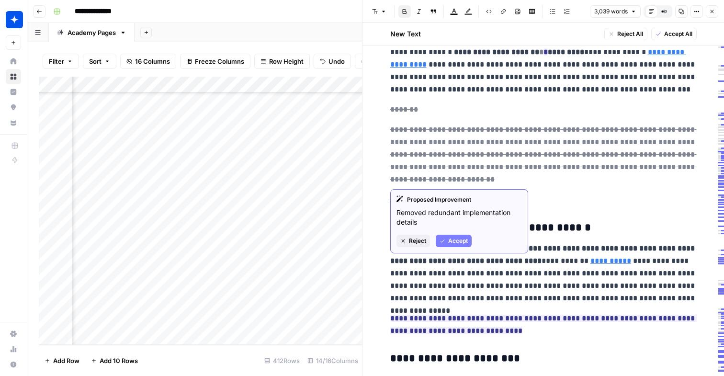
click at [461, 245] on button "Accept" at bounding box center [454, 241] width 36 height 12
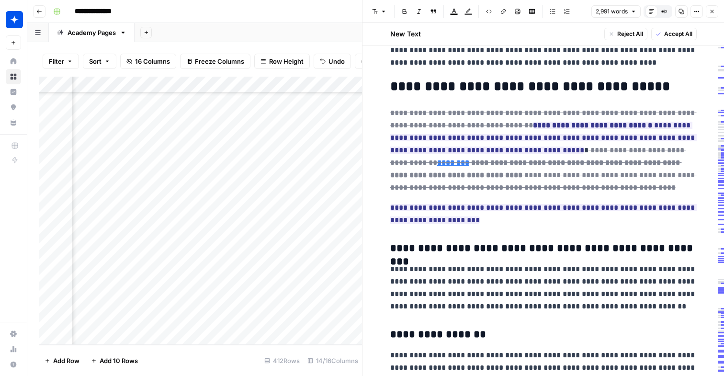
scroll to position [1016, 0]
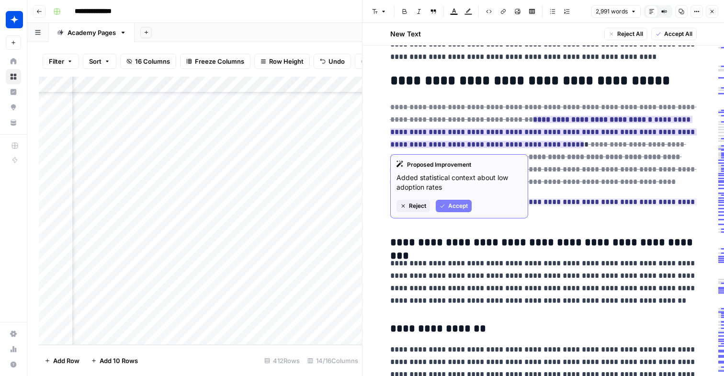
click at [462, 206] on span "Accept" at bounding box center [458, 206] width 20 height 9
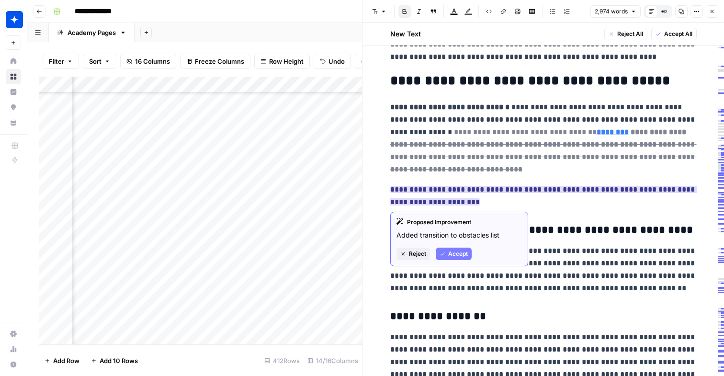
click at [461, 251] on span "Accept" at bounding box center [458, 253] width 20 height 9
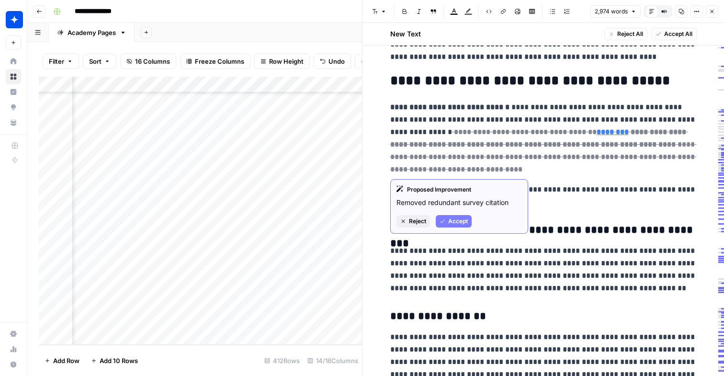
click at [458, 216] on button "Accept" at bounding box center [454, 221] width 36 height 12
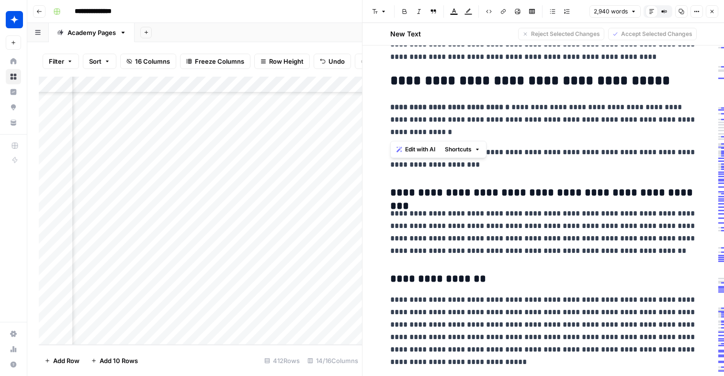
drag, startPoint x: 450, startPoint y: 137, endPoint x: 394, endPoint y: 91, distance: 72.2
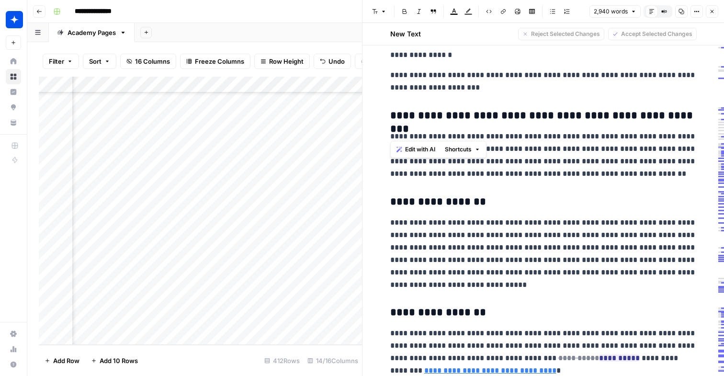
scroll to position [1108, 0]
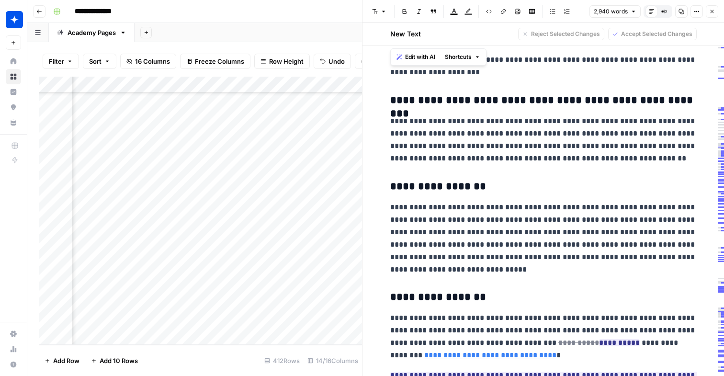
click at [485, 68] on p "**********" at bounding box center [543, 66] width 306 height 25
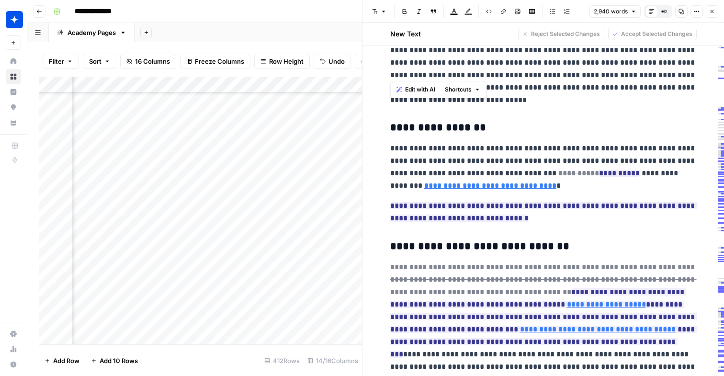
scroll to position [1279, 0]
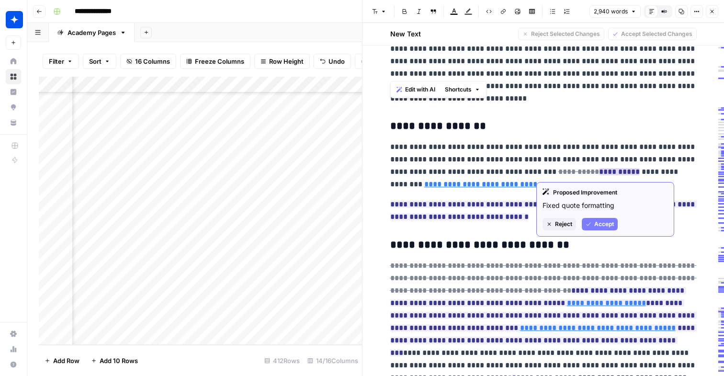
click at [592, 225] on button "Accept" at bounding box center [600, 224] width 36 height 12
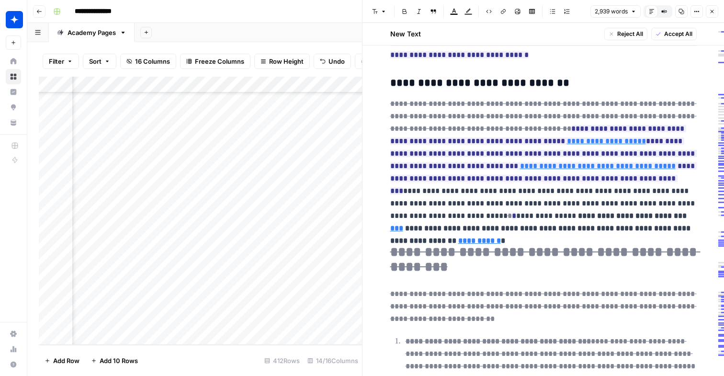
scroll to position [1469, 0]
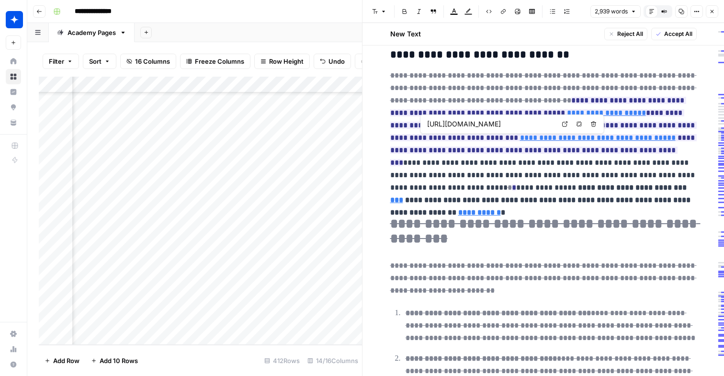
type input "[URL][DOMAIN_NAME]"
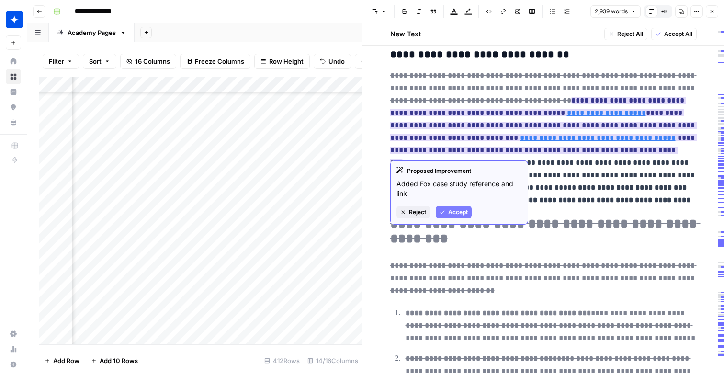
type input "[URL][DOMAIN_NAME]"
click at [464, 212] on span "Accept" at bounding box center [458, 212] width 20 height 9
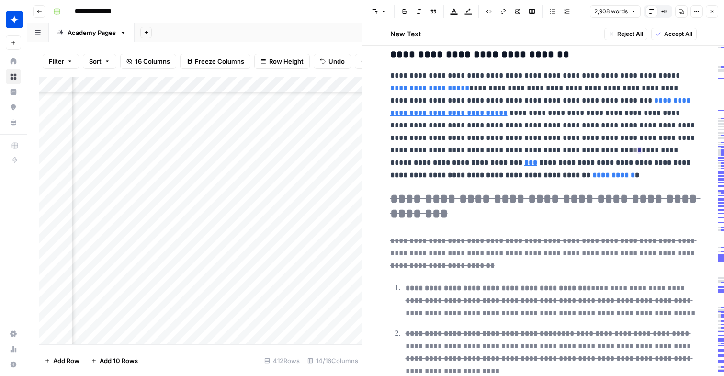
click at [483, 110] on p "**********" at bounding box center [543, 125] width 306 height 112
click at [443, 129] on p "**********" at bounding box center [543, 125] width 306 height 112
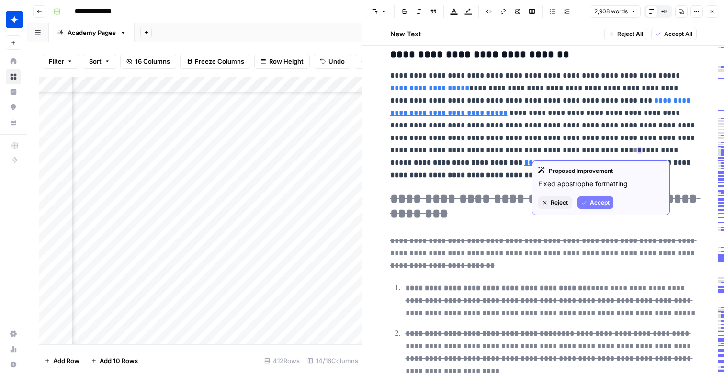
click at [598, 202] on span "Accept" at bounding box center [600, 202] width 20 height 9
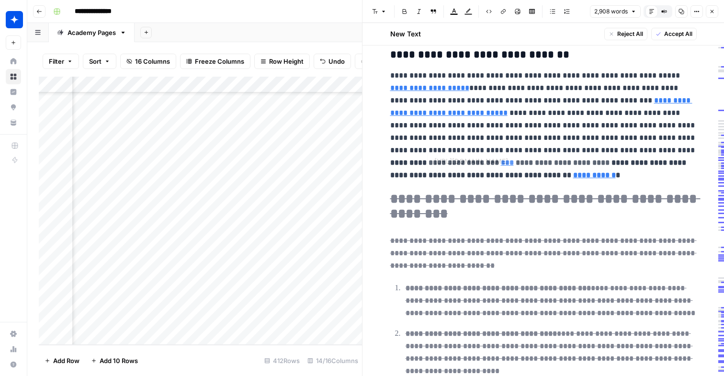
type input "[URL][DOMAIN_NAME]"
click at [497, 175] on p "**********" at bounding box center [543, 125] width 306 height 112
type input "[URL][DOMAIN_NAME]"
drag, startPoint x: 484, startPoint y: 175, endPoint x: 445, endPoint y: 63, distance: 118.6
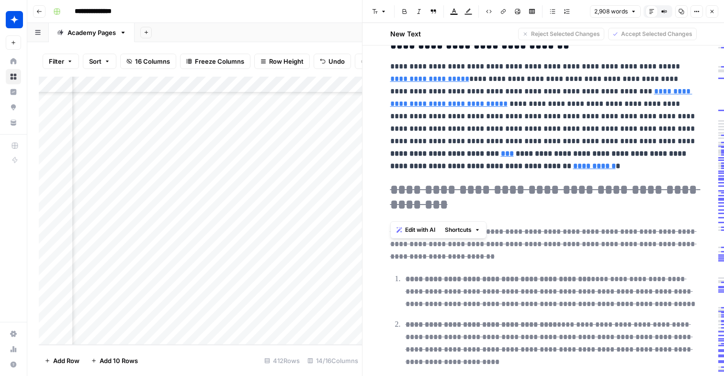
scroll to position [1488, 0]
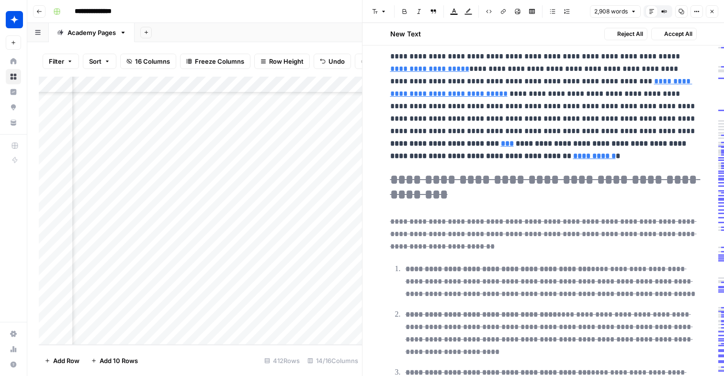
click at [462, 252] on p "**********" at bounding box center [543, 233] width 306 height 37
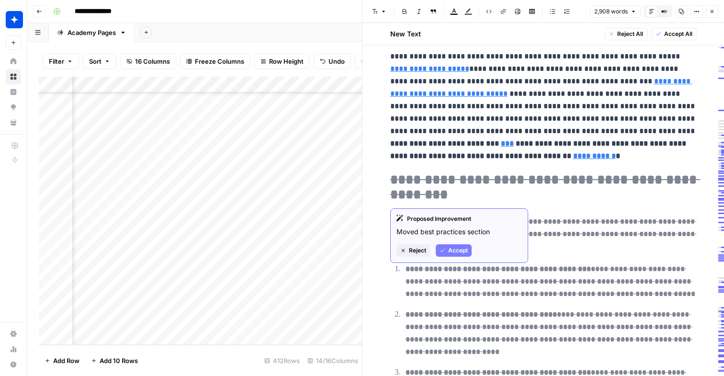
click at [451, 247] on span "Accept" at bounding box center [458, 250] width 20 height 9
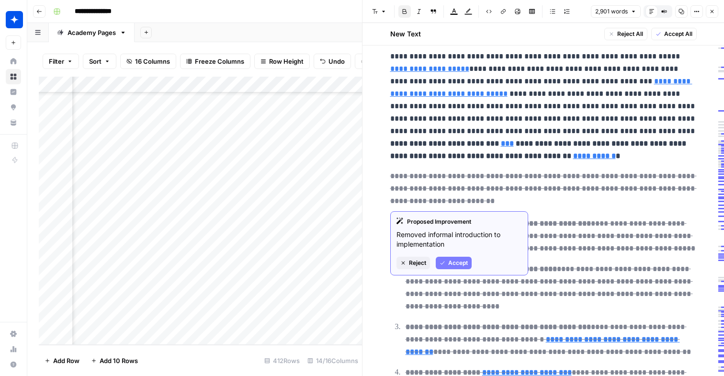
click at [451, 259] on span "Accept" at bounding box center [458, 263] width 20 height 9
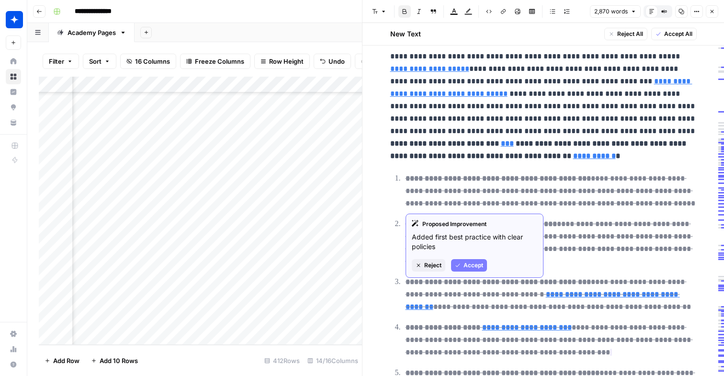
click at [462, 261] on button "Accept" at bounding box center [469, 265] width 36 height 12
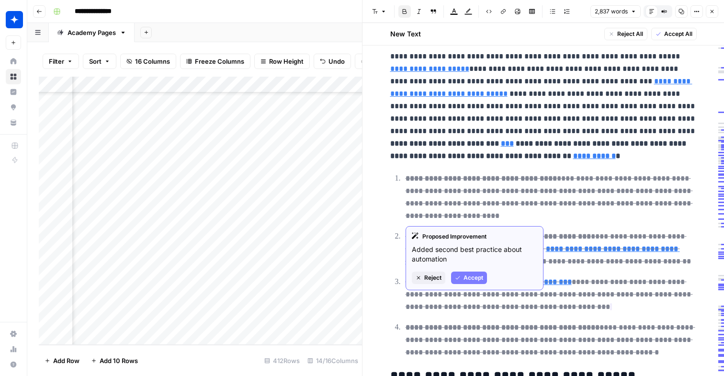
click at [462, 275] on button "Accept" at bounding box center [469, 277] width 36 height 12
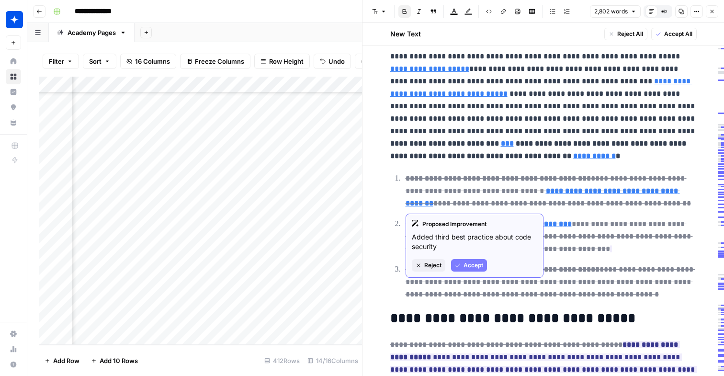
click at [460, 265] on icon "button" at bounding box center [458, 265] width 6 height 6
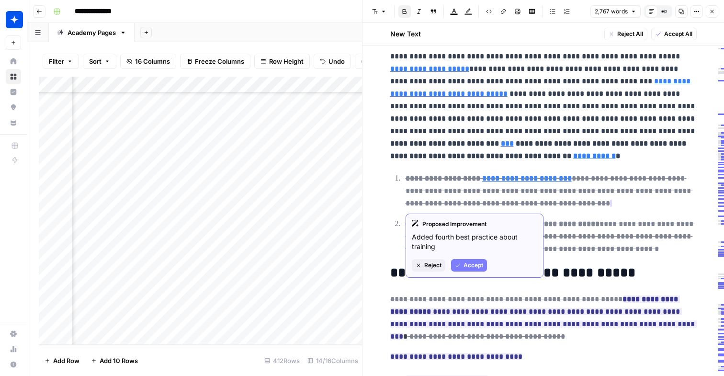
click at [458, 263] on icon "button" at bounding box center [458, 265] width 6 height 6
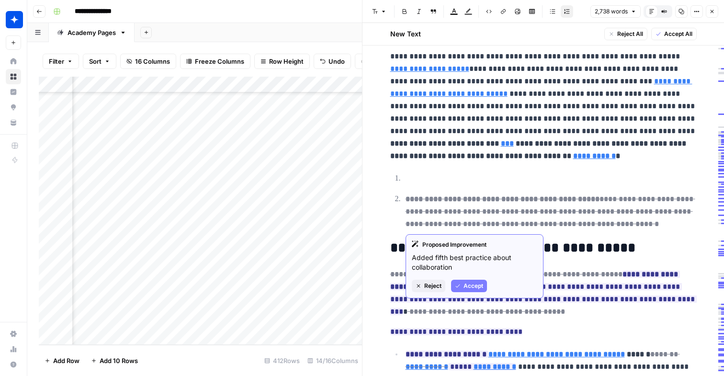
click at [474, 289] on span "Accept" at bounding box center [473, 286] width 20 height 9
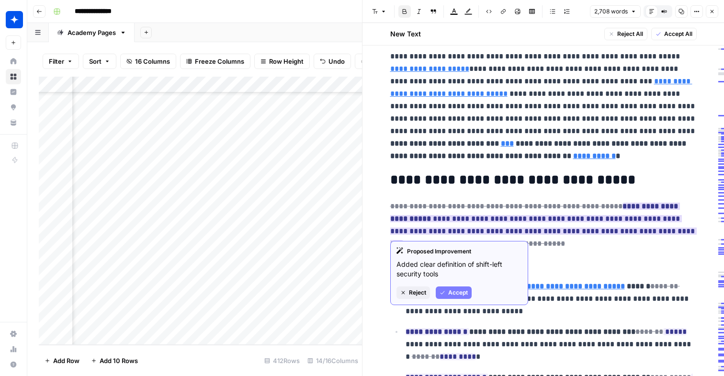
click at [455, 291] on span "Accept" at bounding box center [458, 292] width 20 height 9
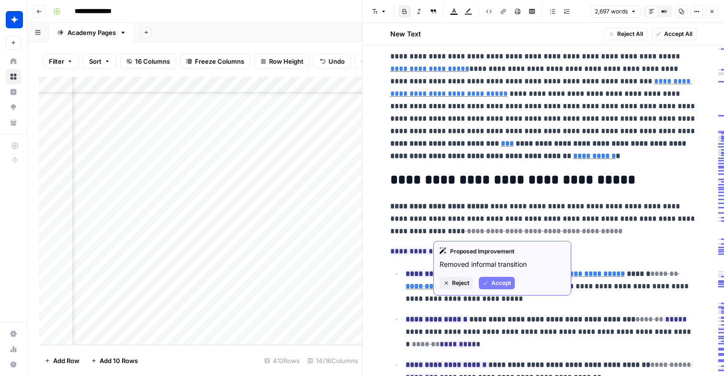
click at [495, 280] on span "Accept" at bounding box center [501, 283] width 20 height 9
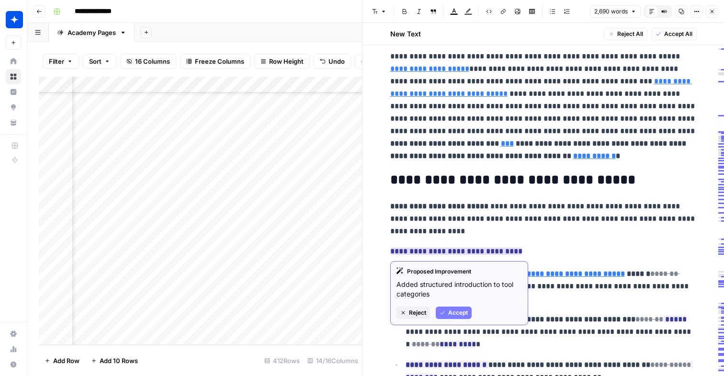
click at [463, 311] on span "Accept" at bounding box center [458, 312] width 20 height 9
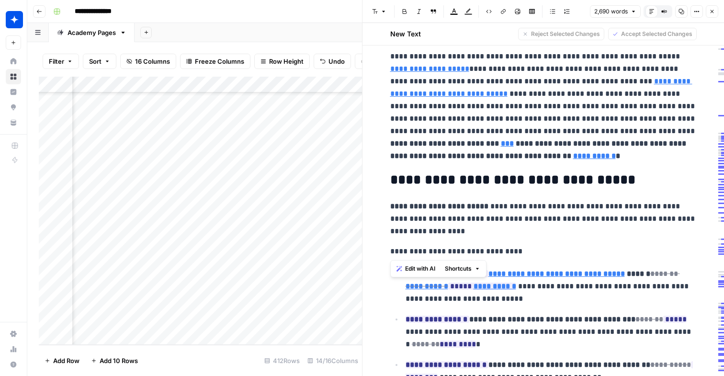
drag, startPoint x: 513, startPoint y: 249, endPoint x: 375, endPoint y: 200, distance: 146.4
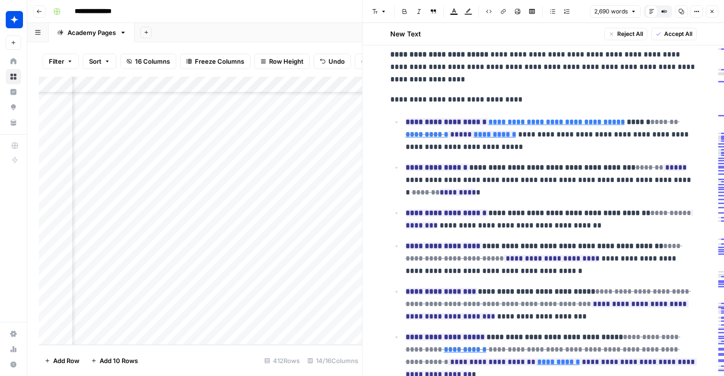
scroll to position [1641, 0]
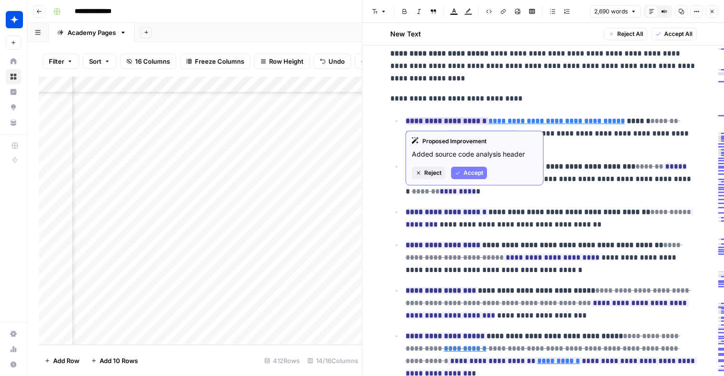
click at [468, 173] on span "Accept" at bounding box center [473, 173] width 20 height 9
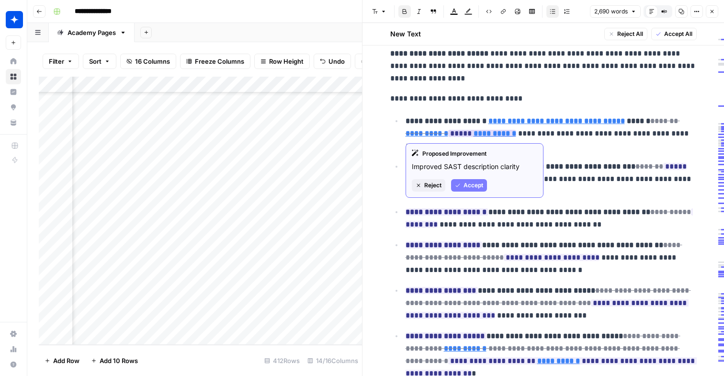
click at [463, 188] on span "Accept" at bounding box center [473, 185] width 20 height 9
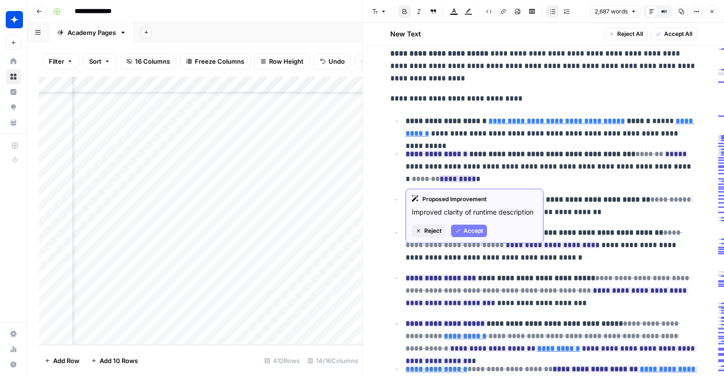
click at [469, 230] on span "Accept" at bounding box center [473, 230] width 20 height 9
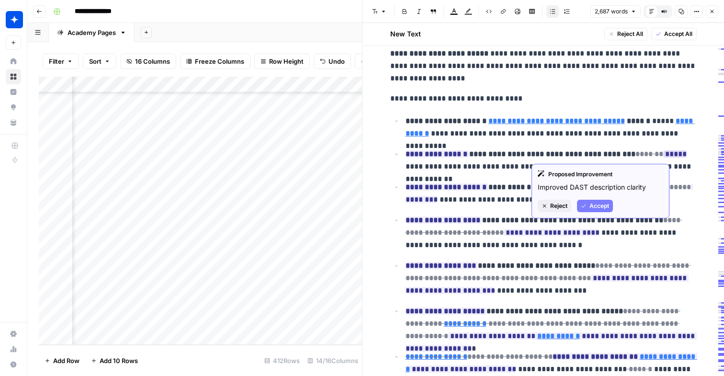
click at [601, 209] on span "Accept" at bounding box center [599, 206] width 20 height 9
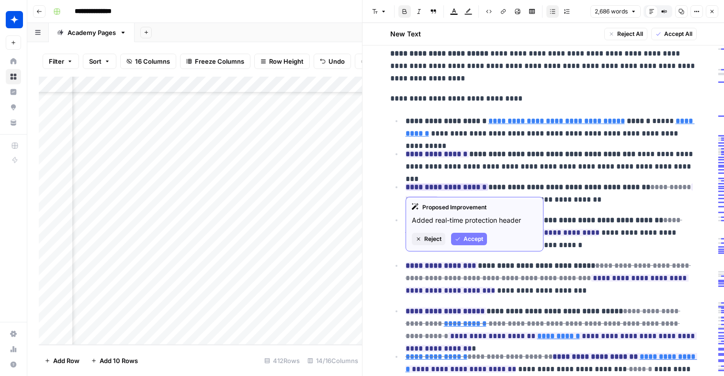
click at [468, 238] on span "Accept" at bounding box center [473, 239] width 20 height 9
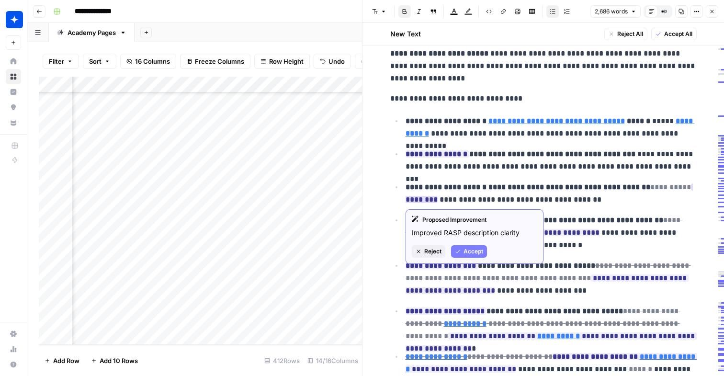
click at [477, 254] on span "Accept" at bounding box center [473, 251] width 20 height 9
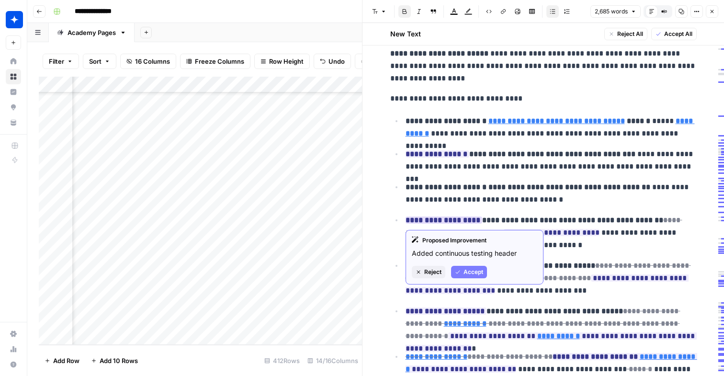
click at [478, 274] on span "Accept" at bounding box center [473, 272] width 20 height 9
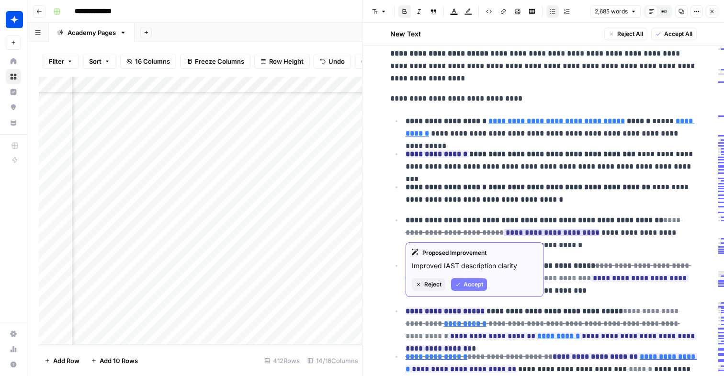
click at [471, 286] on span "Accept" at bounding box center [473, 284] width 20 height 9
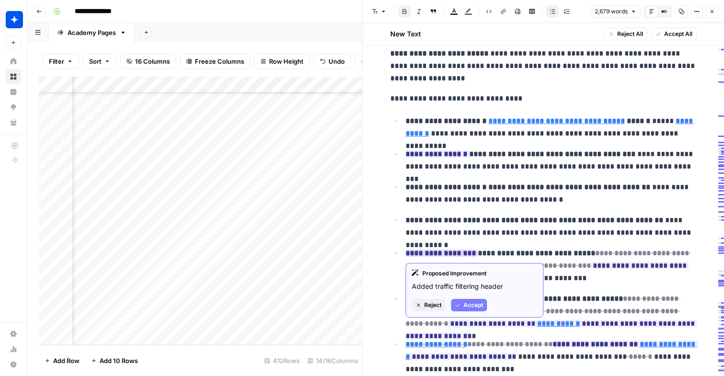
click at [478, 304] on span "Accept" at bounding box center [473, 305] width 20 height 9
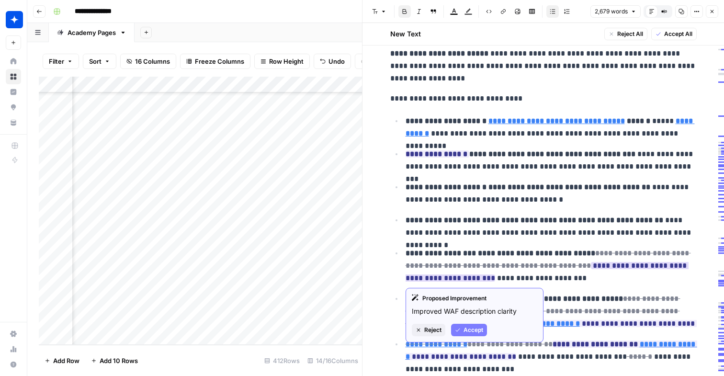
click at [476, 329] on span "Accept" at bounding box center [473, 330] width 20 height 9
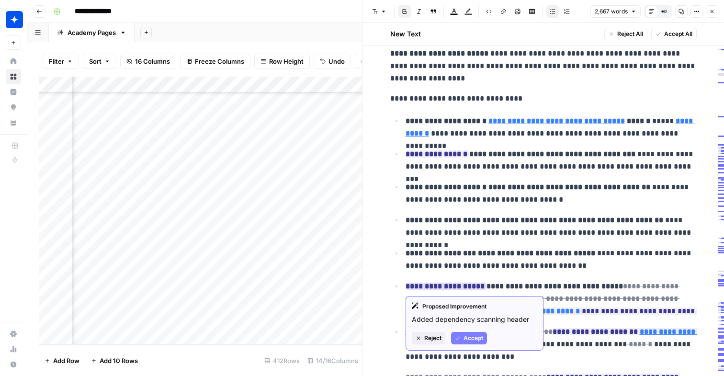
click at [469, 335] on span "Accept" at bounding box center [473, 338] width 20 height 9
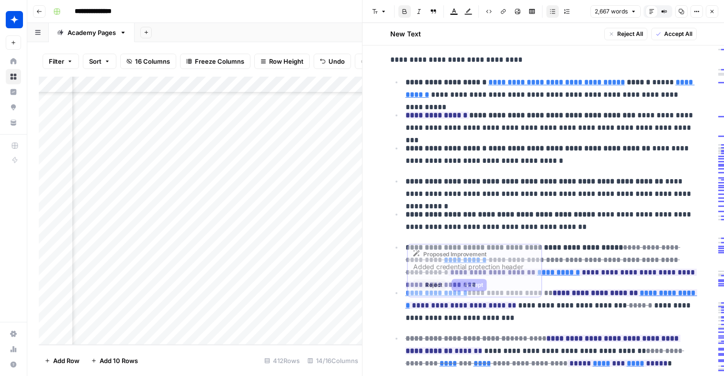
scroll to position [1691, 0]
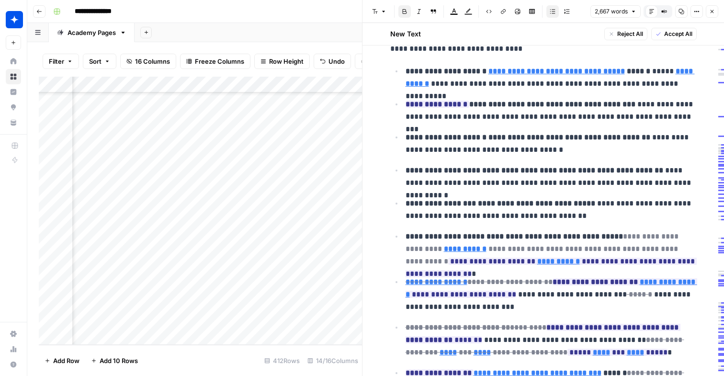
type input "[URL][DOMAIN_NAME]"
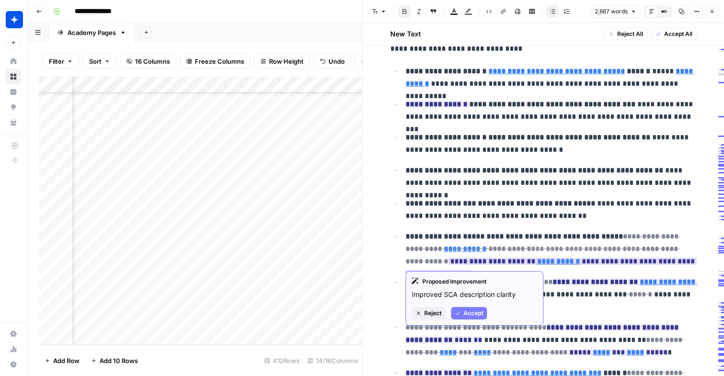
click at [473, 313] on span "Accept" at bounding box center [473, 313] width 20 height 9
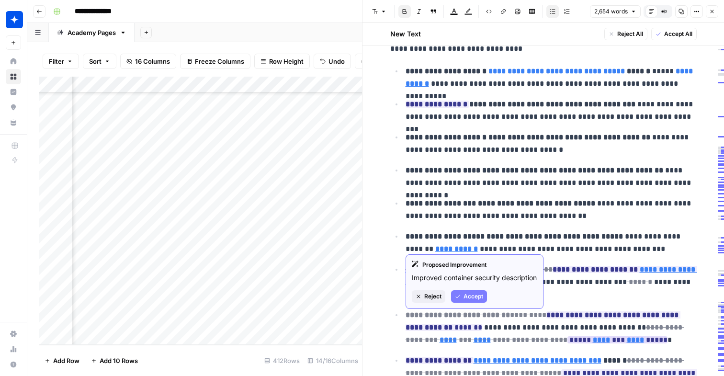
click at [471, 301] on span "Accept" at bounding box center [473, 296] width 20 height 9
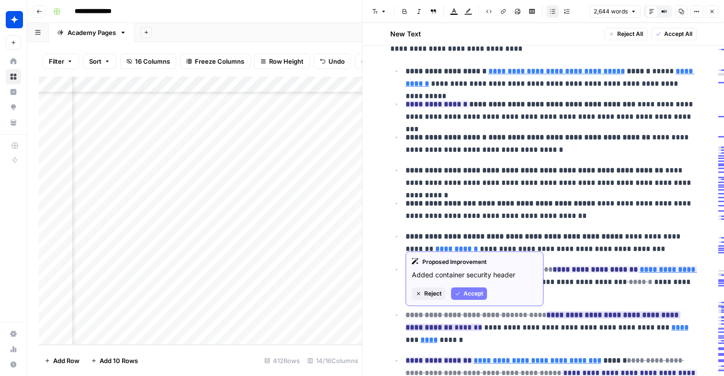
click at [466, 288] on button "Accept" at bounding box center [469, 293] width 36 height 12
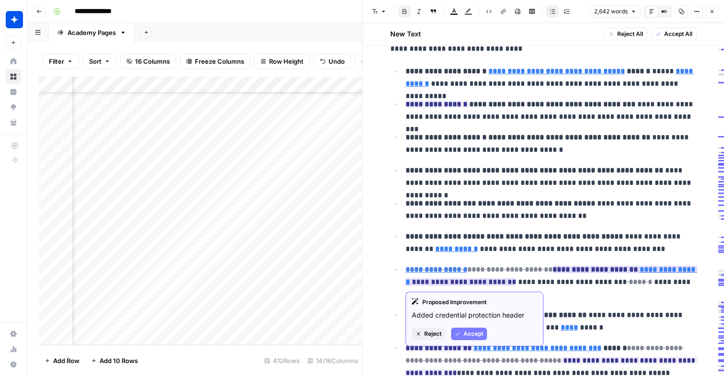
click at [474, 326] on div "Proposed Improvement Added credential protection header Reject Accept" at bounding box center [475, 319] width 138 height 55
click at [474, 332] on span "Accept" at bounding box center [473, 333] width 20 height 9
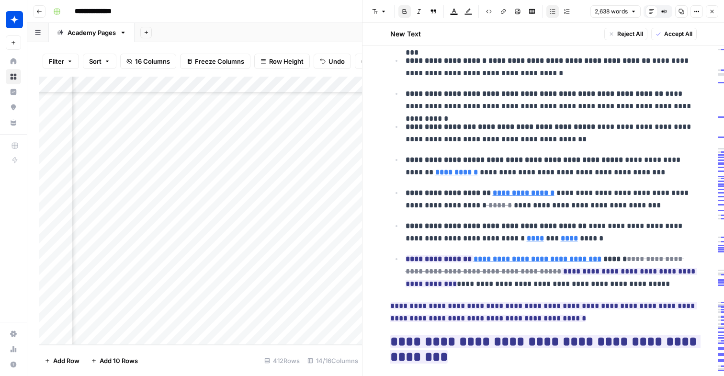
scroll to position [1789, 0]
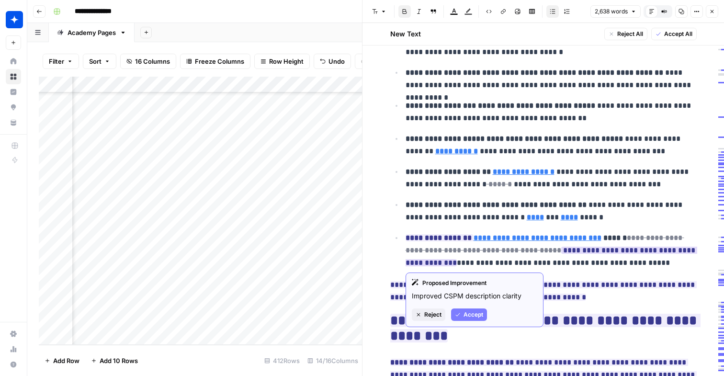
click at [474, 312] on span "Accept" at bounding box center [473, 314] width 20 height 9
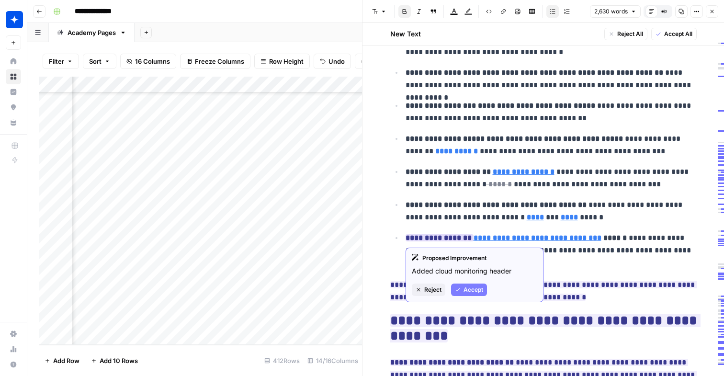
click at [468, 285] on button "Accept" at bounding box center [469, 289] width 36 height 12
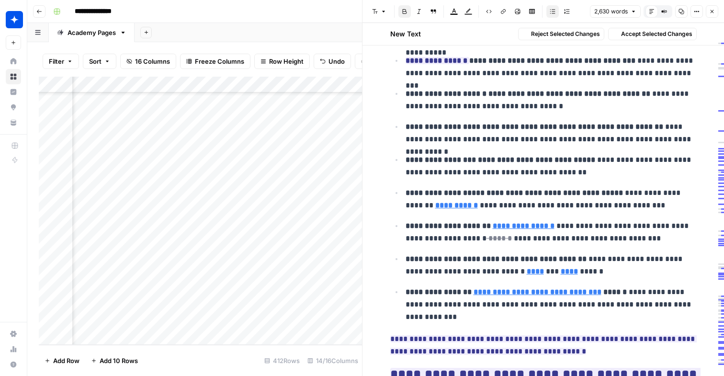
scroll to position [1721, 0]
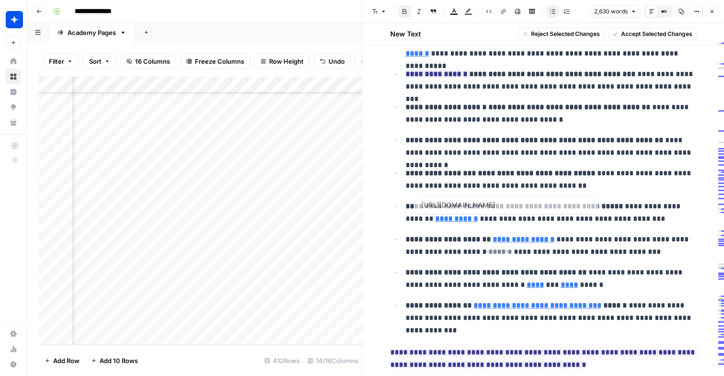
drag, startPoint x: 458, startPoint y: 259, endPoint x: 473, endPoint y: 234, distance: 28.8
click at [473, 234] on ul "**********" at bounding box center [543, 185] width 306 height 302
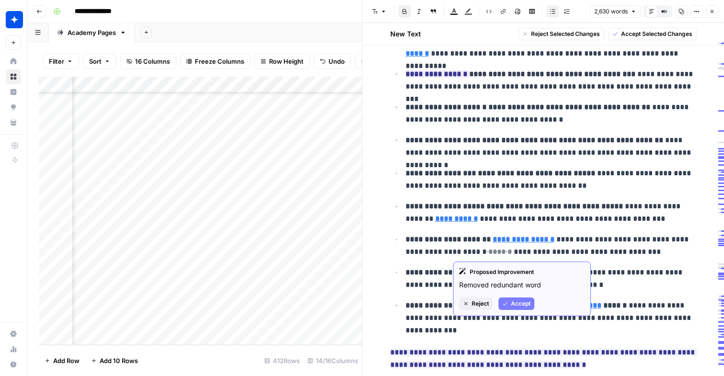
click at [506, 302] on icon "button" at bounding box center [505, 304] width 6 height 6
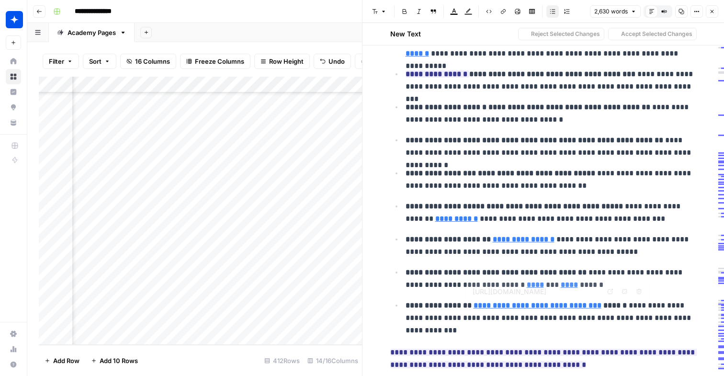
drag, startPoint x: 509, startPoint y: 322, endPoint x: 454, endPoint y: 226, distance: 110.5
click at [454, 226] on ul "**********" at bounding box center [543, 185] width 306 height 302
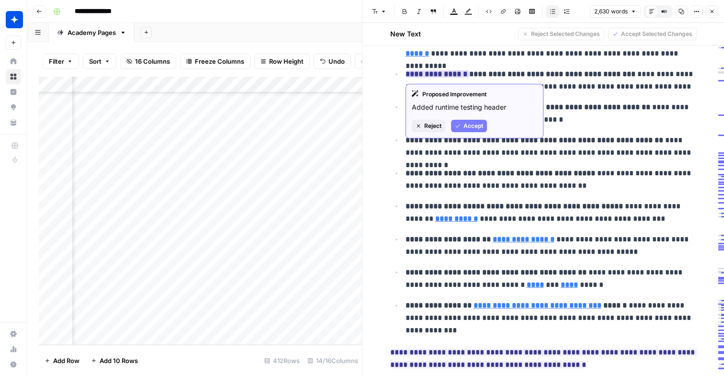
click at [468, 121] on button "Accept" at bounding box center [469, 126] width 36 height 12
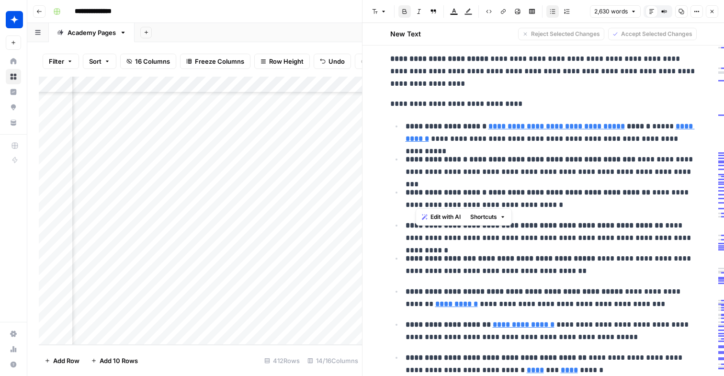
scroll to position [1605, 0]
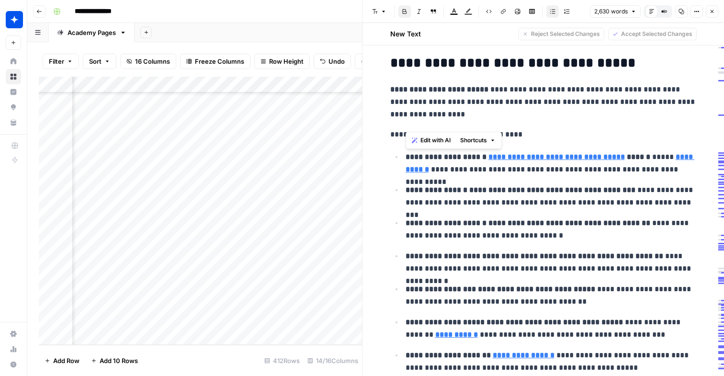
drag, startPoint x: 445, startPoint y: 323, endPoint x: 398, endPoint y: 144, distance: 185.2
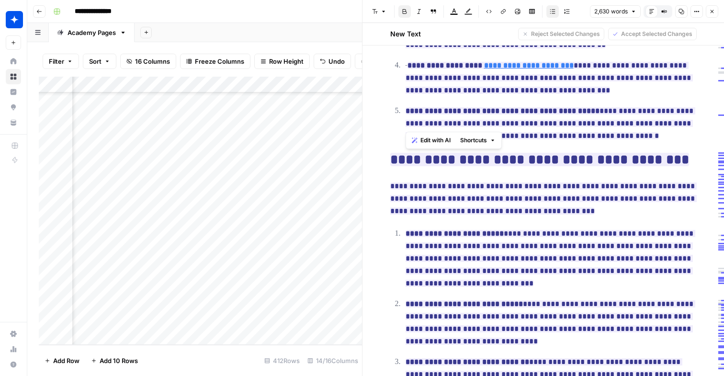
scroll to position [2385, 0]
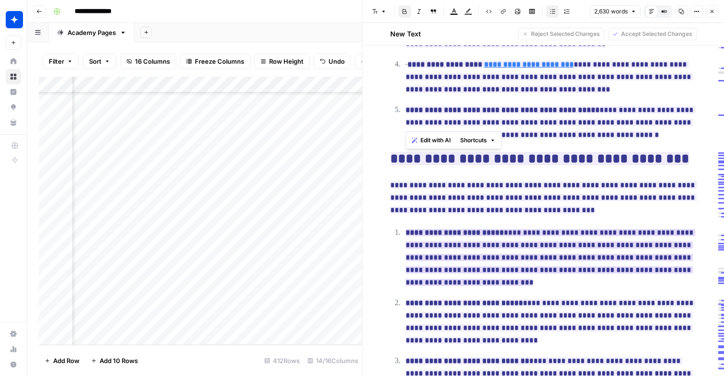
click at [475, 237] on span "**********" at bounding box center [551, 257] width 290 height 63
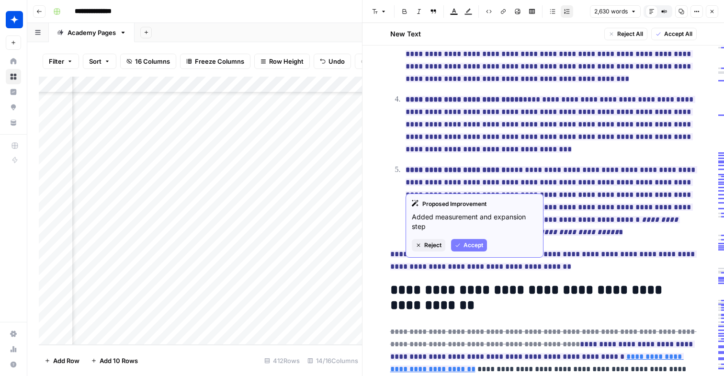
scroll to position [2779, 0]
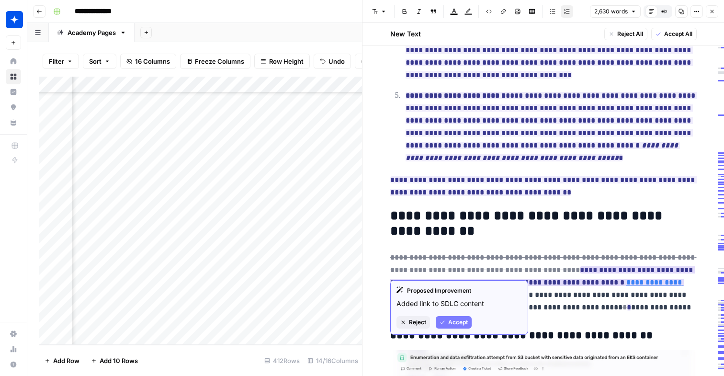
click at [469, 327] on button "Accept" at bounding box center [454, 322] width 36 height 12
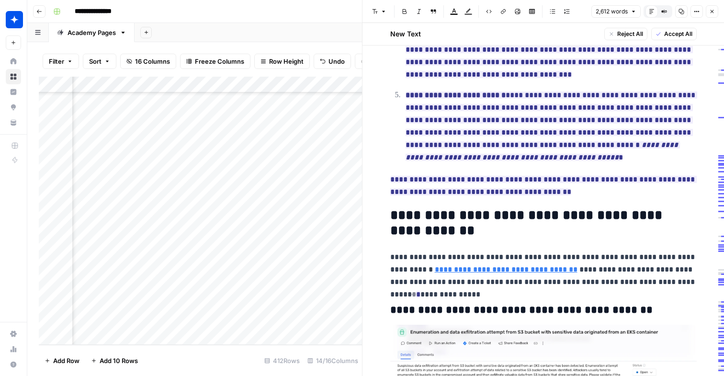
scroll to position [2780, 0]
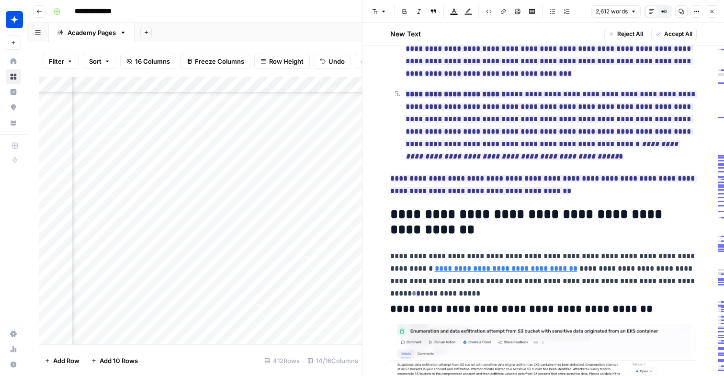
click at [394, 250] on p "**********" at bounding box center [543, 268] width 306 height 37
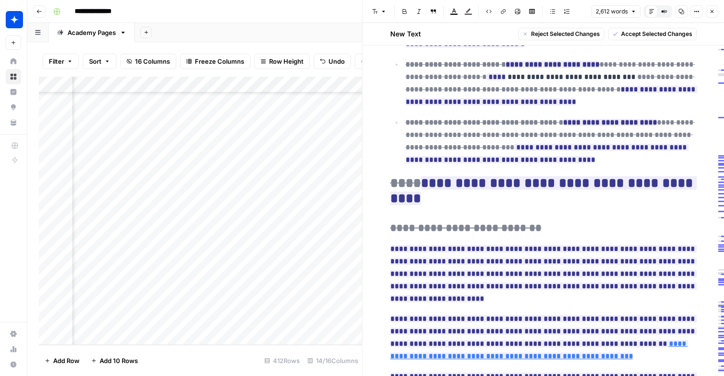
scroll to position [4538, 0]
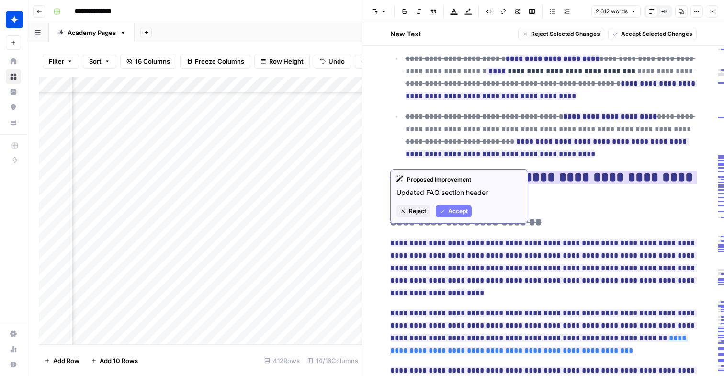
click at [460, 205] on button "Accept" at bounding box center [454, 211] width 36 height 12
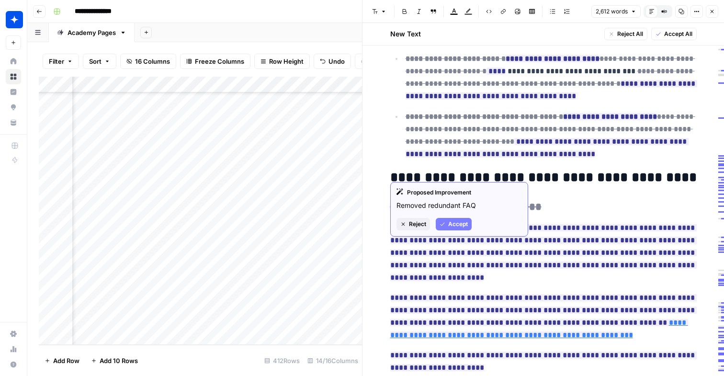
click at [454, 224] on span "Accept" at bounding box center [458, 224] width 20 height 9
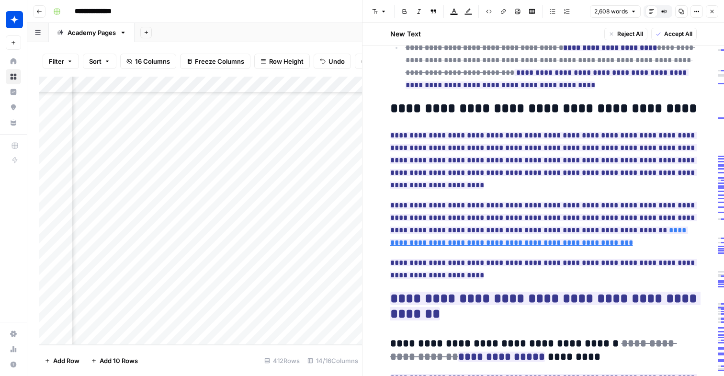
scroll to position [4608, 0]
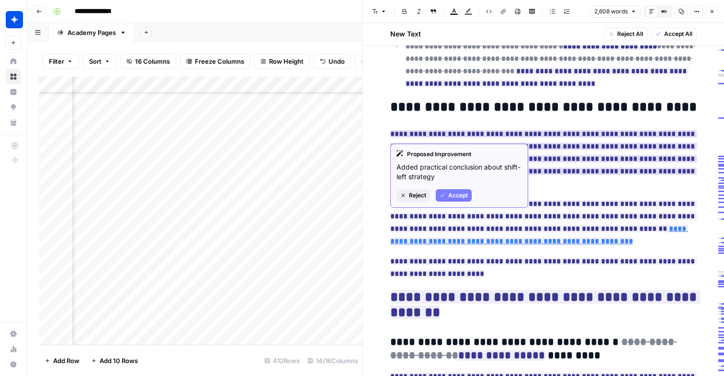
click at [455, 194] on span "Accept" at bounding box center [458, 195] width 20 height 9
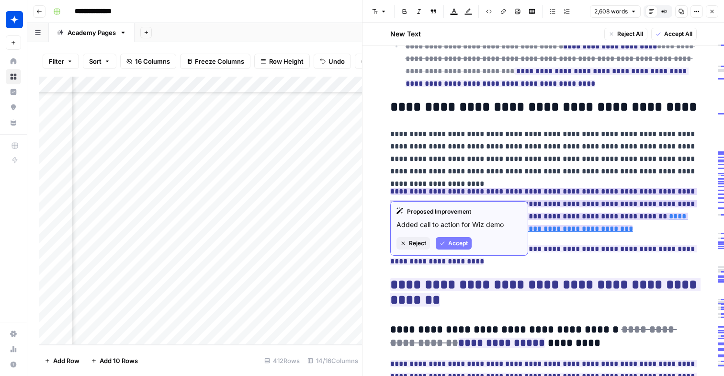
click at [456, 242] on span "Accept" at bounding box center [458, 243] width 20 height 9
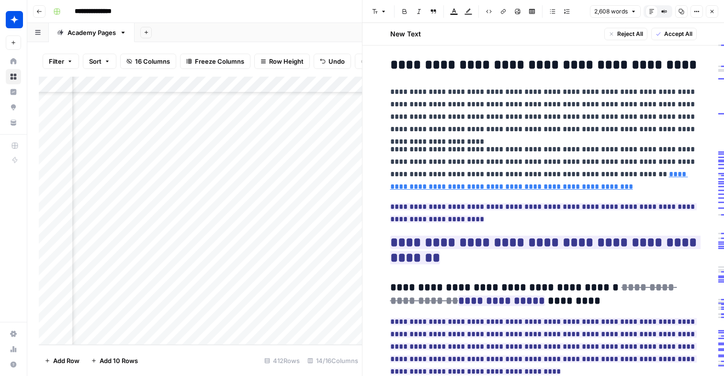
scroll to position [4652, 0]
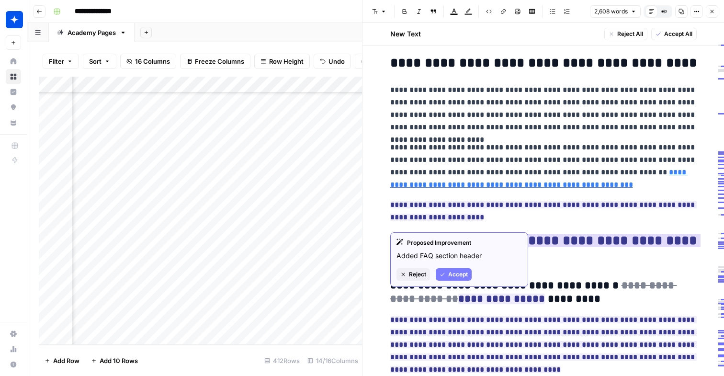
click at [449, 271] on span "Accept" at bounding box center [458, 274] width 20 height 9
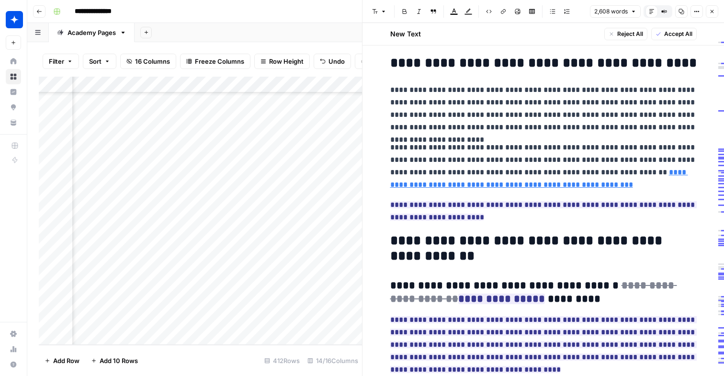
click at [438, 233] on h2 "**********" at bounding box center [543, 248] width 306 height 31
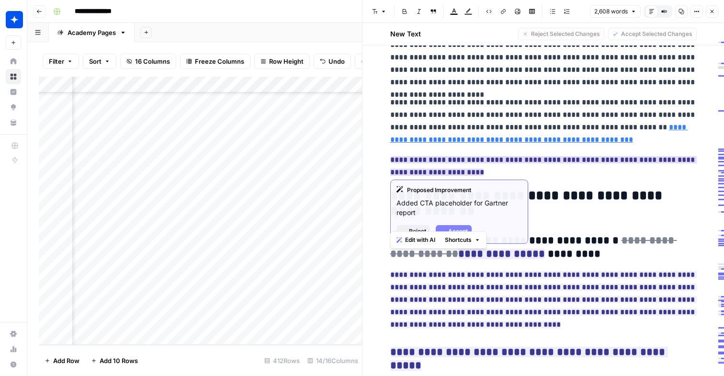
scroll to position [4699, 0]
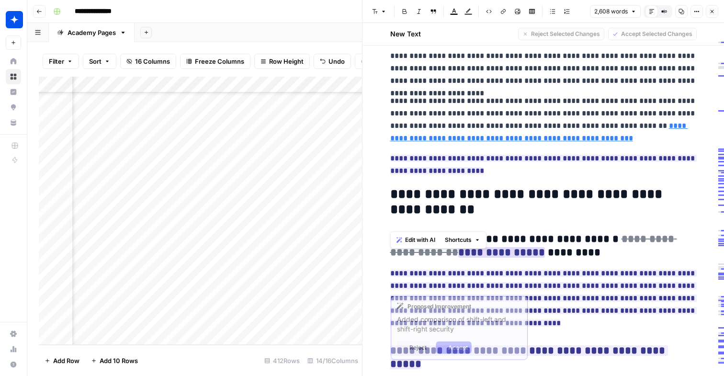
click at [458, 247] on ins "**********" at bounding box center [501, 252] width 87 height 11
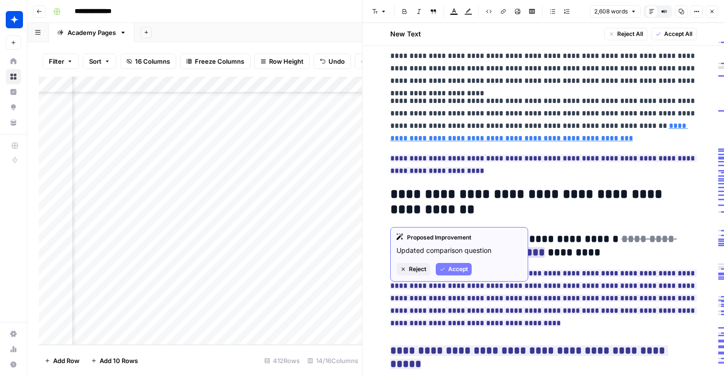
click at [458, 275] on button "Accept" at bounding box center [454, 269] width 36 height 12
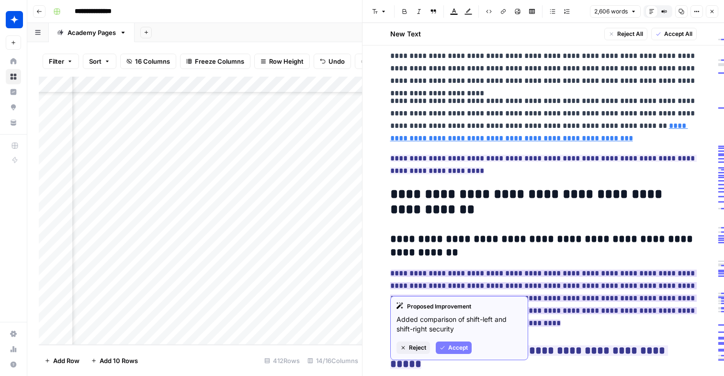
click at [462, 345] on span "Accept" at bounding box center [458, 347] width 20 height 9
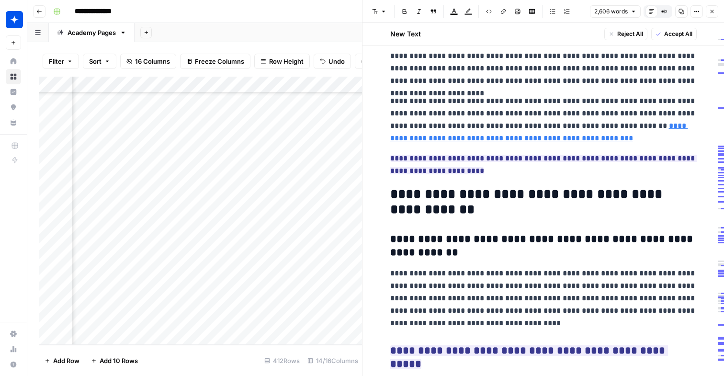
click at [412, 233] on h3 "**********" at bounding box center [543, 246] width 306 height 27
drag, startPoint x: 389, startPoint y: 198, endPoint x: 490, endPoint y: 284, distance: 132.1
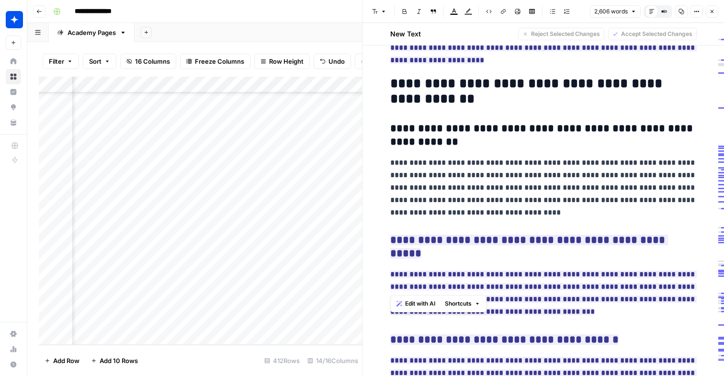
scroll to position [4877, 0]
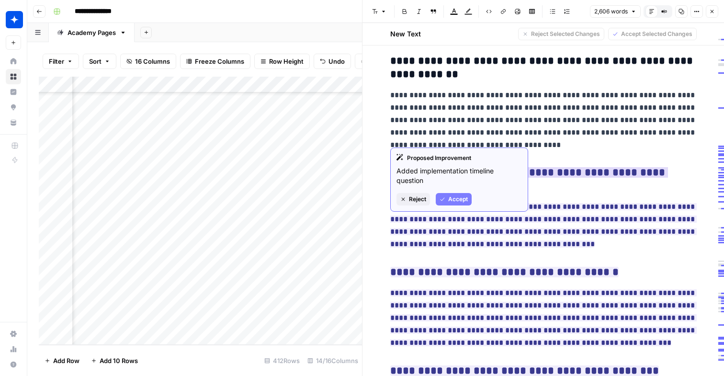
click at [462, 195] on span "Accept" at bounding box center [458, 199] width 20 height 9
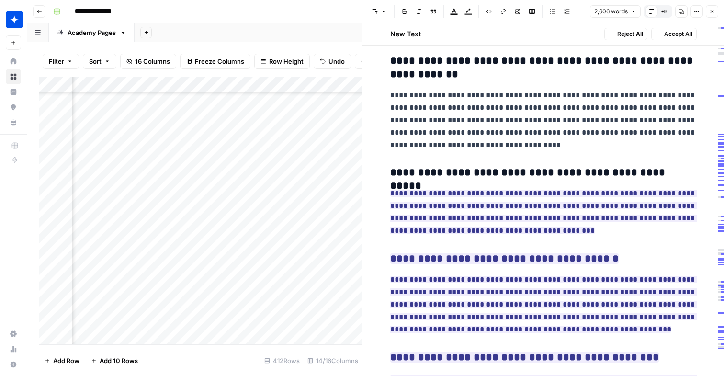
click at [481, 187] on span "**********" at bounding box center [543, 212] width 306 height 50
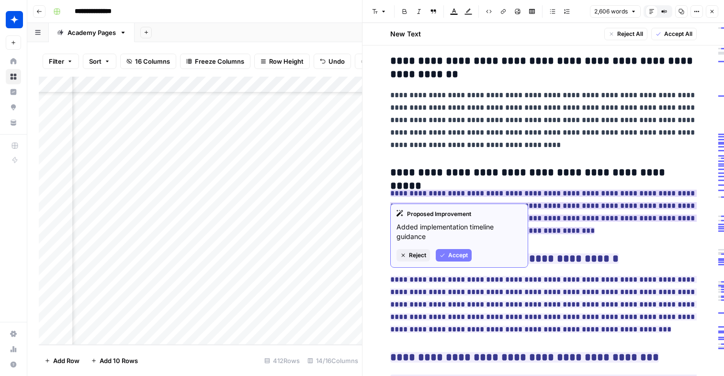
click at [454, 251] on span "Accept" at bounding box center [458, 255] width 20 height 9
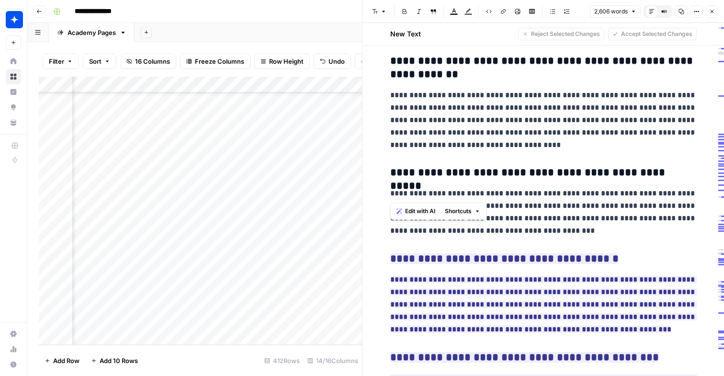
drag, startPoint x: 442, startPoint y: 162, endPoint x: 369, endPoint y: 126, distance: 82.0
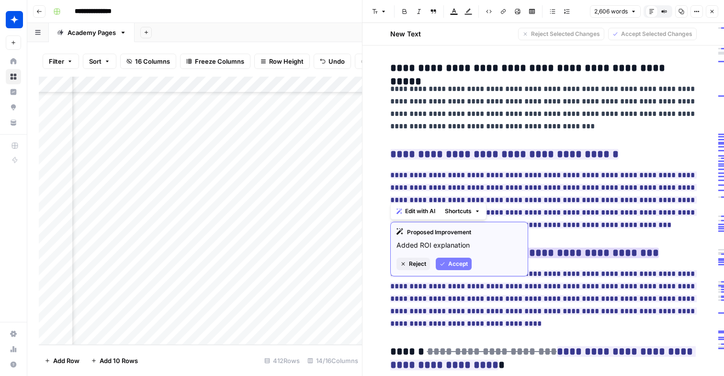
scroll to position [4993, 0]
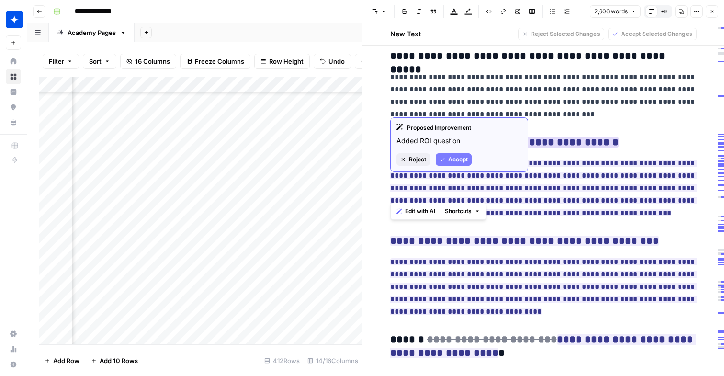
click at [460, 158] on span "Accept" at bounding box center [458, 159] width 20 height 9
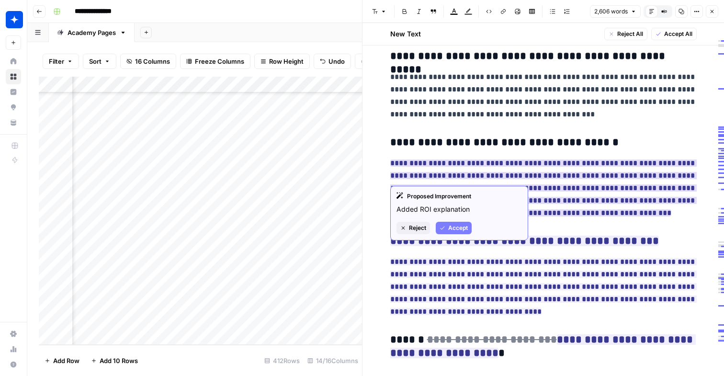
click at [460, 222] on button "Accept" at bounding box center [454, 228] width 36 height 12
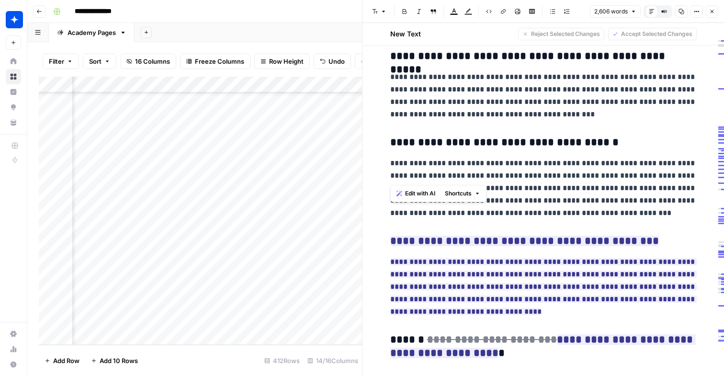
drag, startPoint x: 601, startPoint y: 180, endPoint x: 386, endPoint y: 106, distance: 227.4
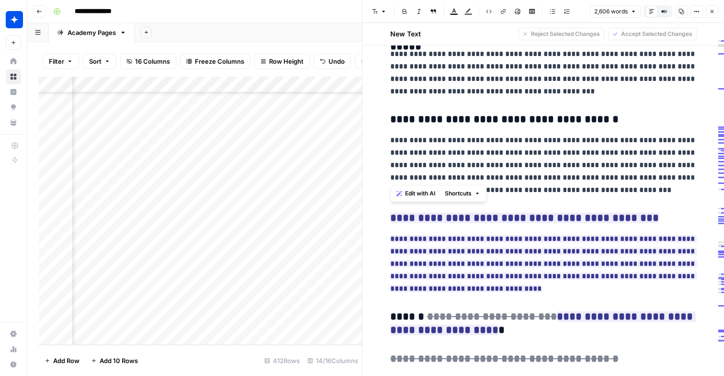
scroll to position [5050, 0]
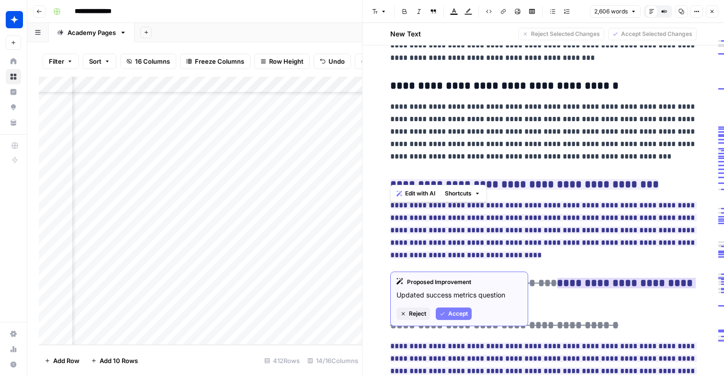
click at [458, 314] on span "Accept" at bounding box center [458, 313] width 20 height 9
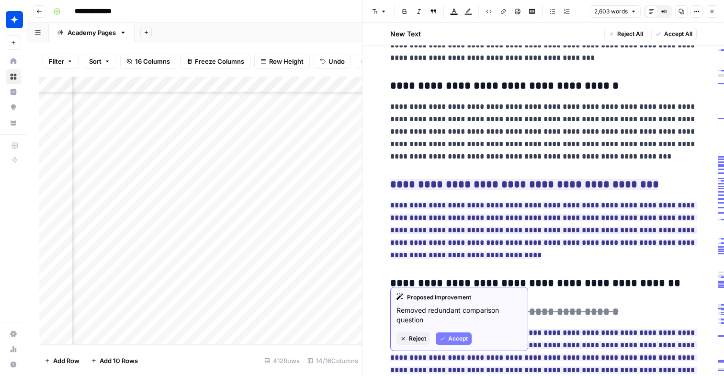
click at [459, 340] on span "Accept" at bounding box center [458, 338] width 20 height 9
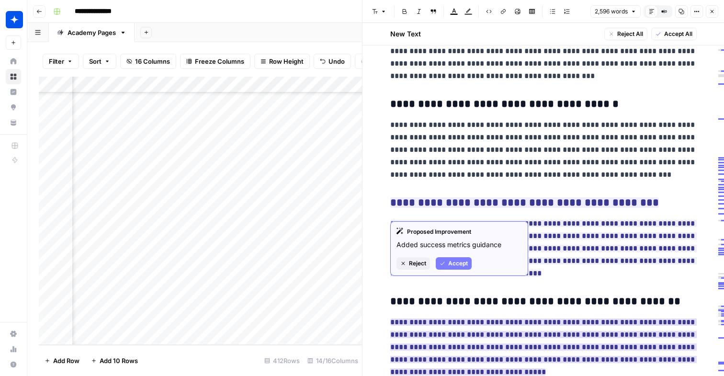
click at [468, 267] on button "Accept" at bounding box center [454, 263] width 36 height 12
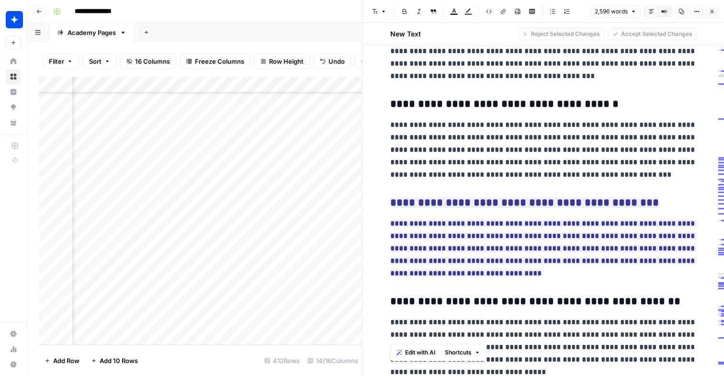
drag, startPoint x: 529, startPoint y: 338, endPoint x: 389, endPoint y: 265, distance: 157.4
click at [707, 12] on button "Close" at bounding box center [712, 11] width 12 height 12
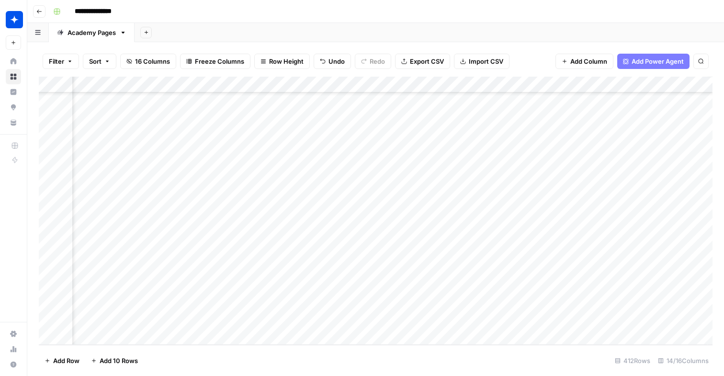
scroll to position [6470, 790]
